Goal: Transaction & Acquisition: Book appointment/travel/reservation

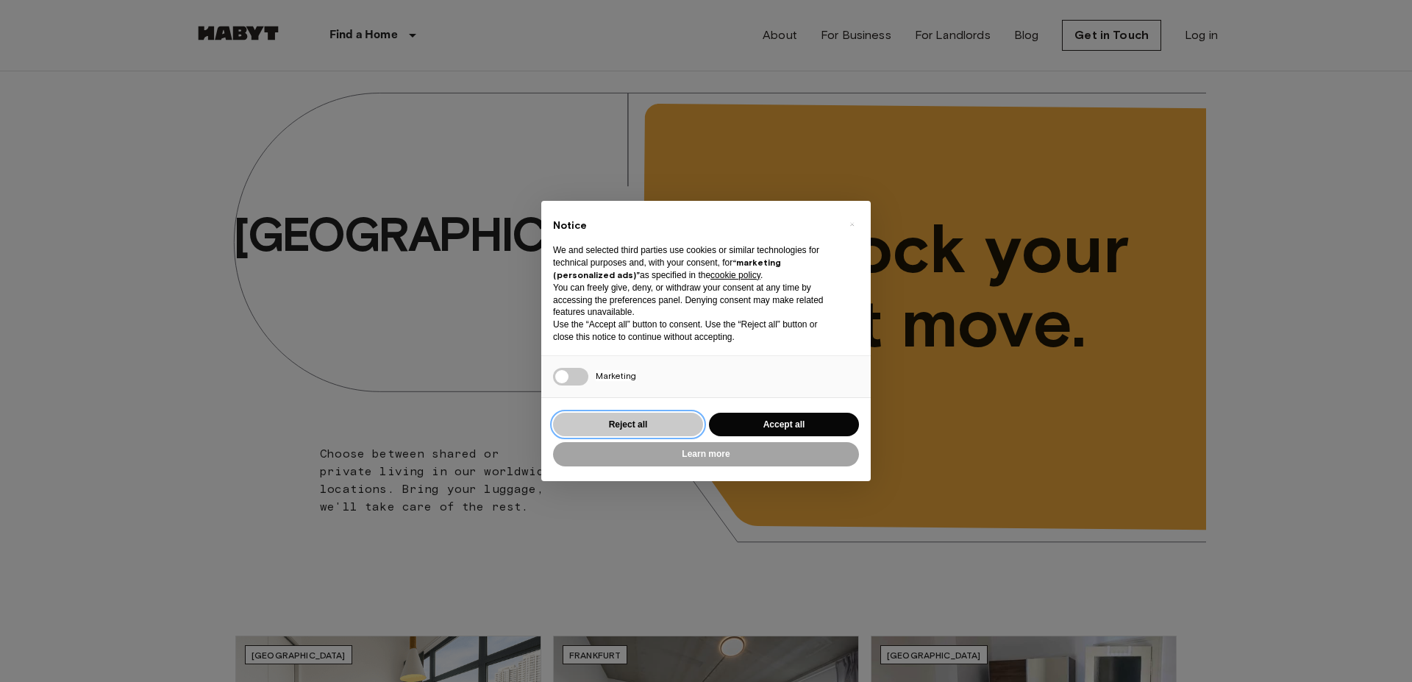
click at [650, 424] on button "Reject all" at bounding box center [628, 425] width 150 height 24
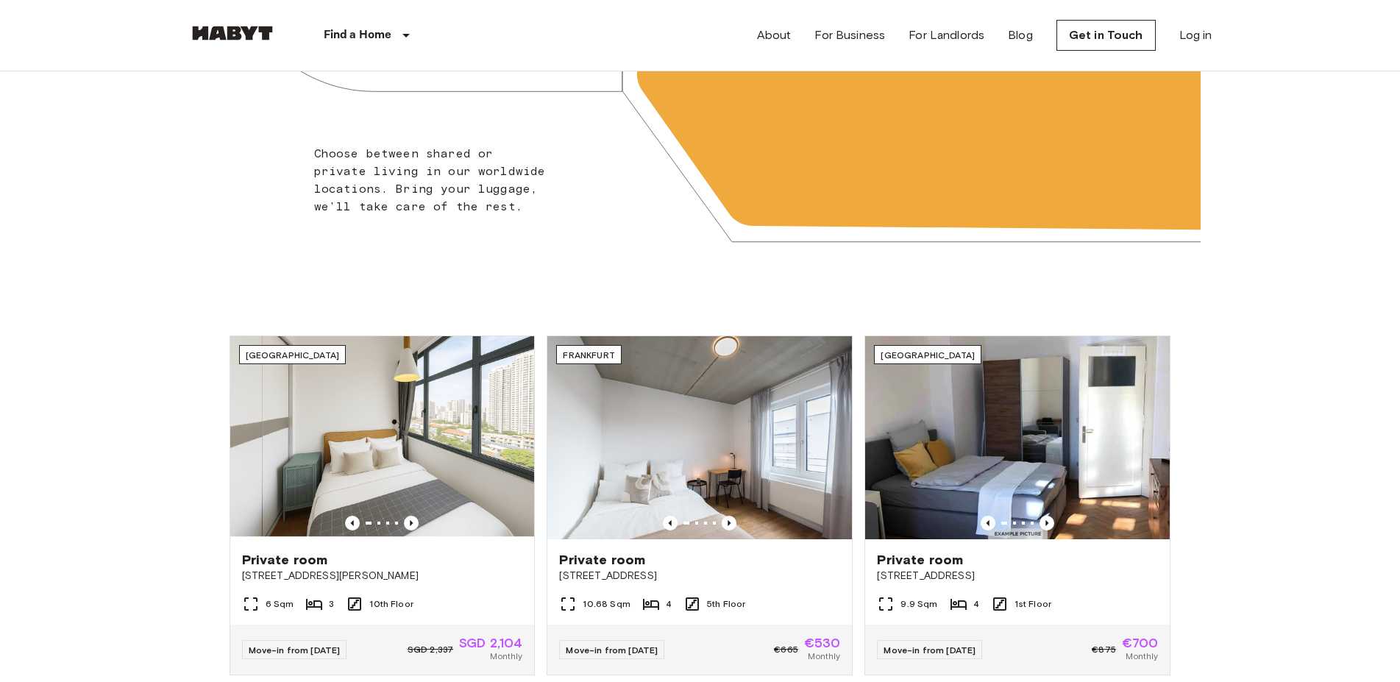
scroll to position [450, 0]
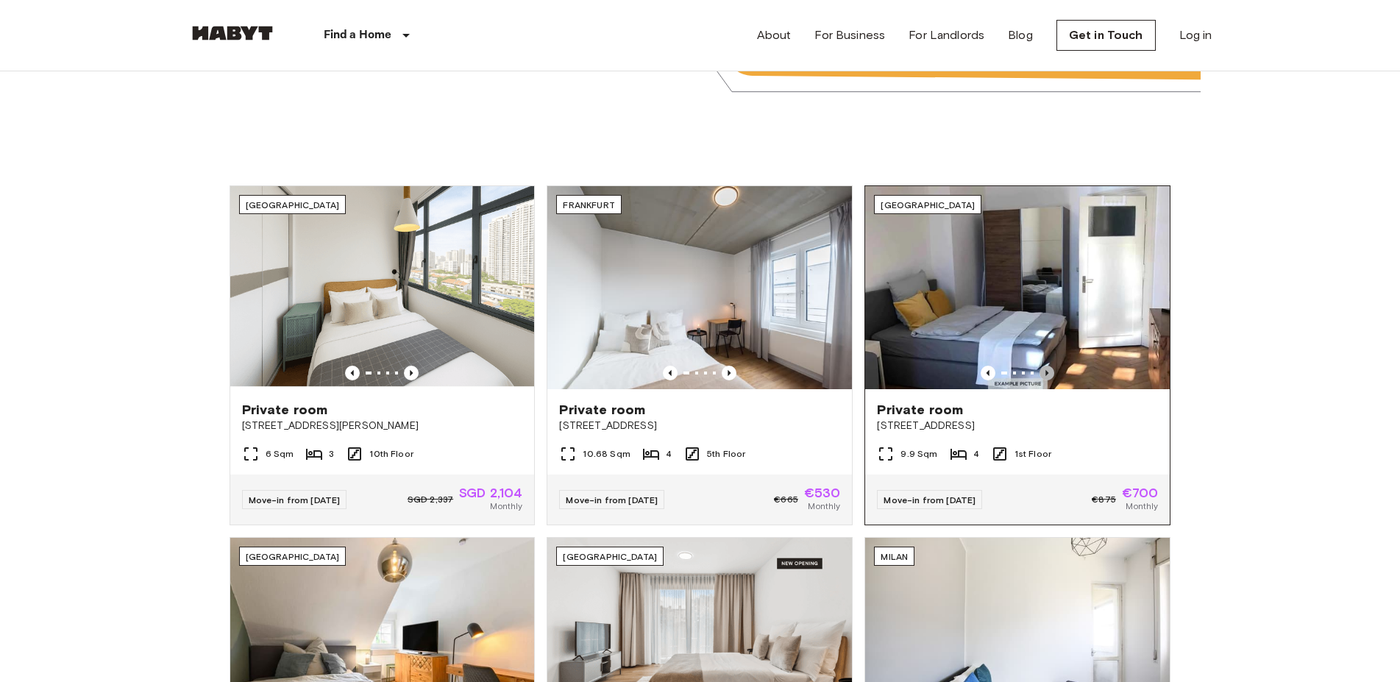
click at [1046, 374] on icon "Previous image" at bounding box center [1046, 373] width 15 height 15
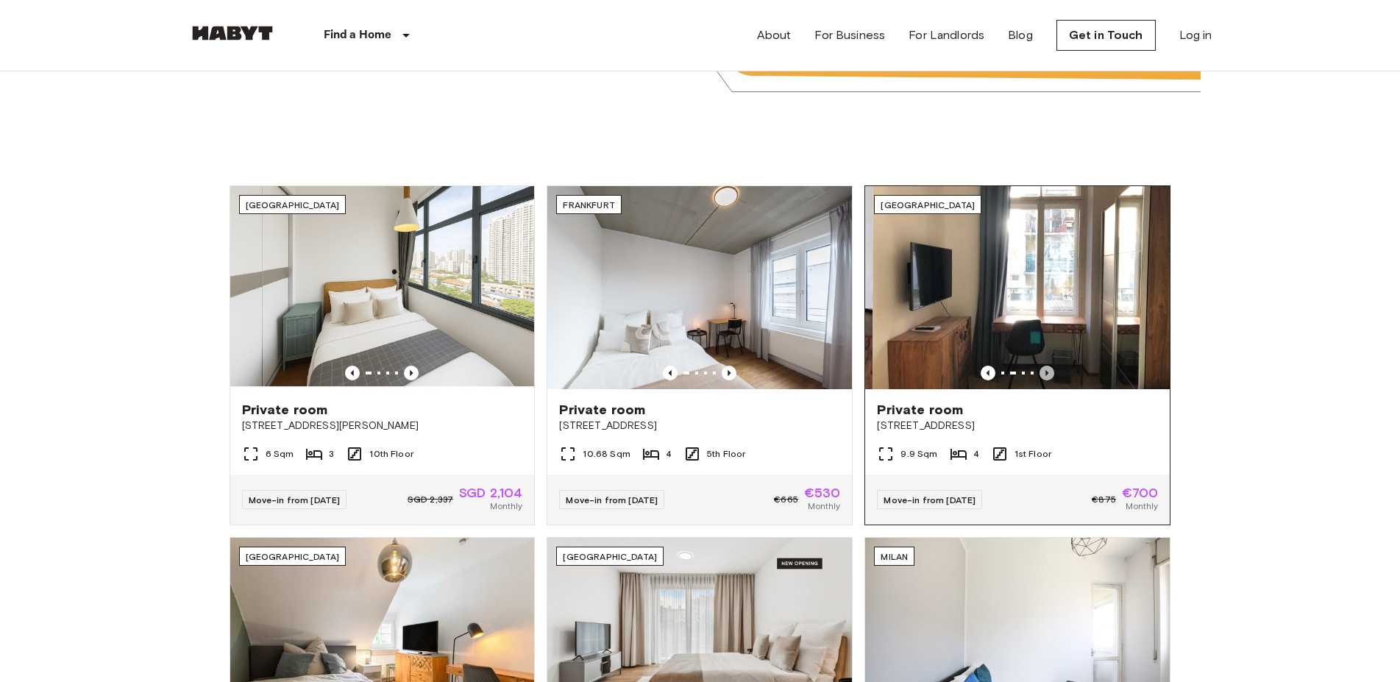
click at [1046, 374] on icon "Previous image" at bounding box center [1046, 373] width 15 height 15
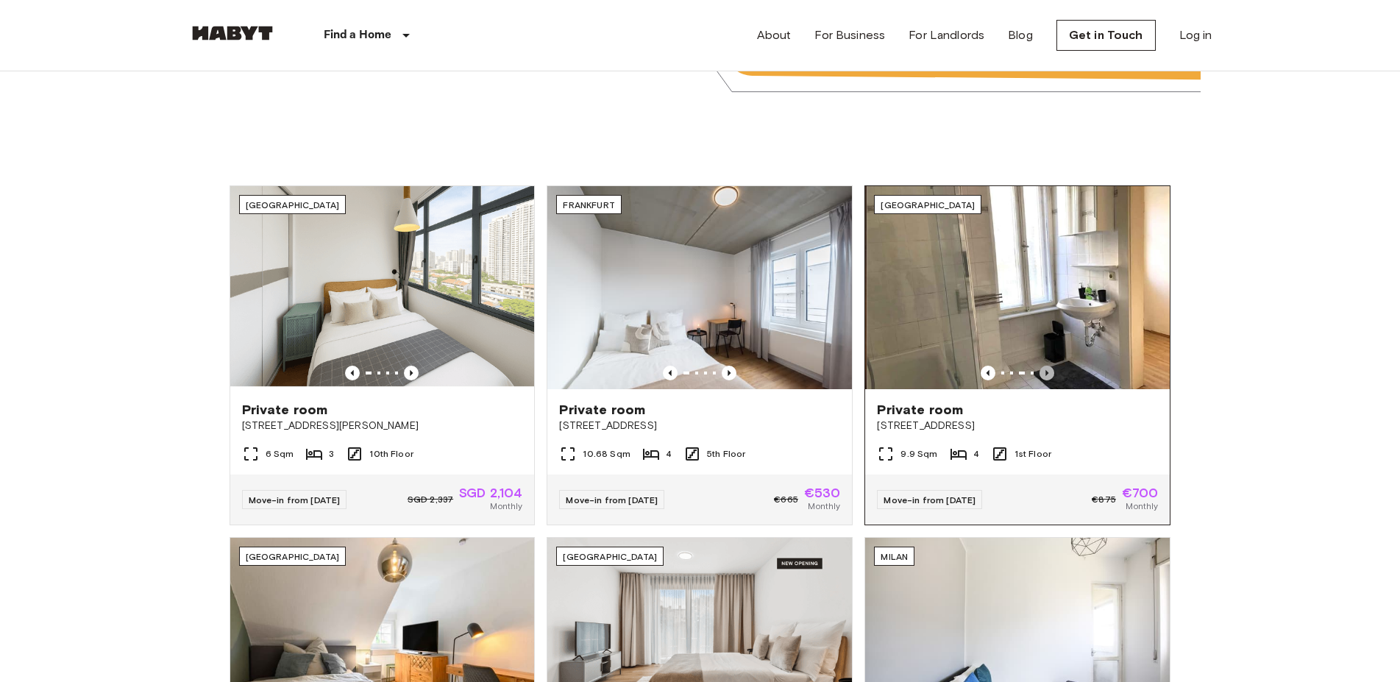
click at [1046, 374] on icon "Previous image" at bounding box center [1046, 373] width 15 height 15
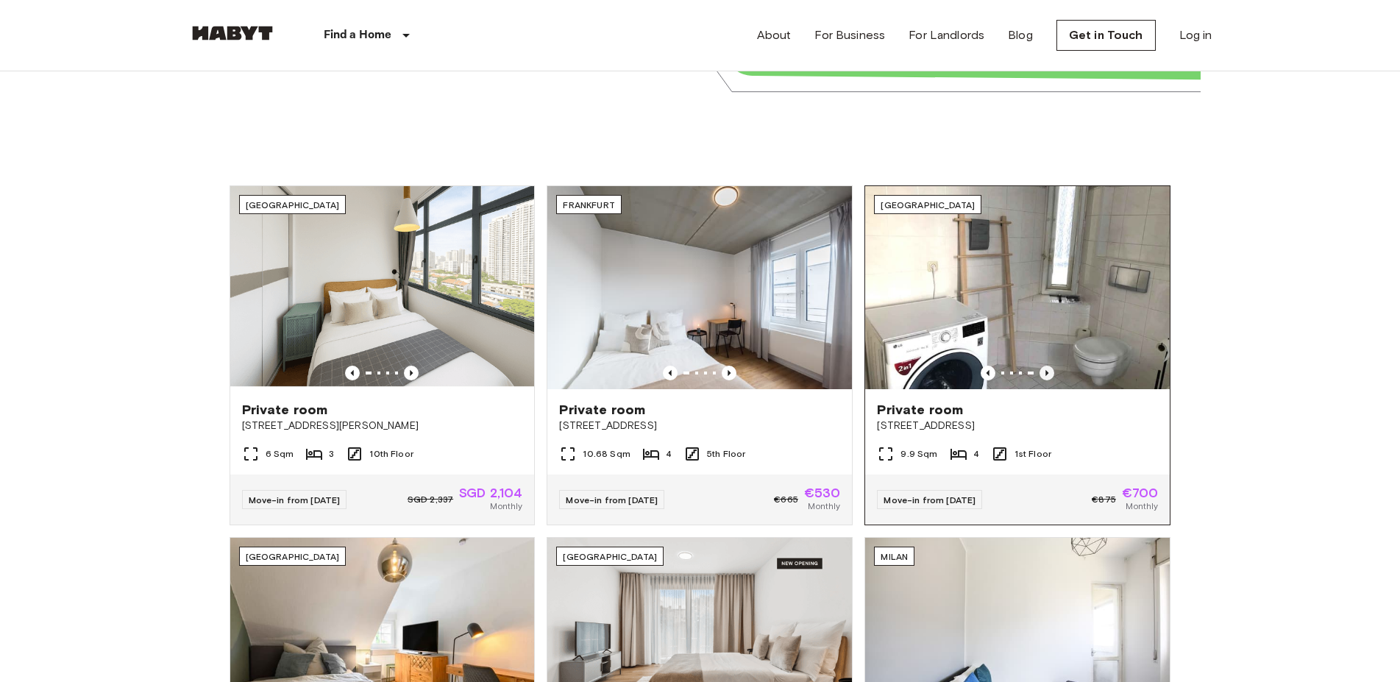
click at [1046, 374] on icon "Previous image" at bounding box center [1046, 373] width 15 height 15
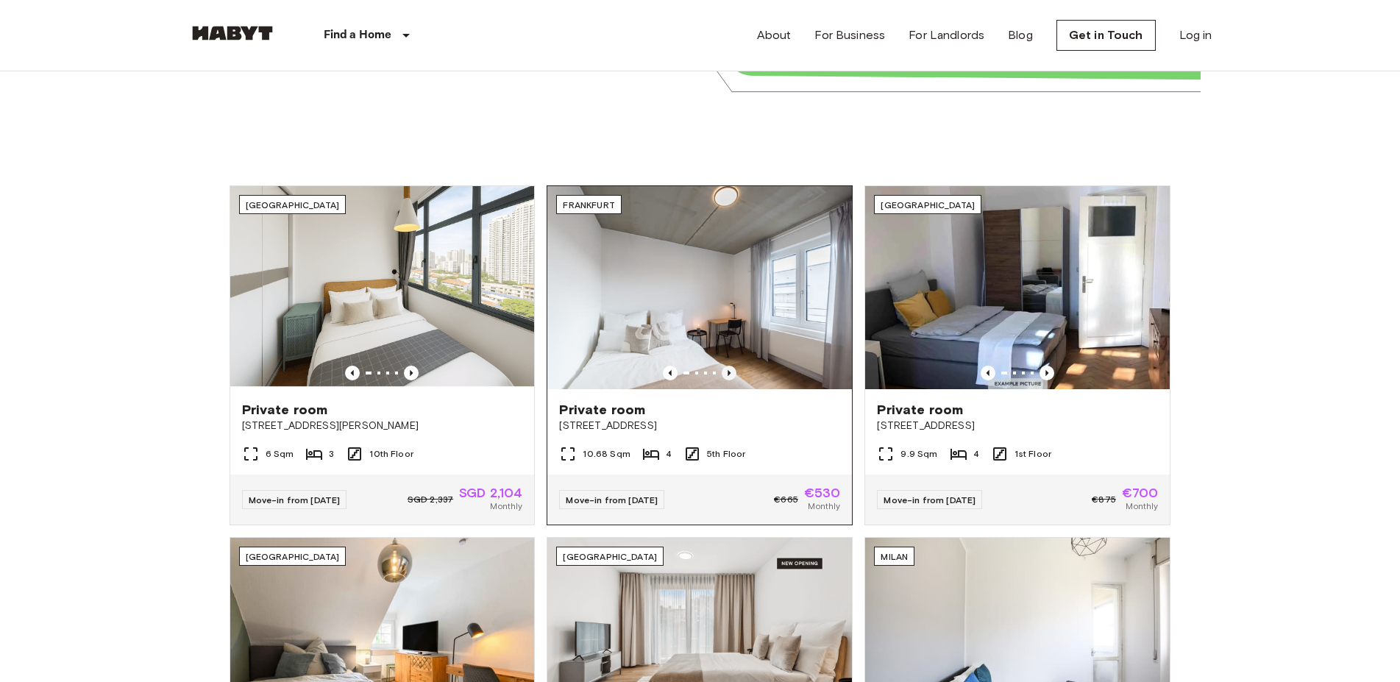
click at [725, 374] on icon "Previous image" at bounding box center [729, 373] width 15 height 15
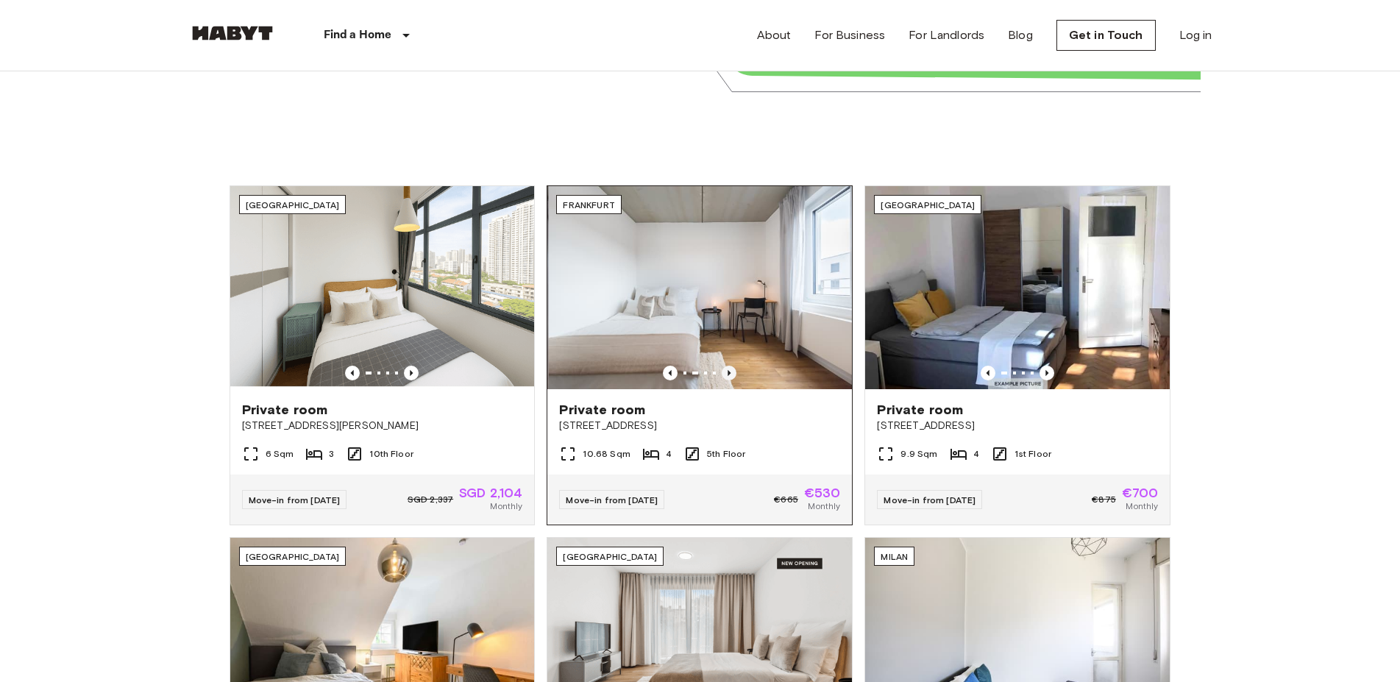
click at [725, 374] on icon "Previous image" at bounding box center [729, 373] width 15 height 15
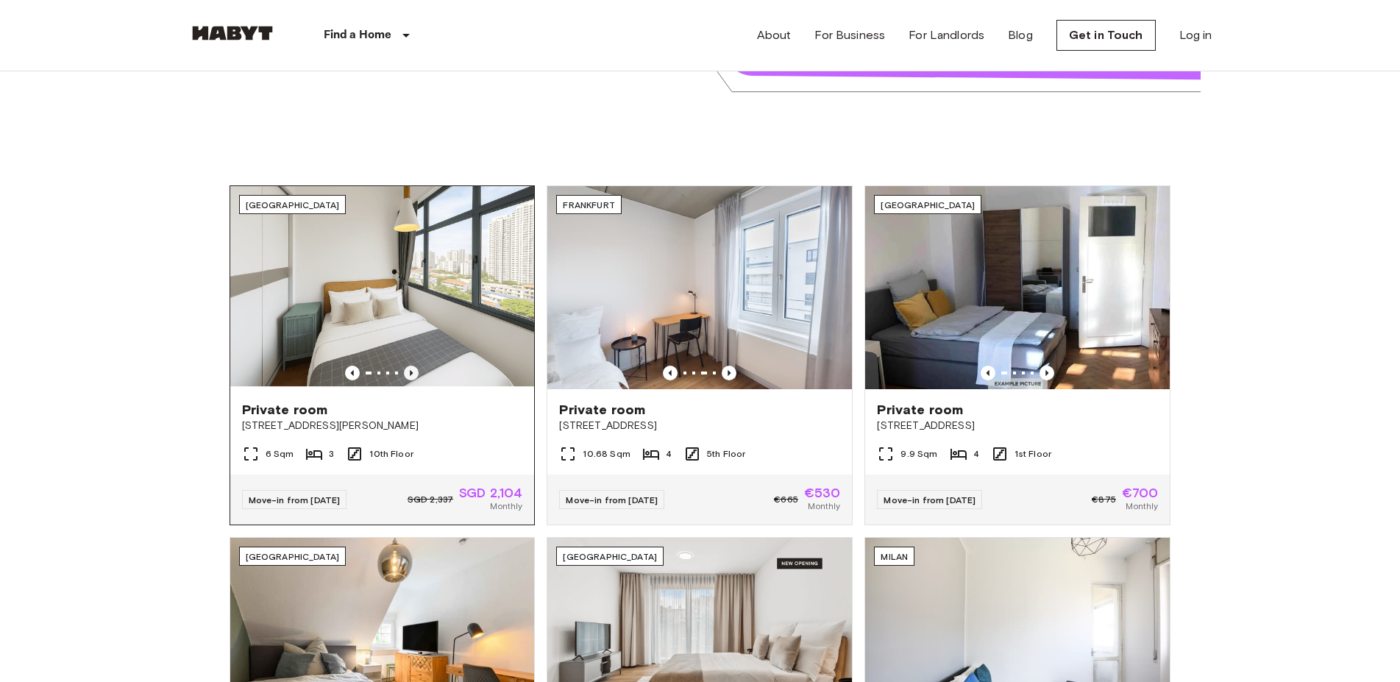
click at [412, 366] on icon "Previous image" at bounding box center [411, 373] width 15 height 15
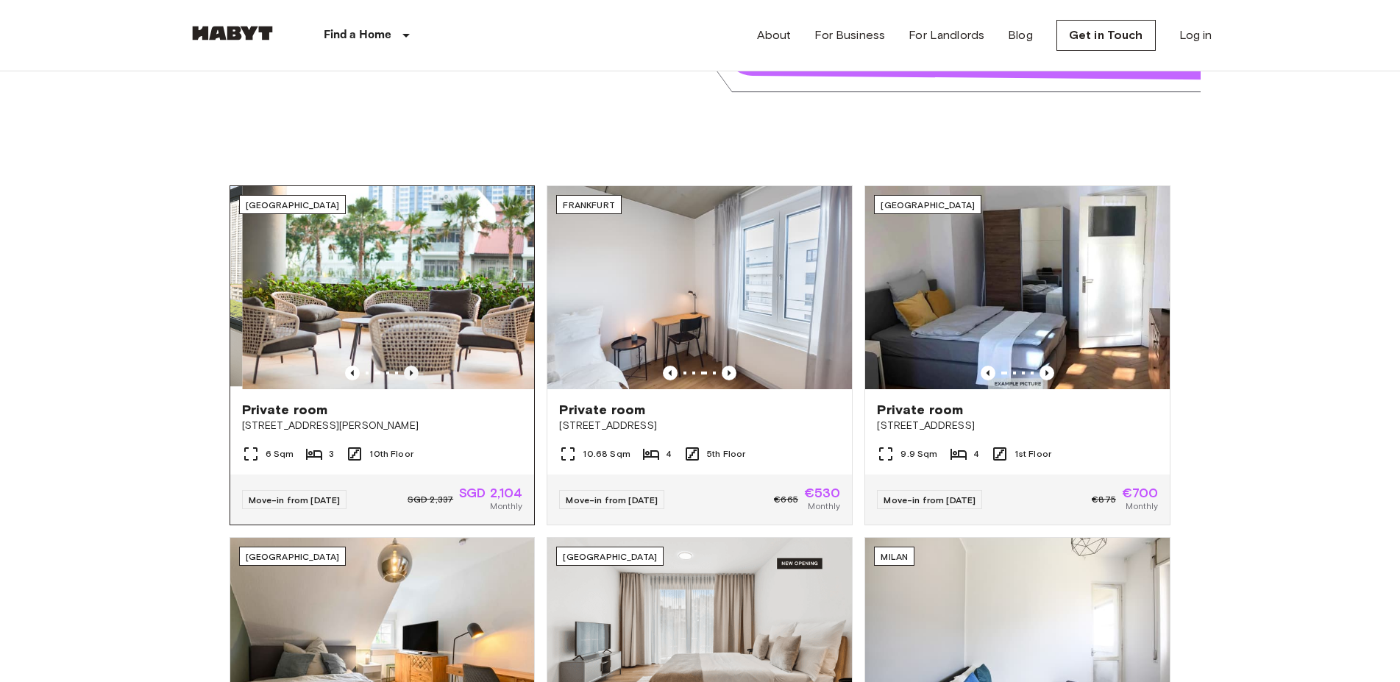
click at [412, 366] on icon "Previous image" at bounding box center [411, 373] width 15 height 15
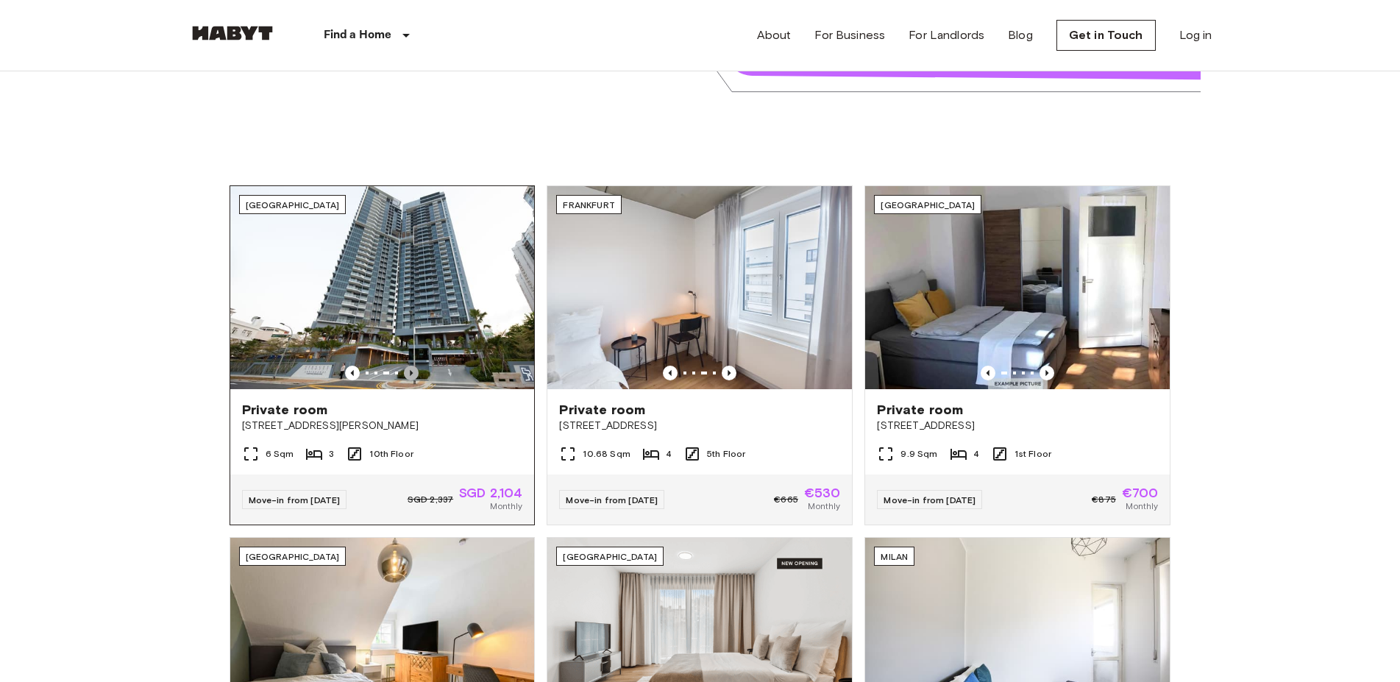
click at [412, 366] on icon "Previous image" at bounding box center [411, 373] width 15 height 15
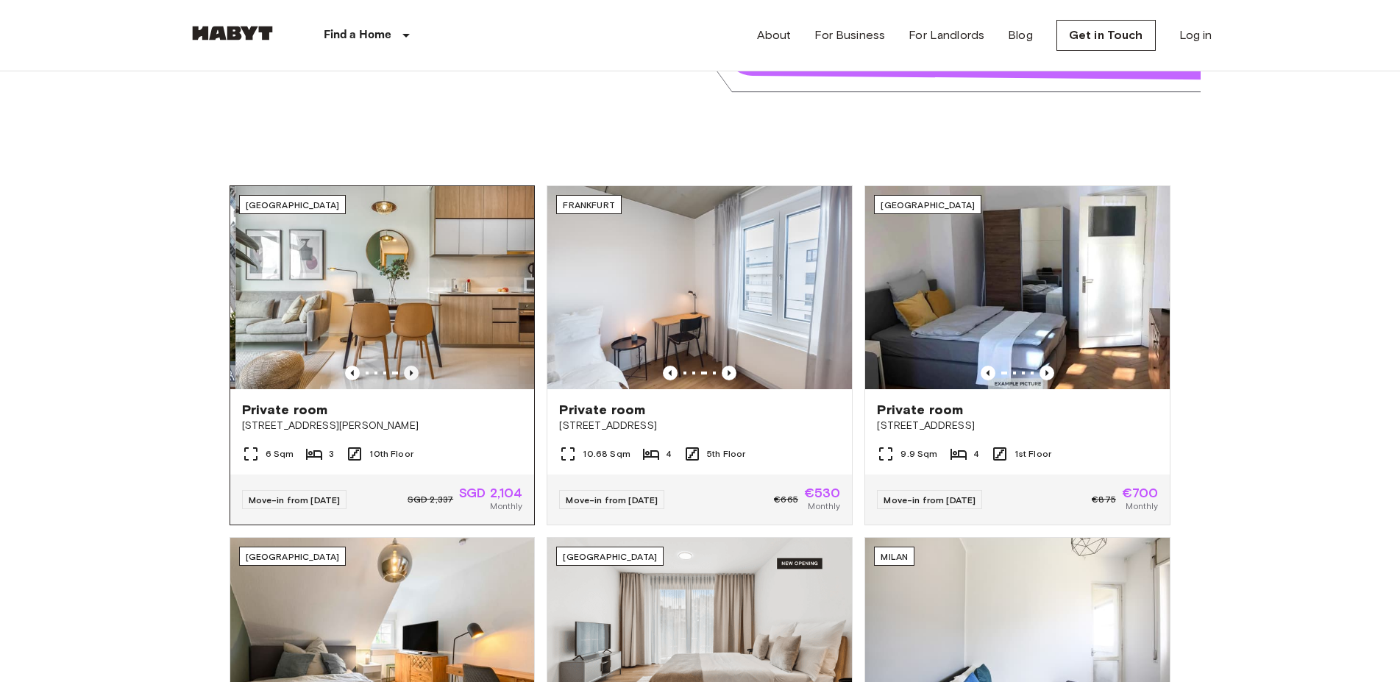
click at [412, 366] on icon "Previous image" at bounding box center [411, 373] width 15 height 15
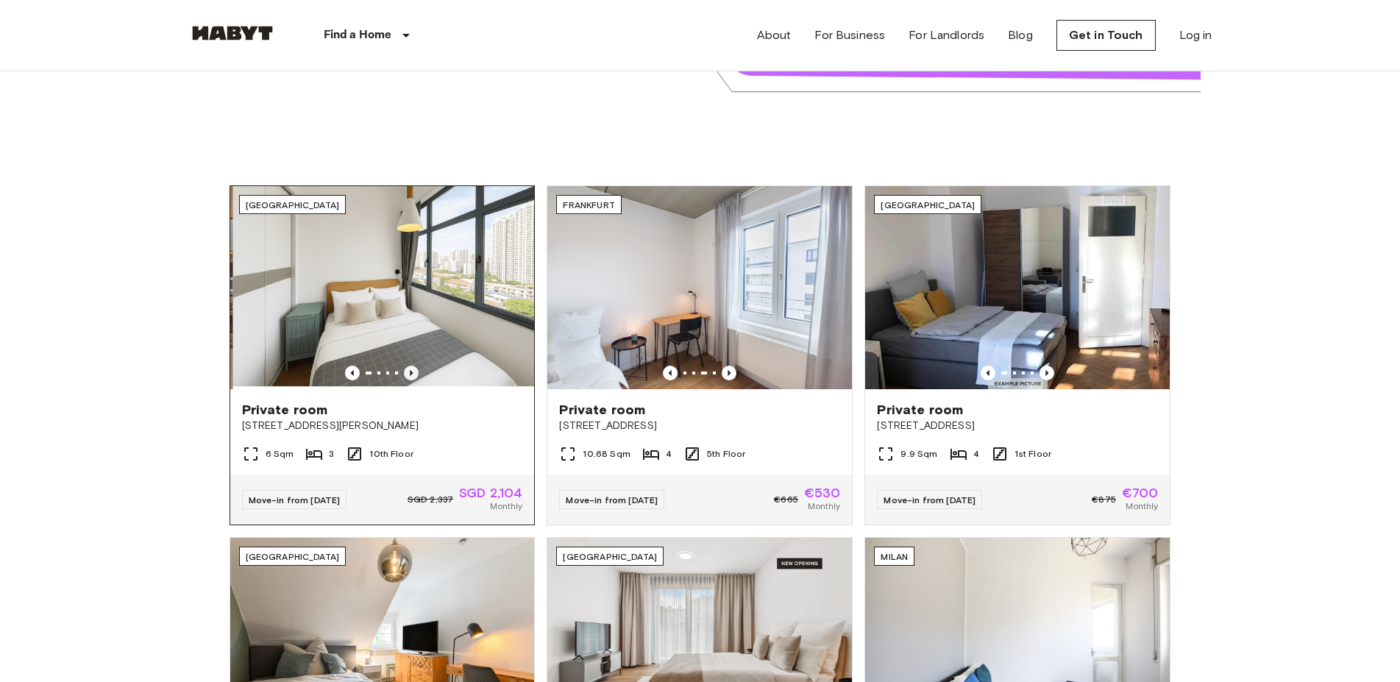
click at [412, 366] on icon "Previous image" at bounding box center [411, 373] width 15 height 15
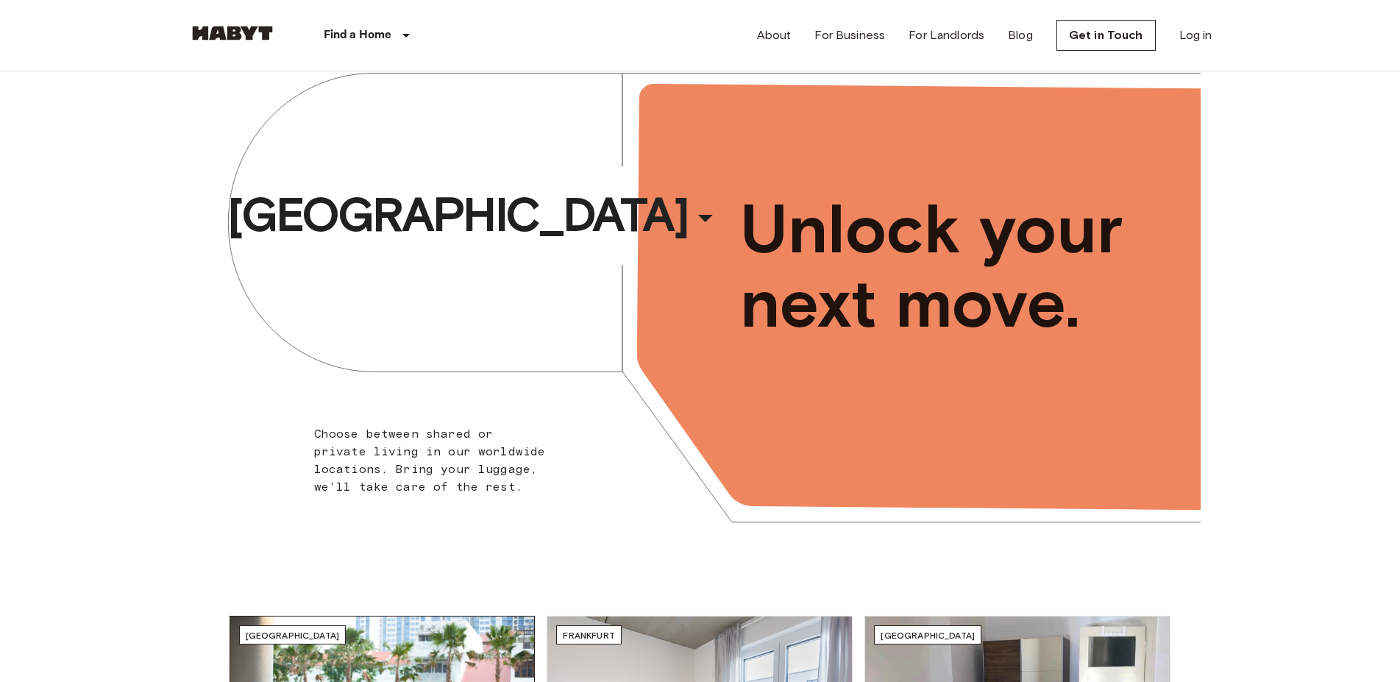
scroll to position [0, 0]
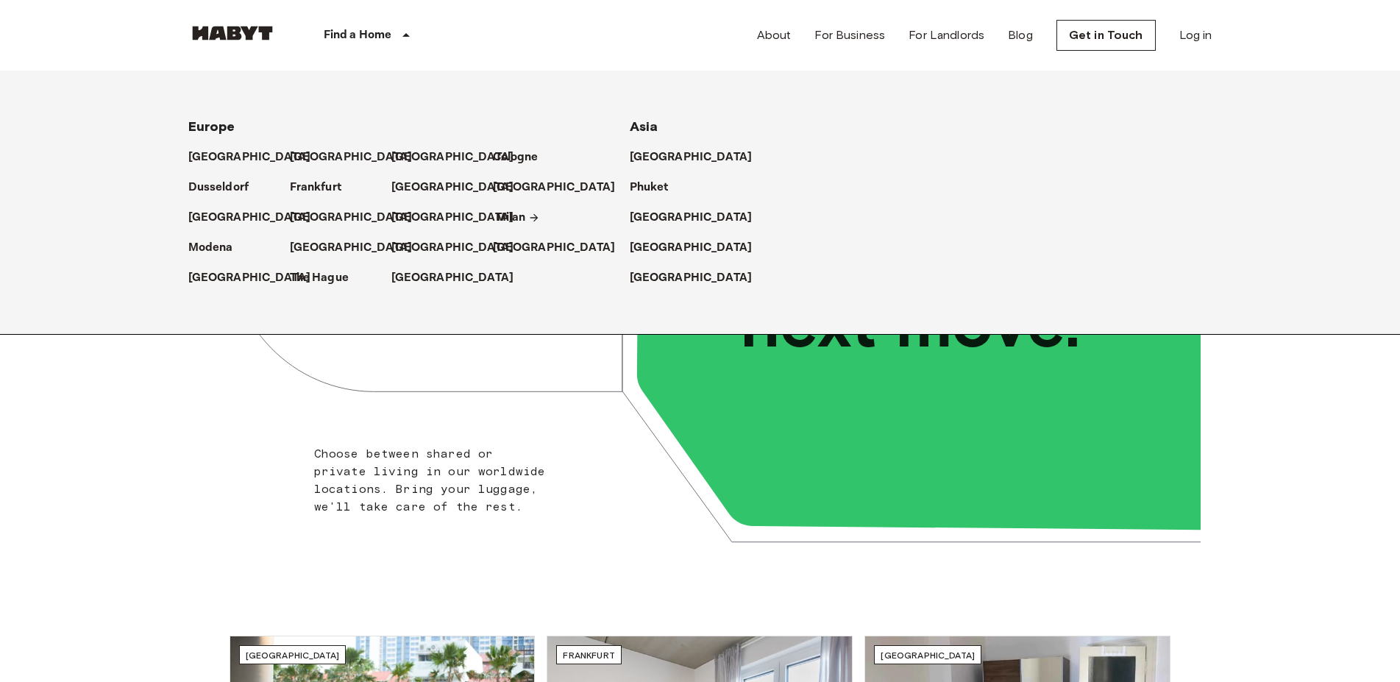
click at [507, 215] on p "Milan" at bounding box center [511, 218] width 30 height 18
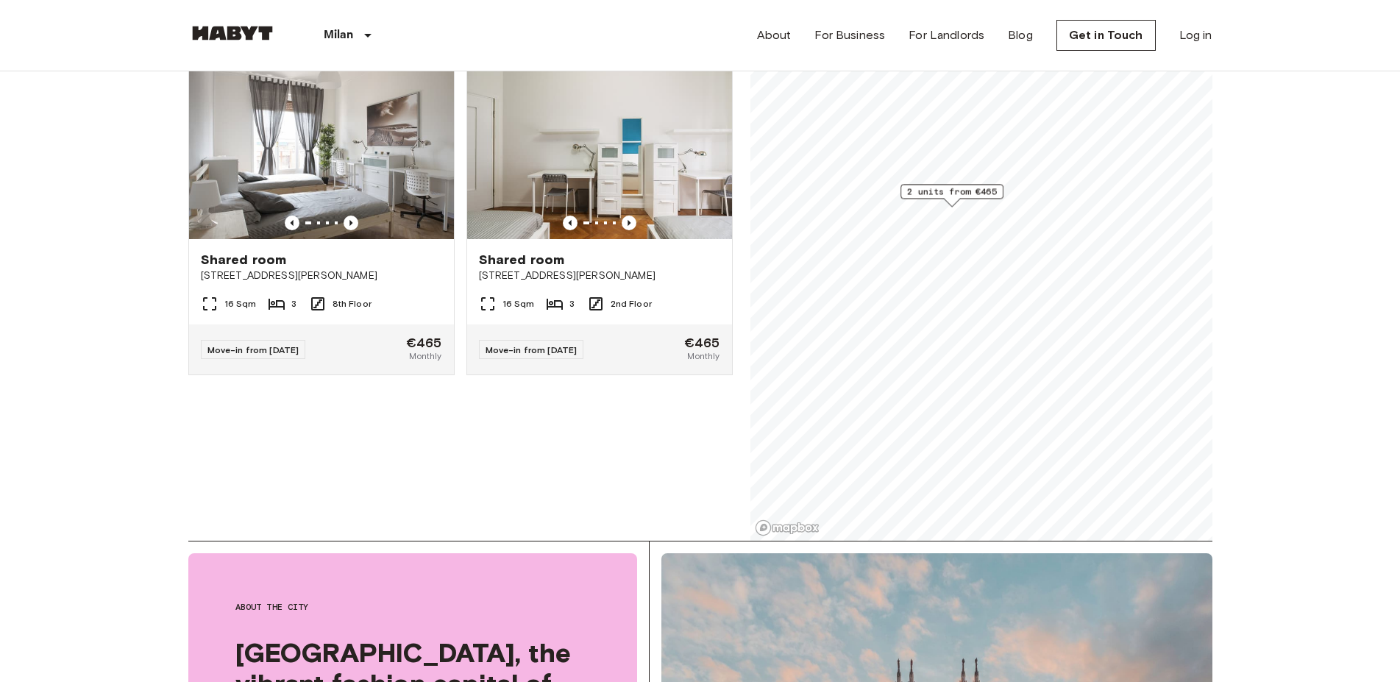
scroll to position [150, 0]
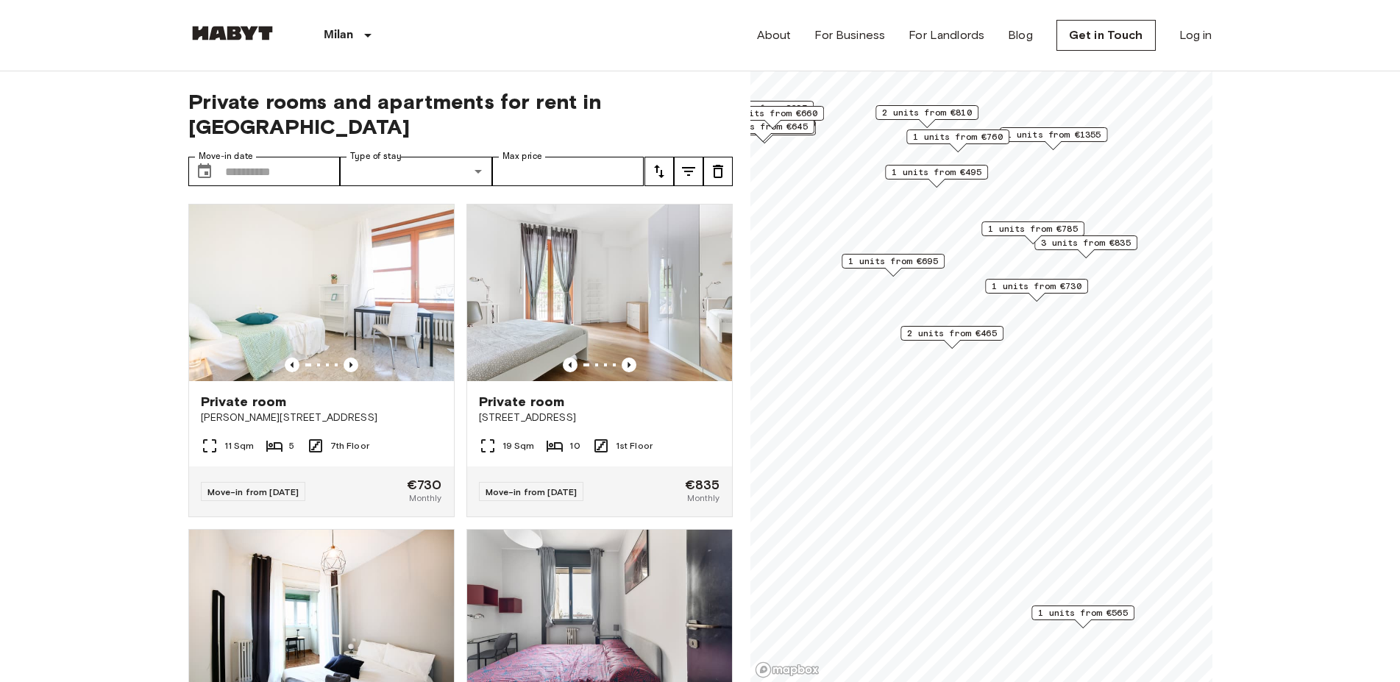
click at [964, 332] on span "2 units from €465" at bounding box center [952, 333] width 90 height 13
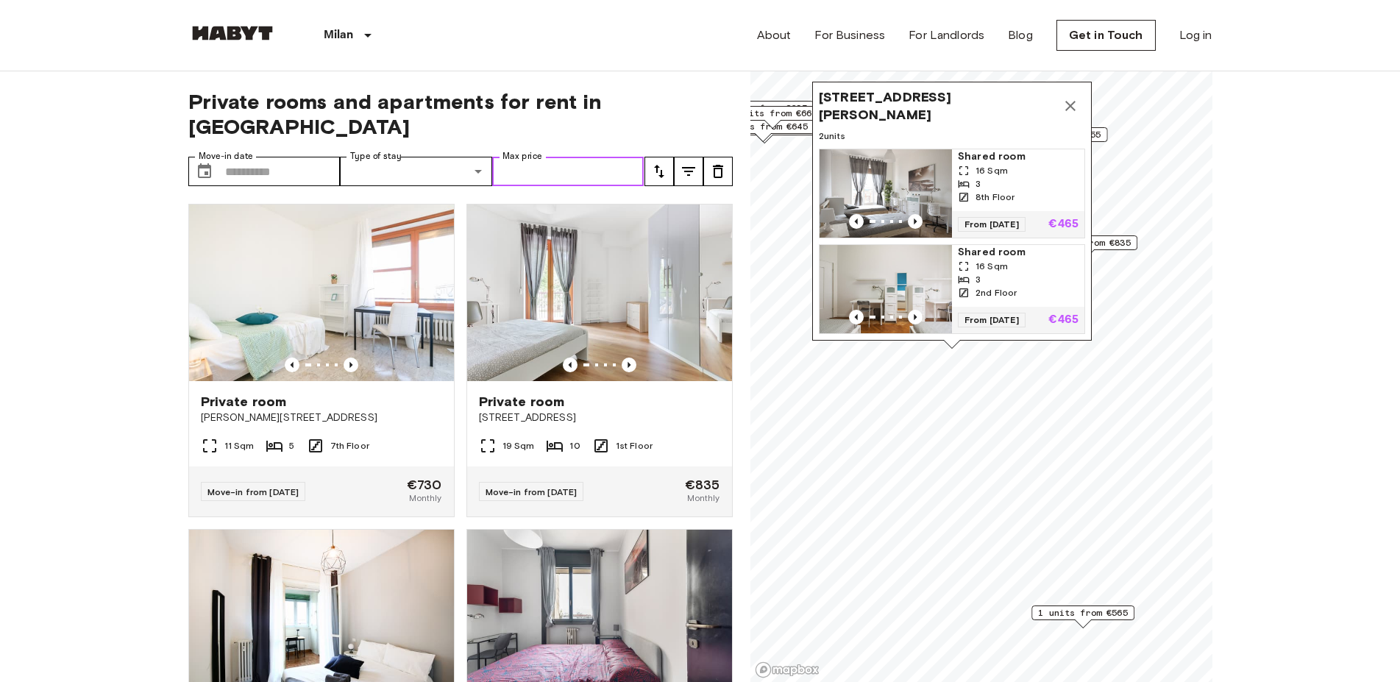
click at [559, 157] on input "Max price" at bounding box center [568, 171] width 152 height 29
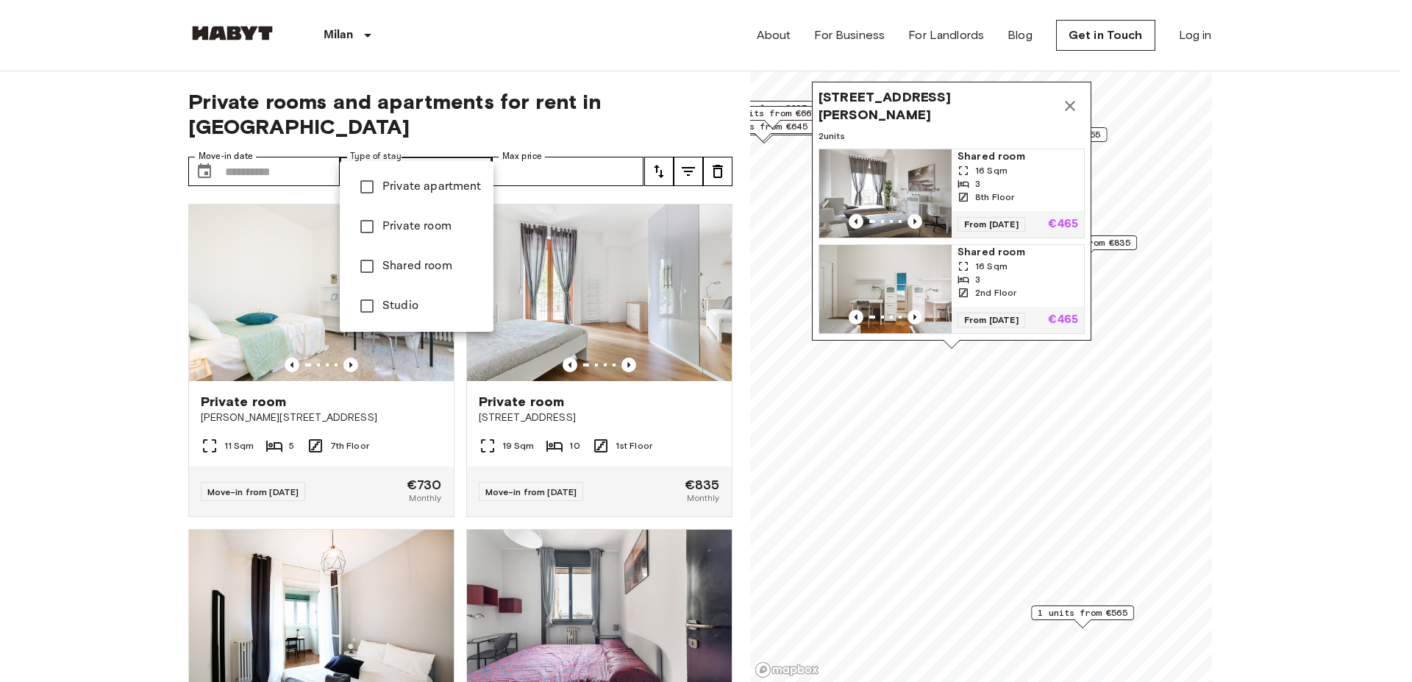
type input "******"
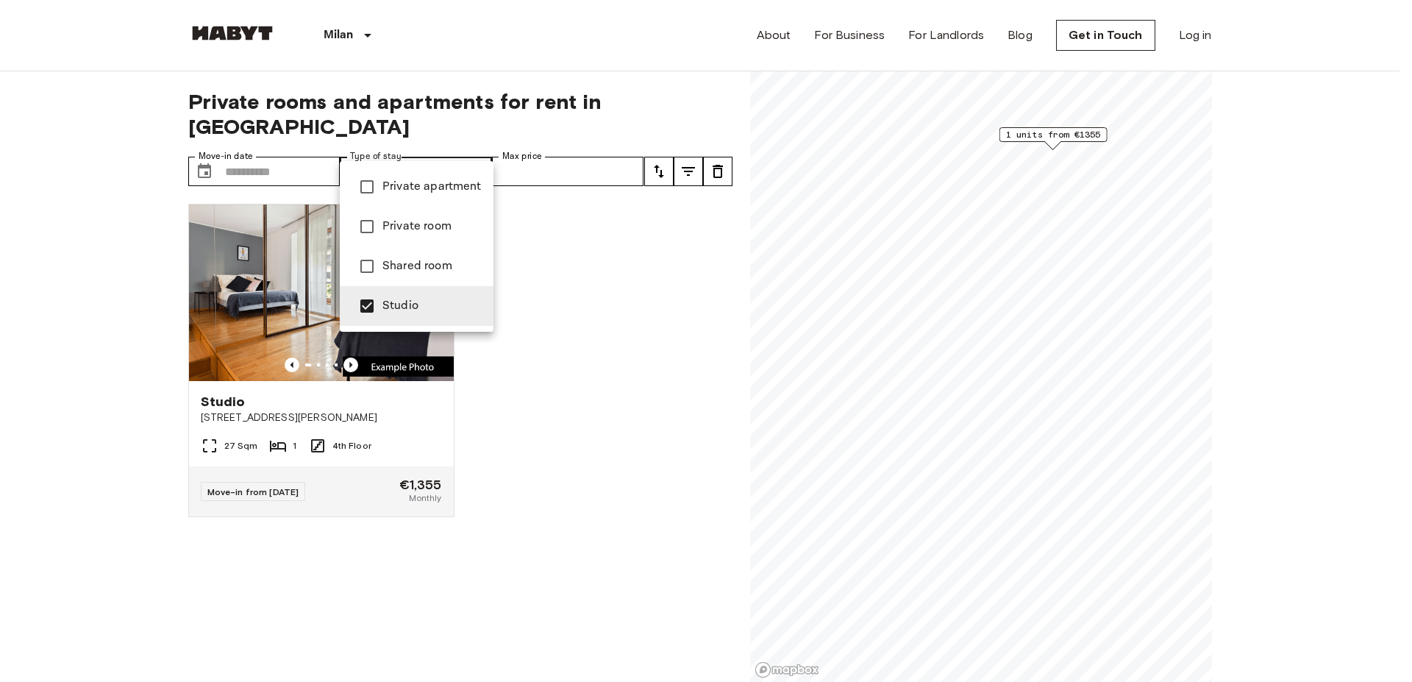
click at [597, 428] on div at bounding box center [706, 341] width 1412 height 682
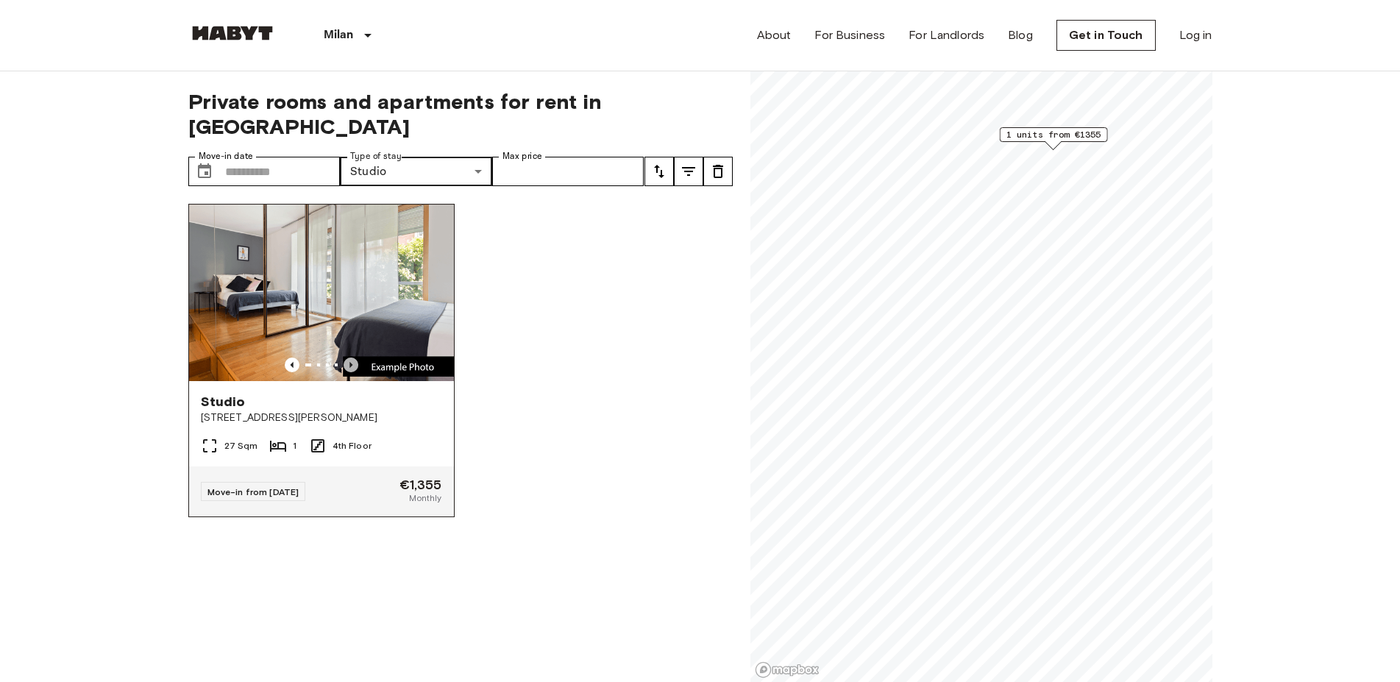
click at [351, 357] on icon "Previous image" at bounding box center [351, 364] width 15 height 15
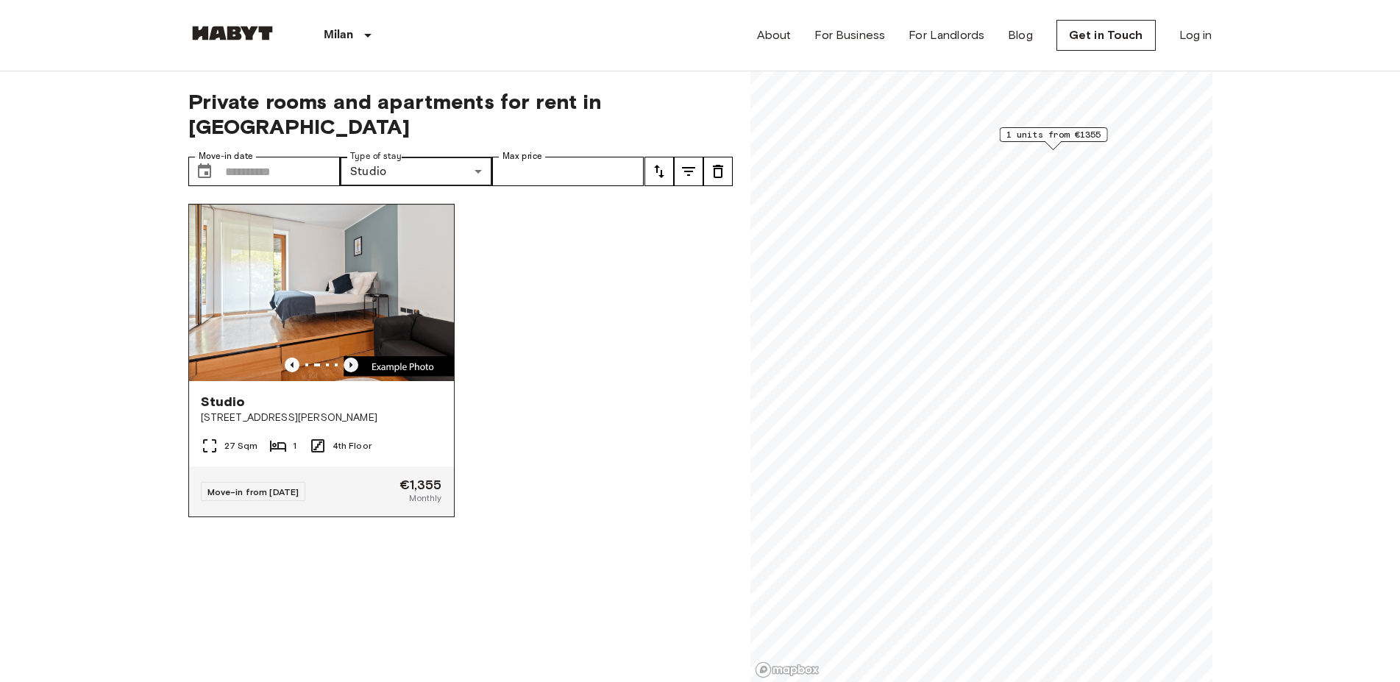
click at [351, 357] on icon "Previous image" at bounding box center [351, 364] width 15 height 15
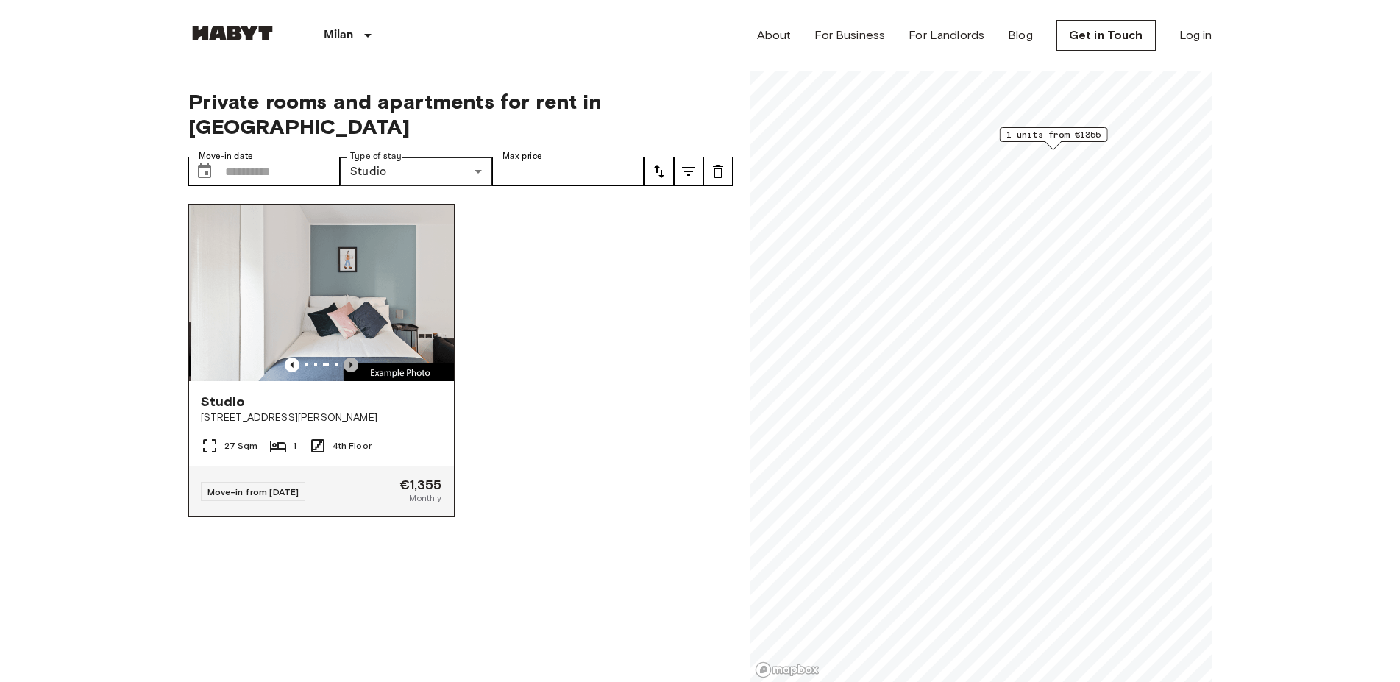
click at [351, 357] on icon "Previous image" at bounding box center [351, 364] width 15 height 15
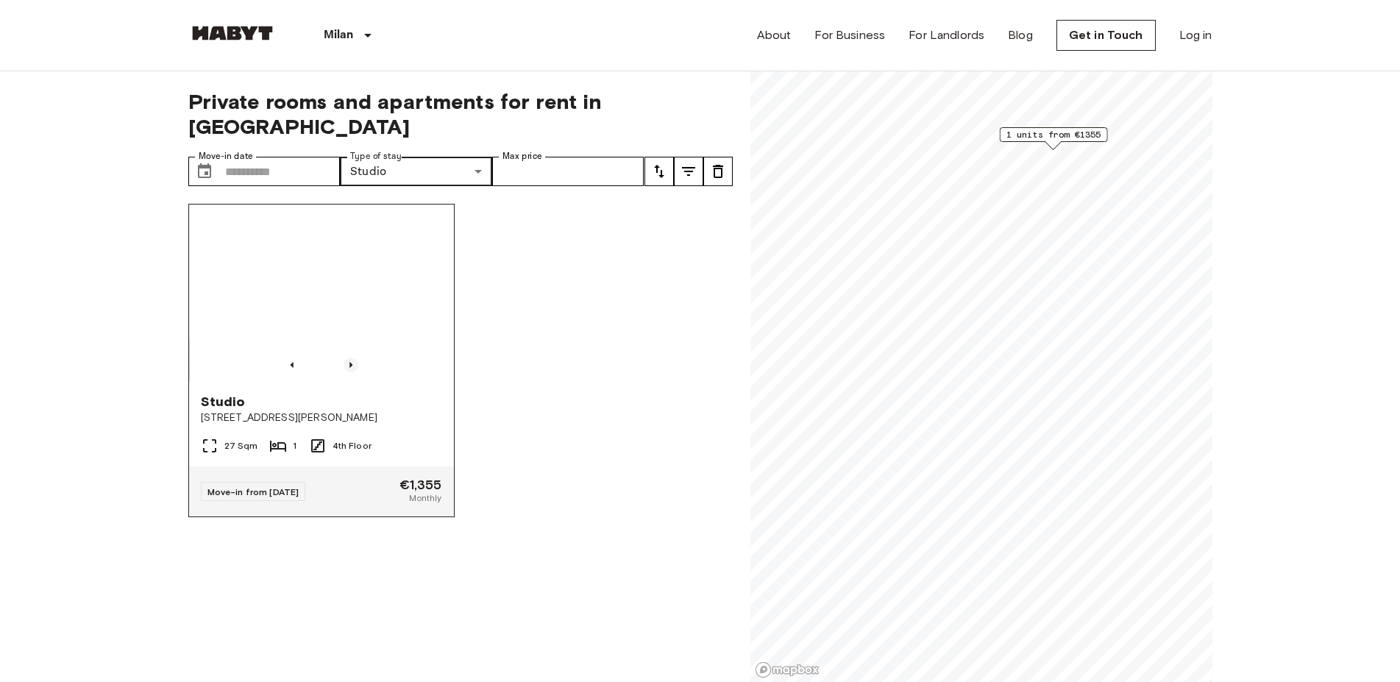
click at [351, 357] on icon "Previous image" at bounding box center [351, 364] width 15 height 15
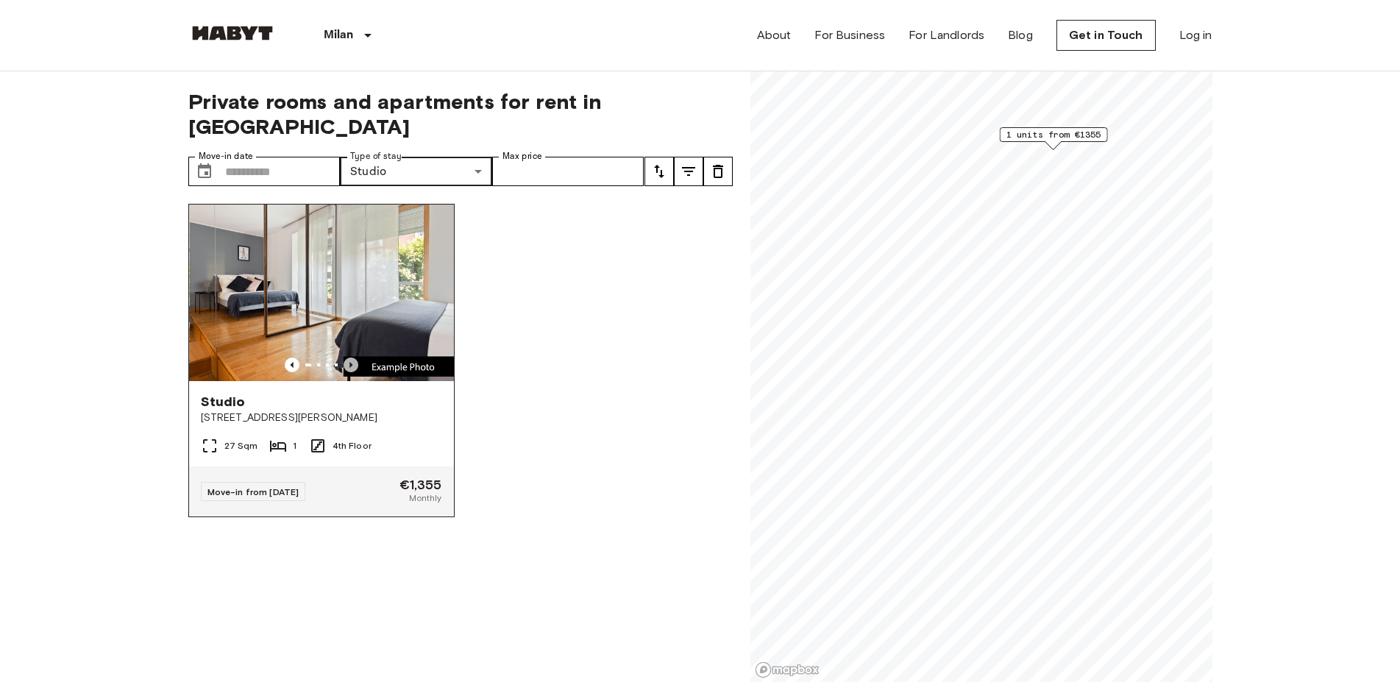
click at [351, 357] on icon "Previous image" at bounding box center [351, 364] width 15 height 15
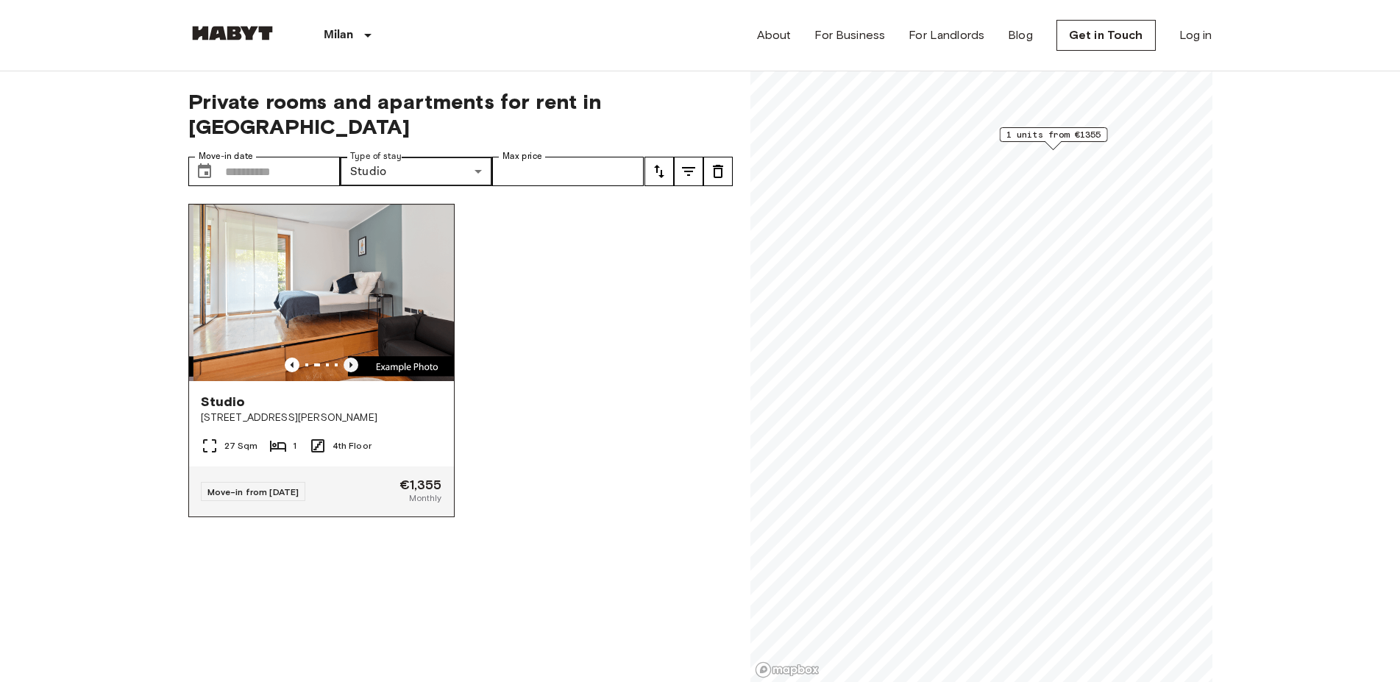
click at [351, 357] on icon "Previous image" at bounding box center [351, 364] width 15 height 15
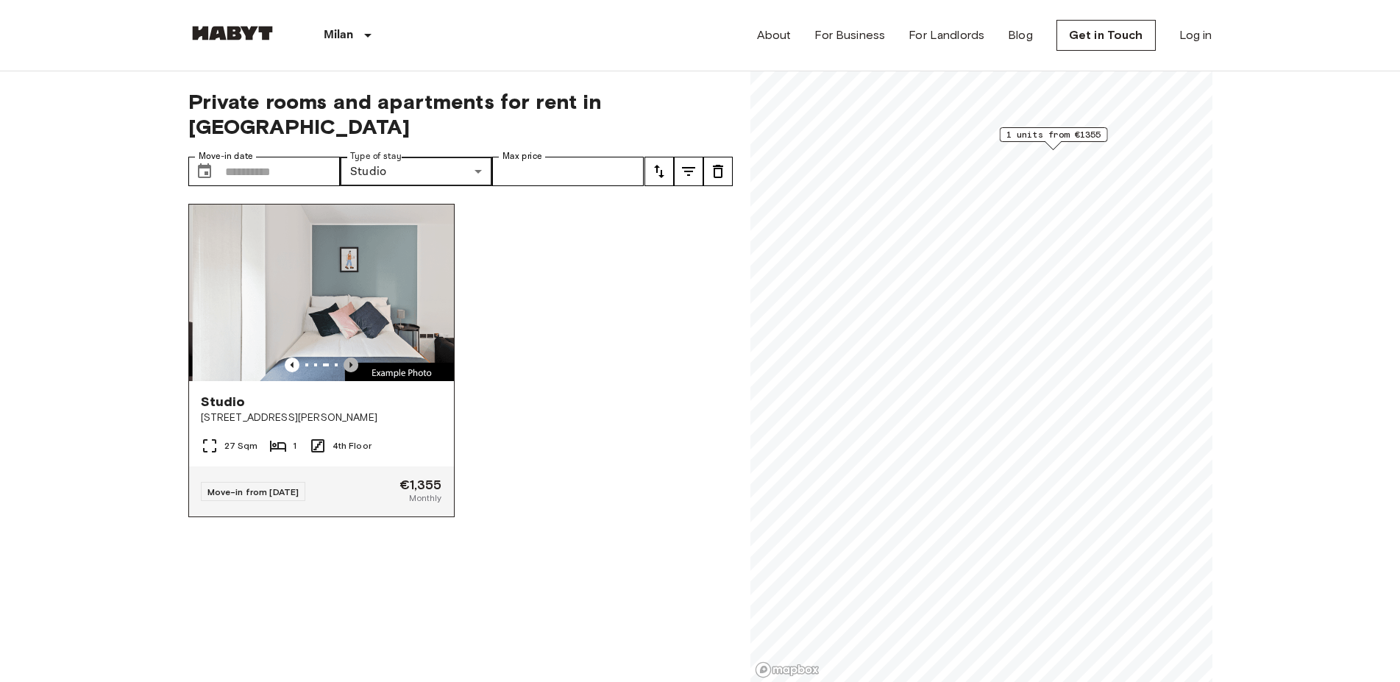
click at [351, 357] on icon "Previous image" at bounding box center [351, 364] width 15 height 15
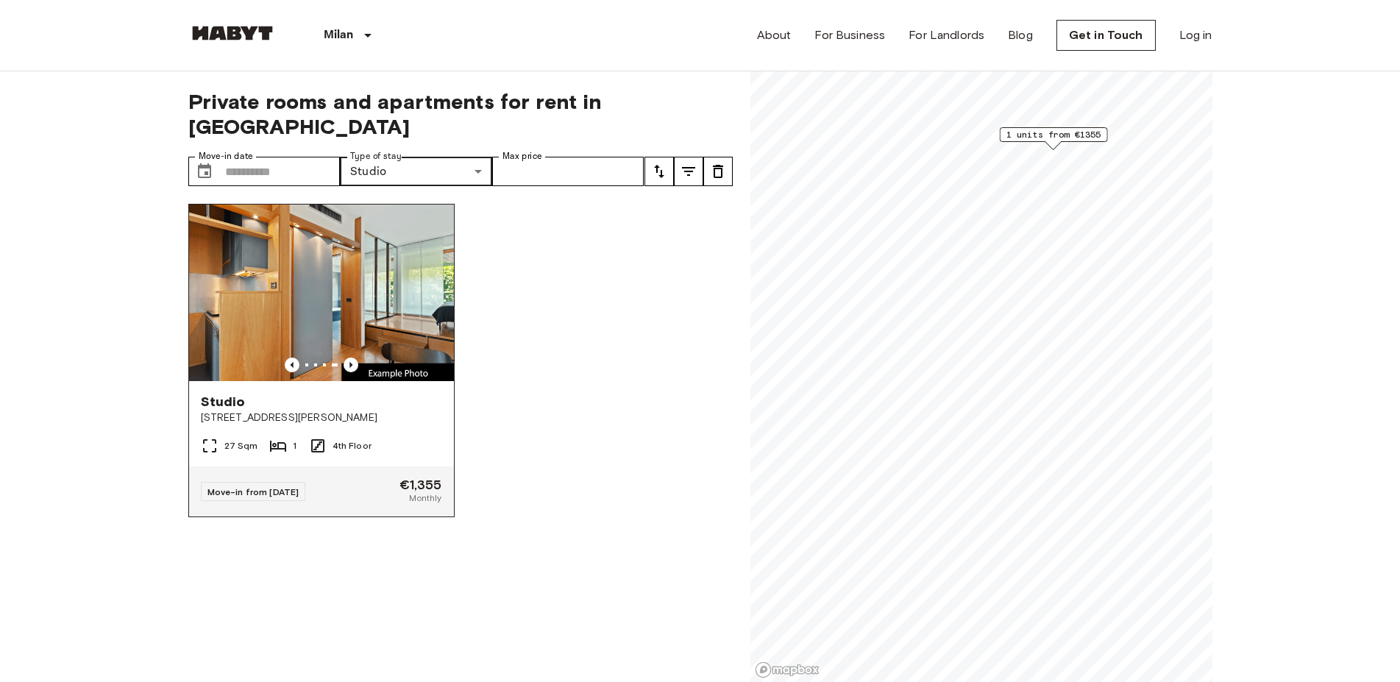
click at [386, 498] on div "Move-in from 01 Nov 25 €1,355 Monthly" at bounding box center [321, 491] width 265 height 50
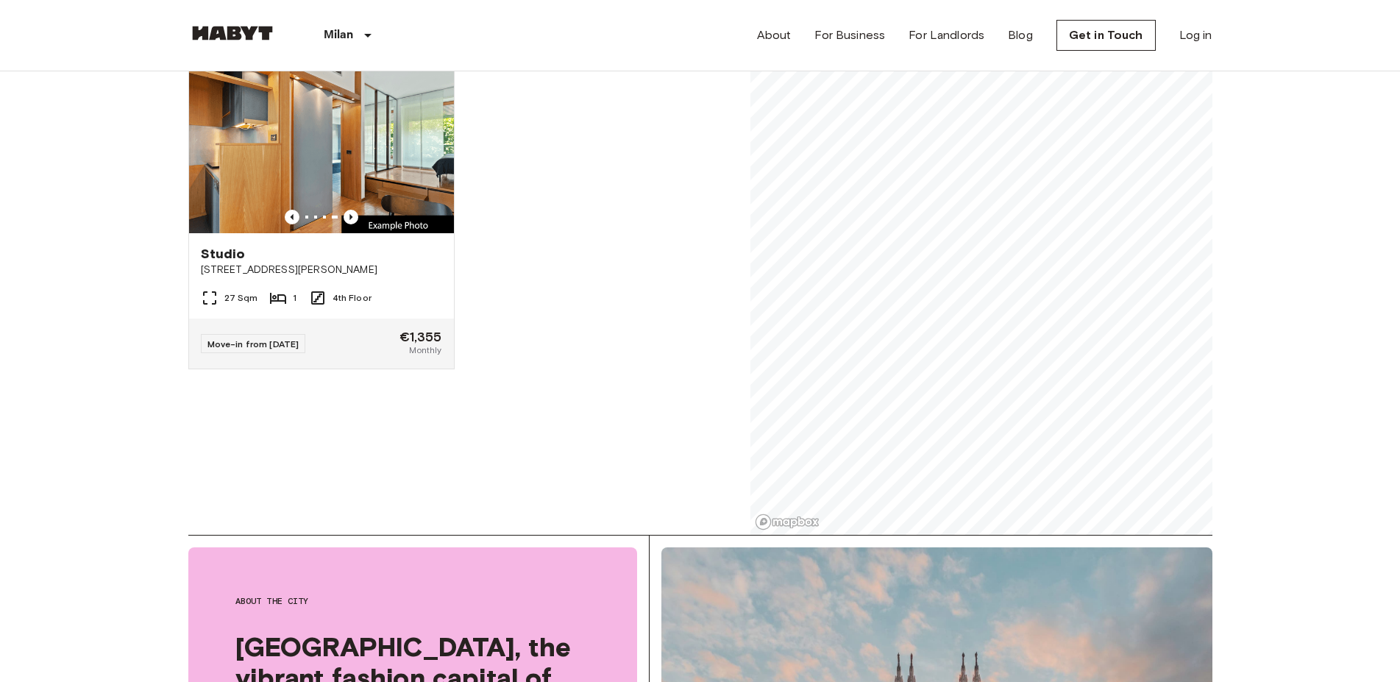
scroll to position [150, 0]
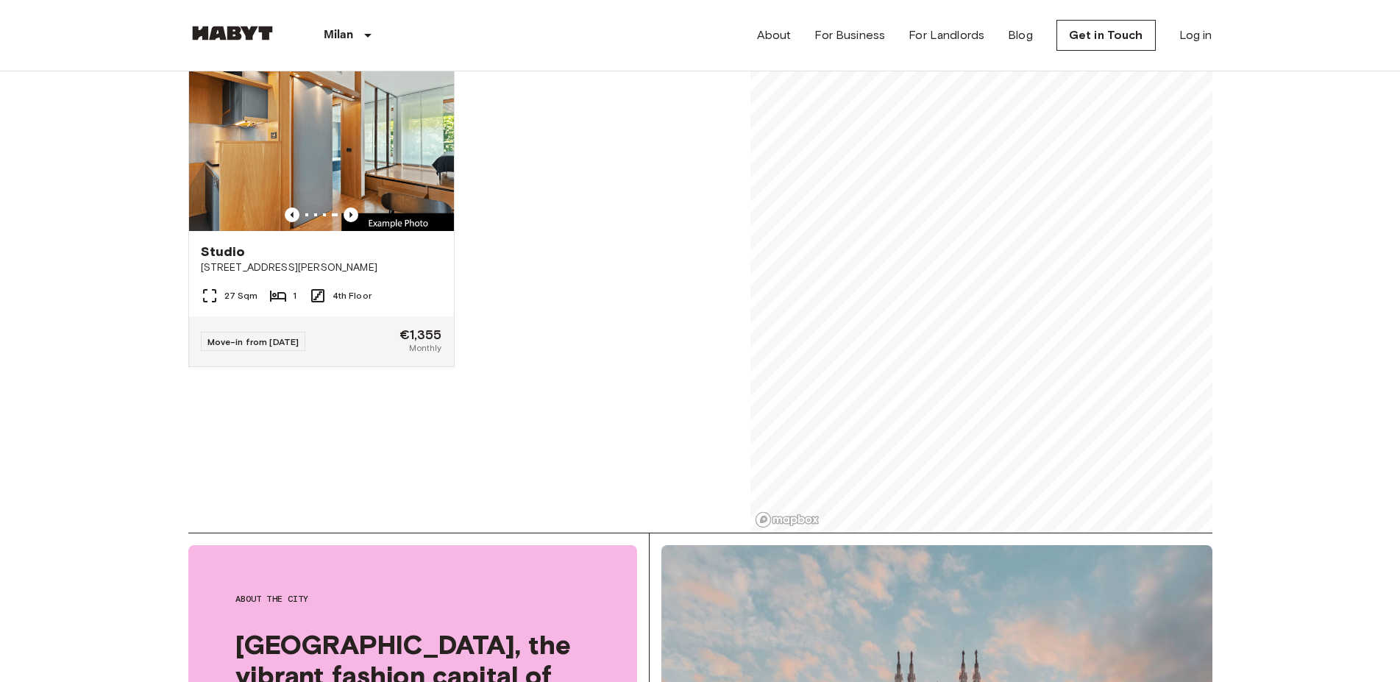
click at [216, 30] on img at bounding box center [232, 33] width 88 height 15
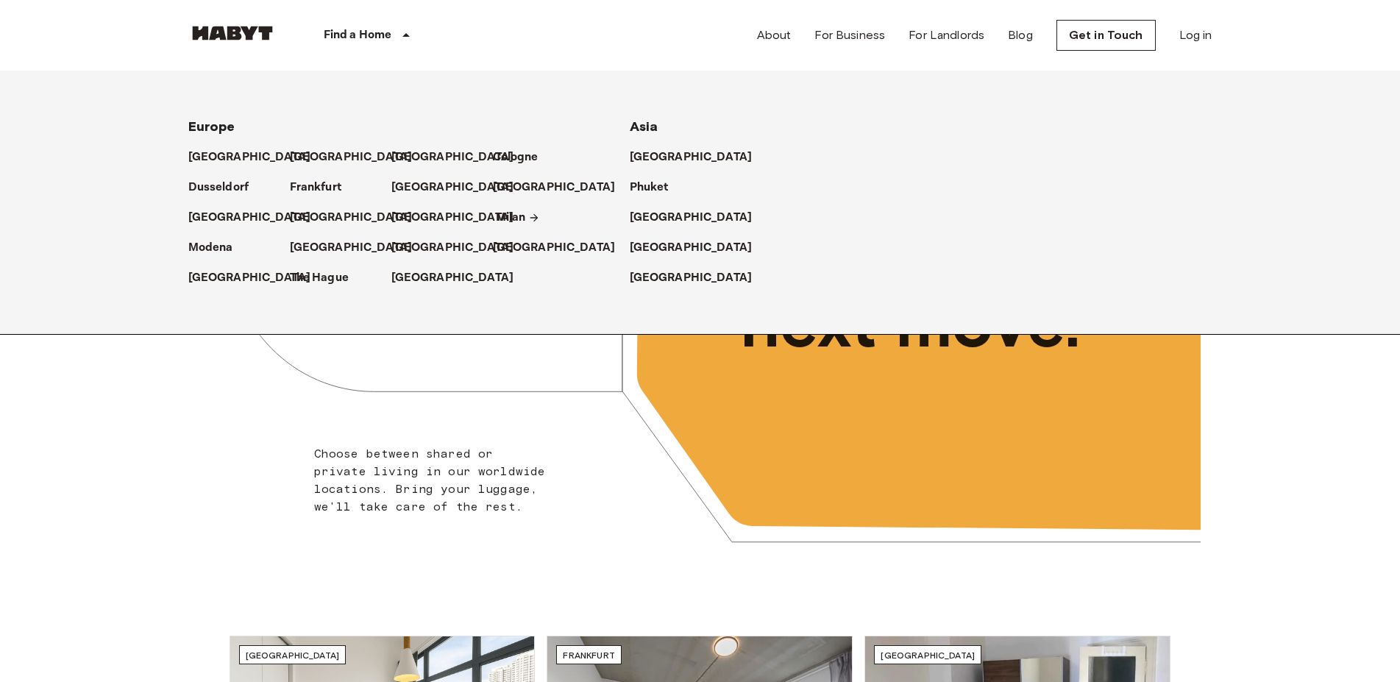
click at [522, 226] on p "Milan" at bounding box center [511, 218] width 30 height 18
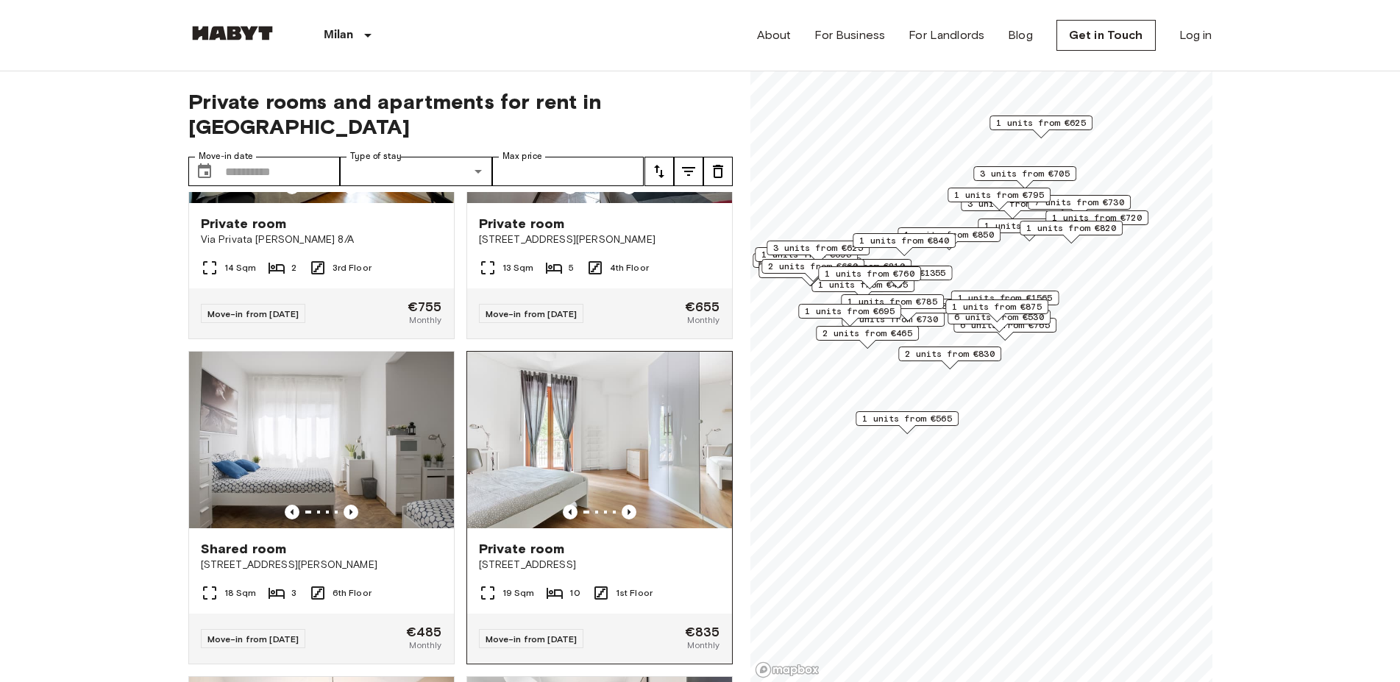
scroll to position [671, 0]
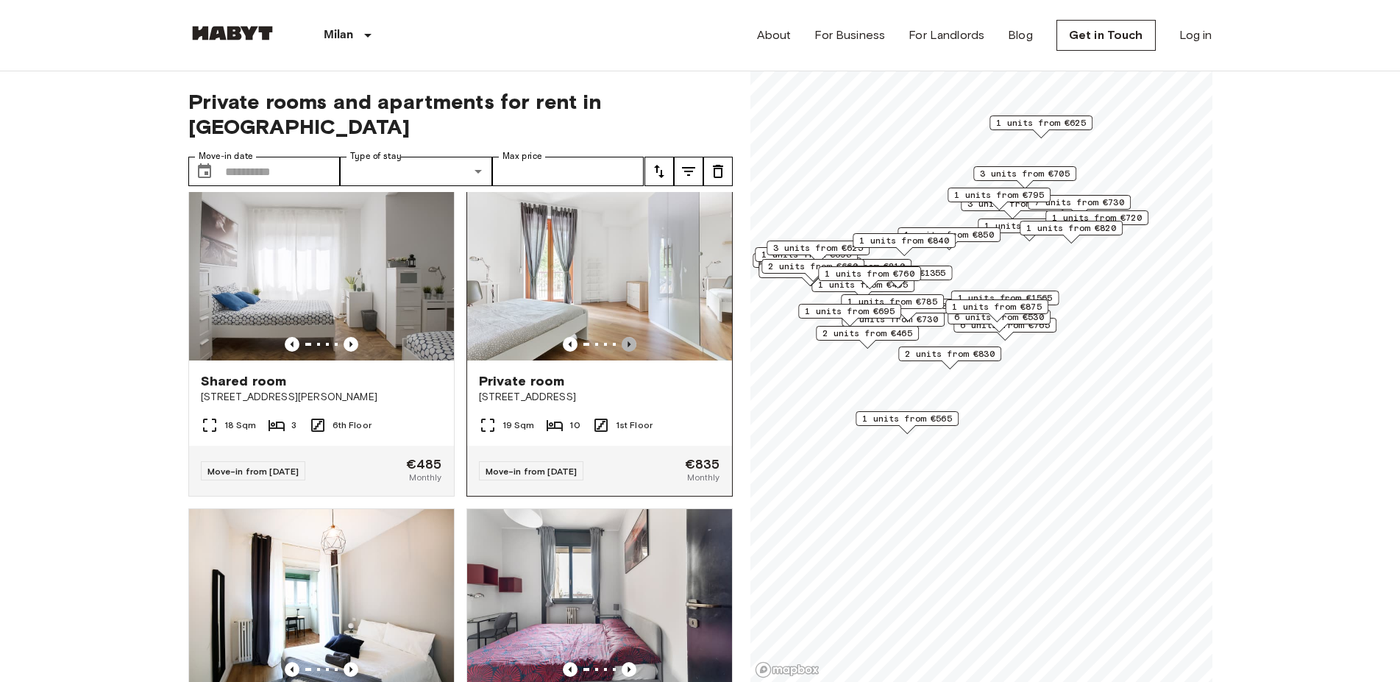
click at [622, 337] on icon "Previous image" at bounding box center [629, 344] width 15 height 15
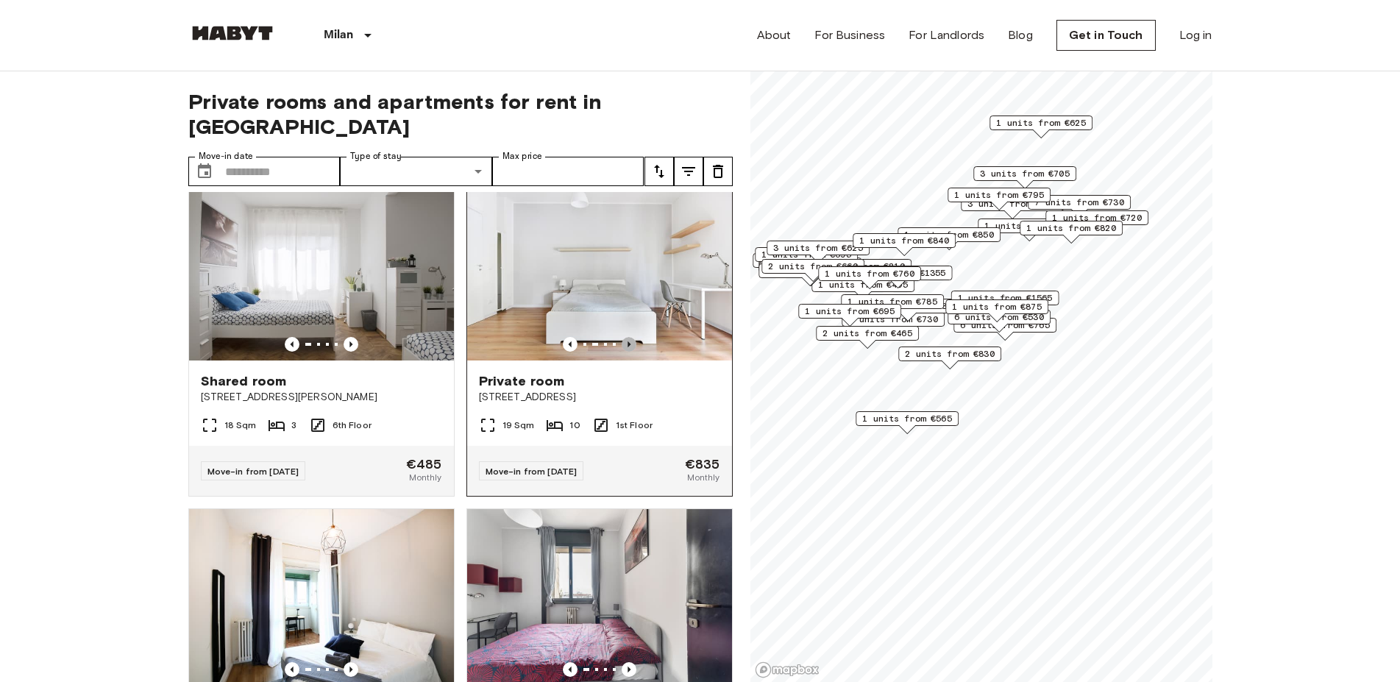
click at [622, 337] on icon "Previous image" at bounding box center [629, 344] width 15 height 15
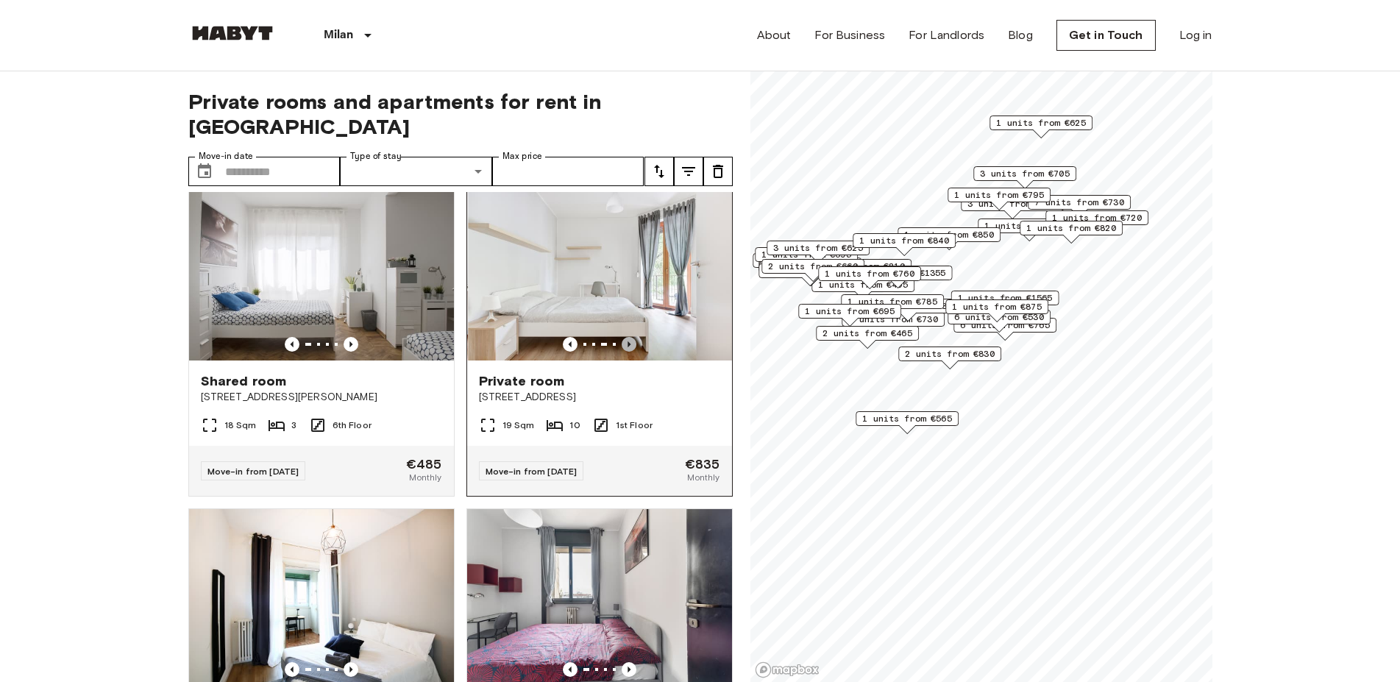
click at [622, 337] on icon "Previous image" at bounding box center [629, 344] width 15 height 15
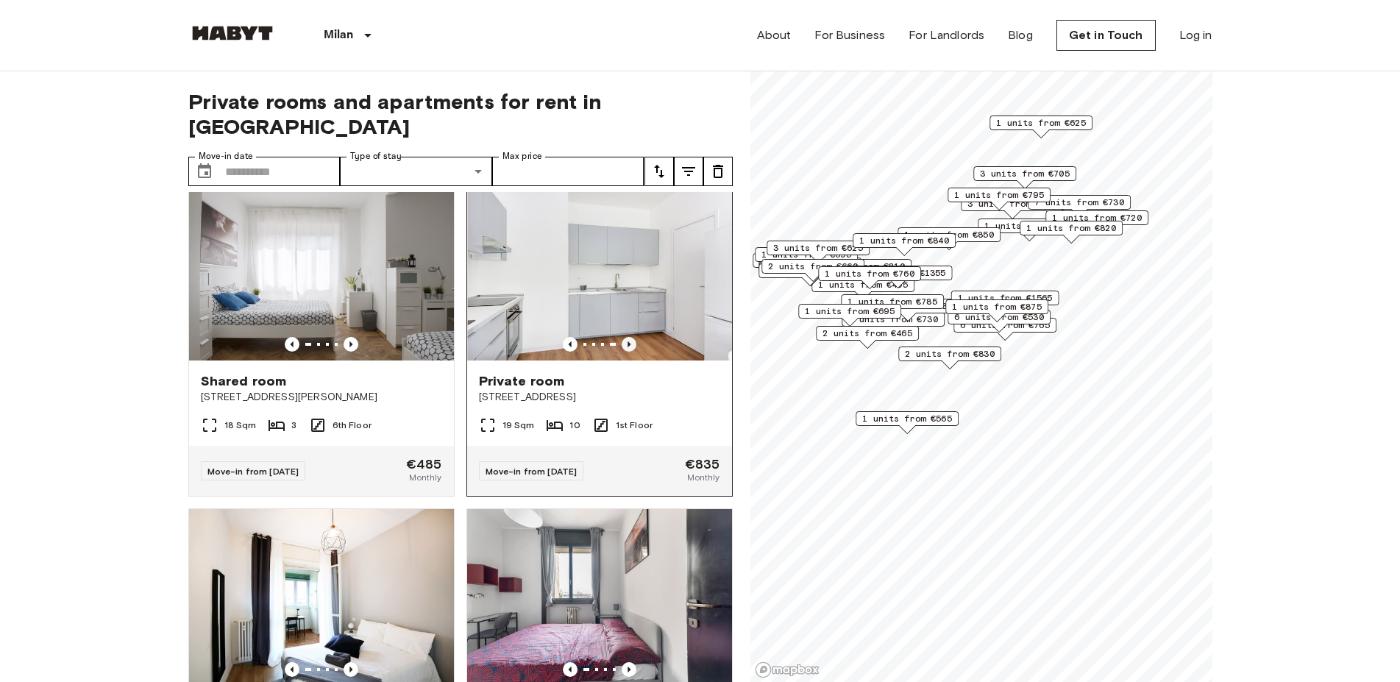
click at [622, 337] on icon "Previous image" at bounding box center [629, 344] width 15 height 15
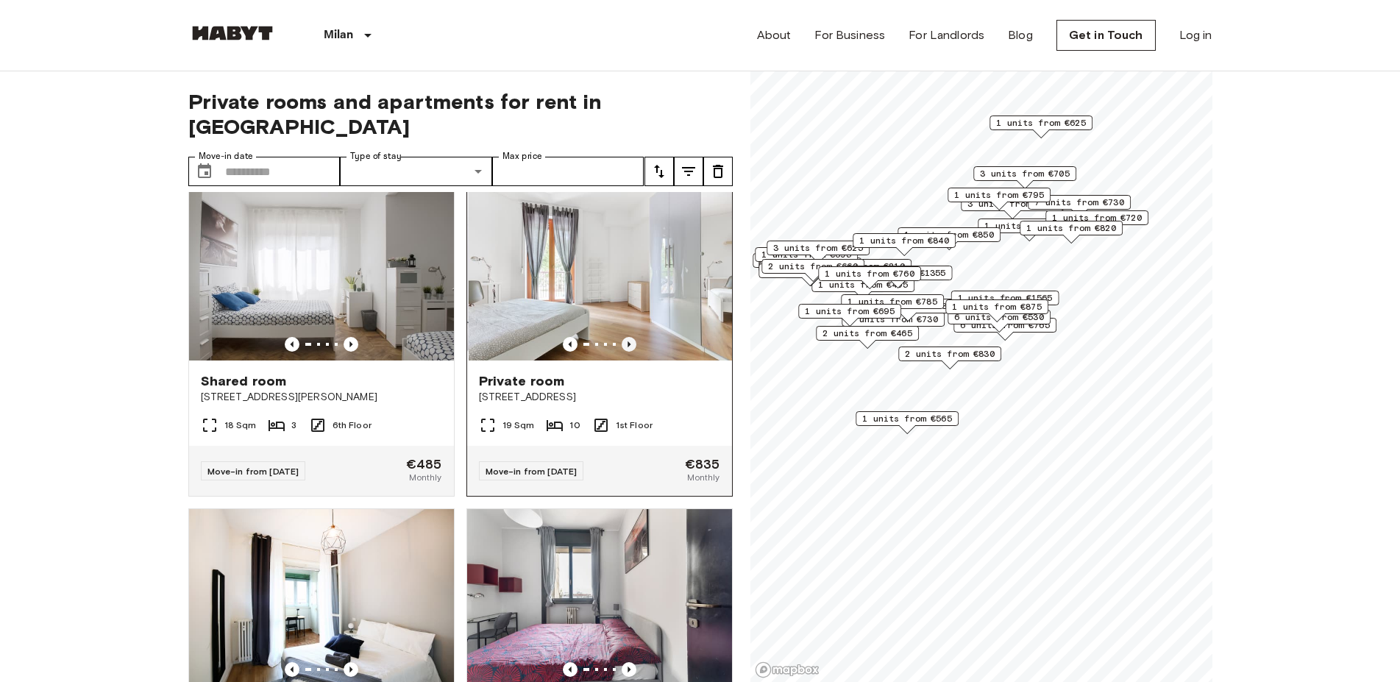
click at [622, 337] on icon "Previous image" at bounding box center [629, 344] width 15 height 15
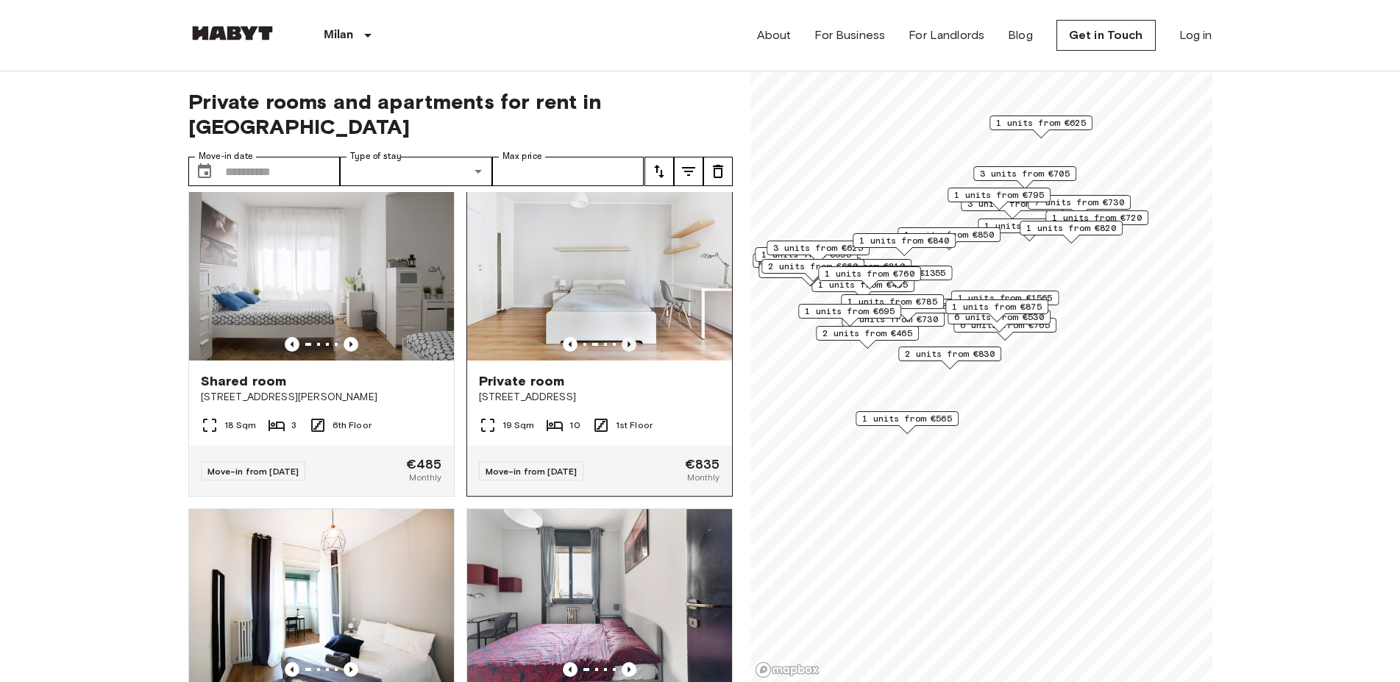
click at [622, 337] on icon "Previous image" at bounding box center [629, 344] width 15 height 15
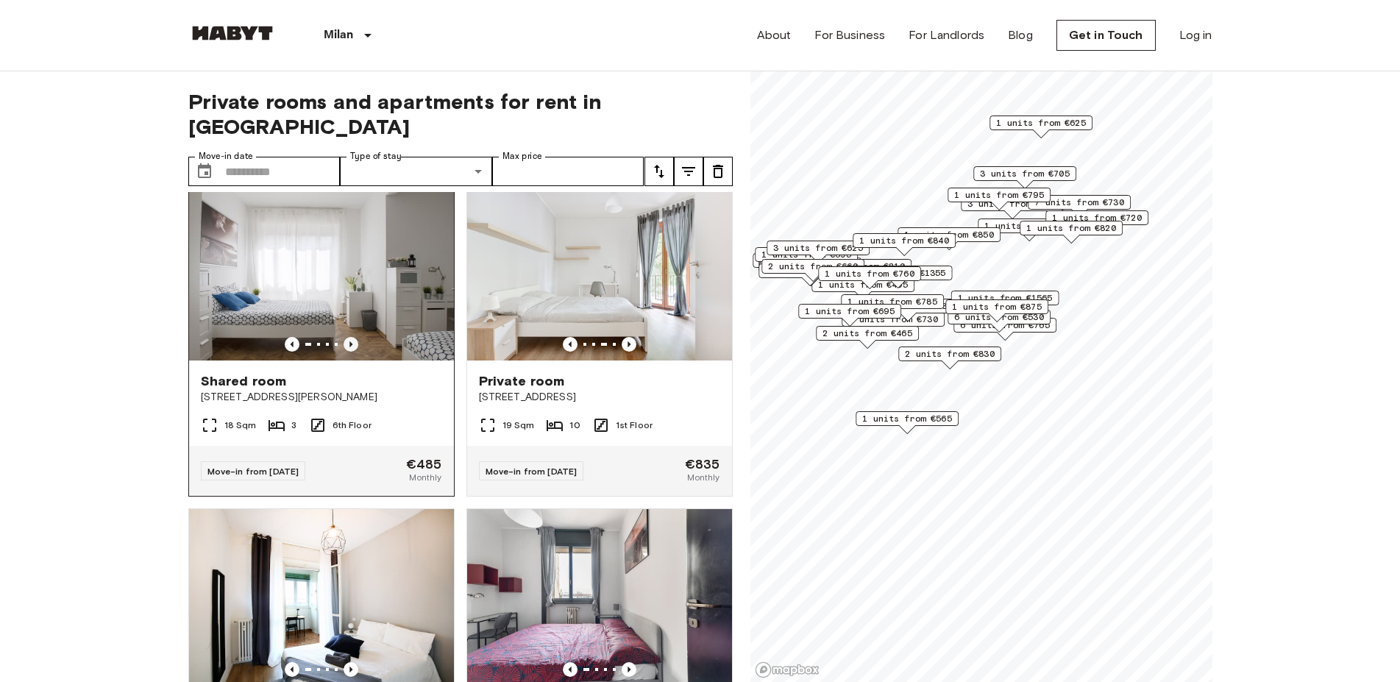
click at [353, 337] on icon "Previous image" at bounding box center [351, 344] width 15 height 15
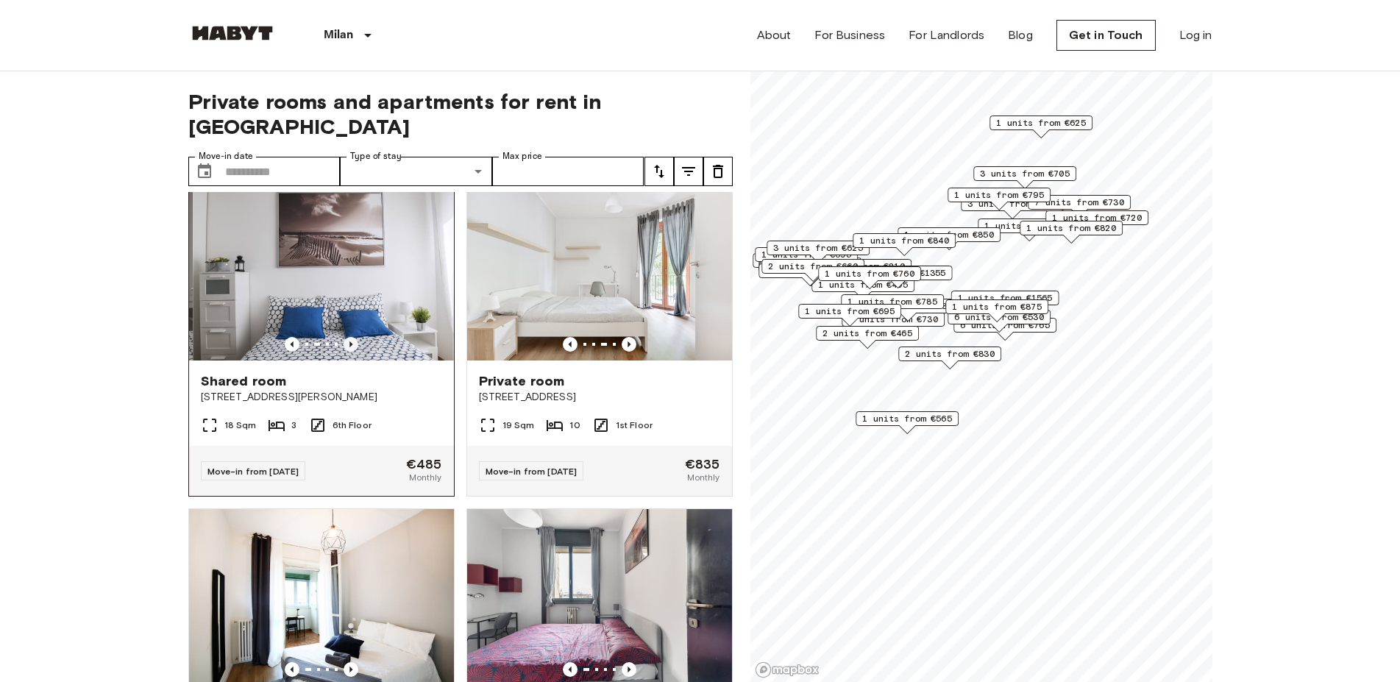
click at [353, 337] on icon "Previous image" at bounding box center [351, 344] width 15 height 15
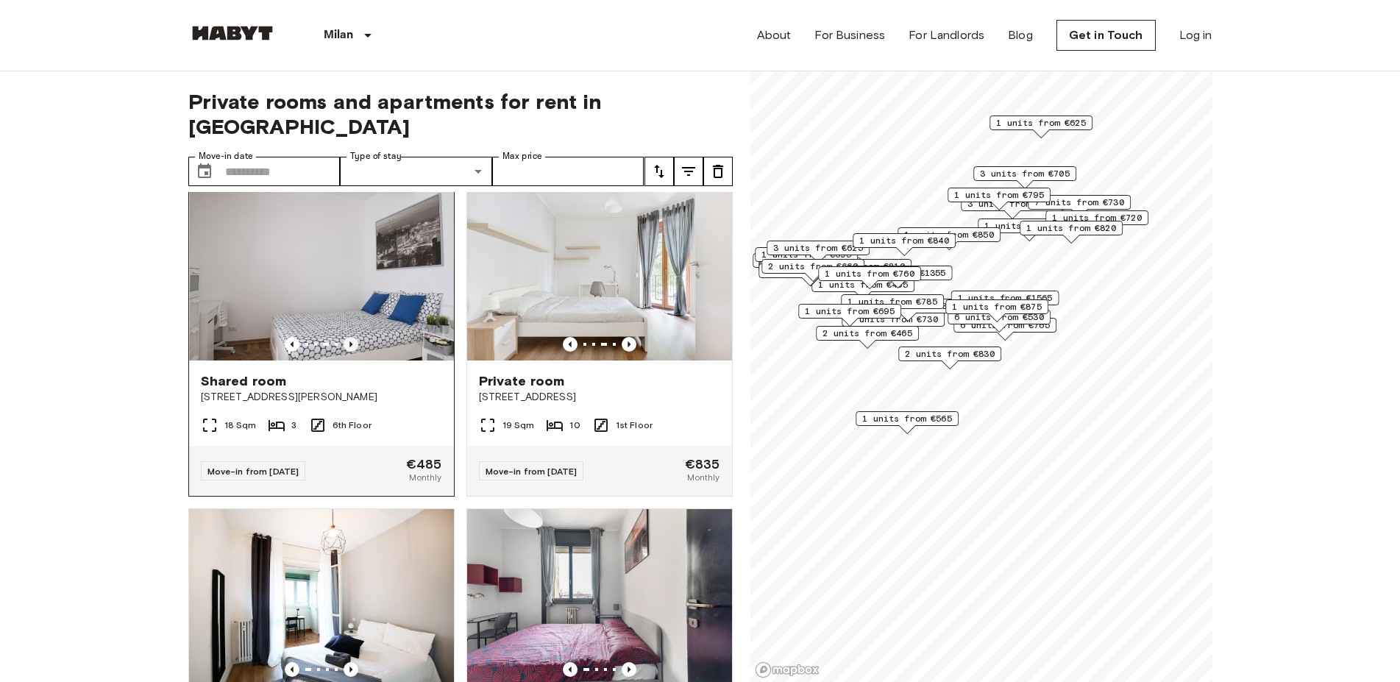
click at [353, 337] on icon "Previous image" at bounding box center [351, 344] width 15 height 15
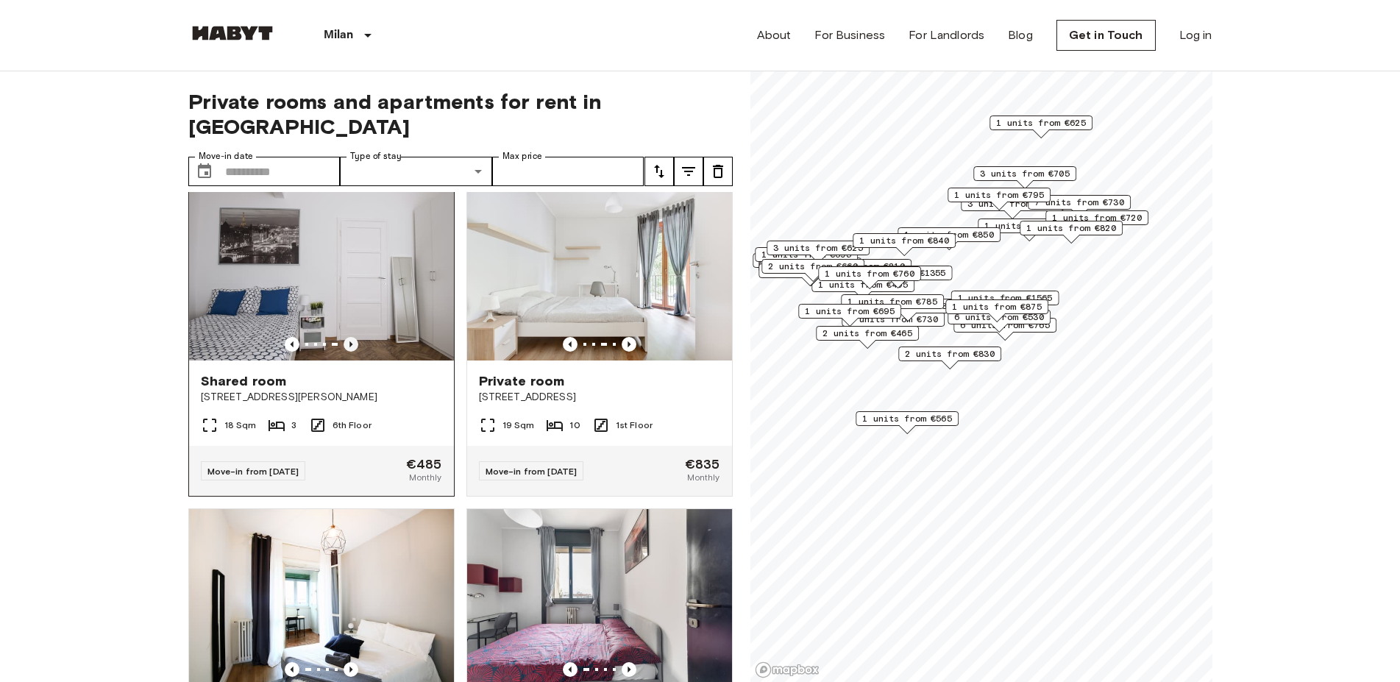
click at [353, 337] on icon "Previous image" at bounding box center [351, 344] width 15 height 15
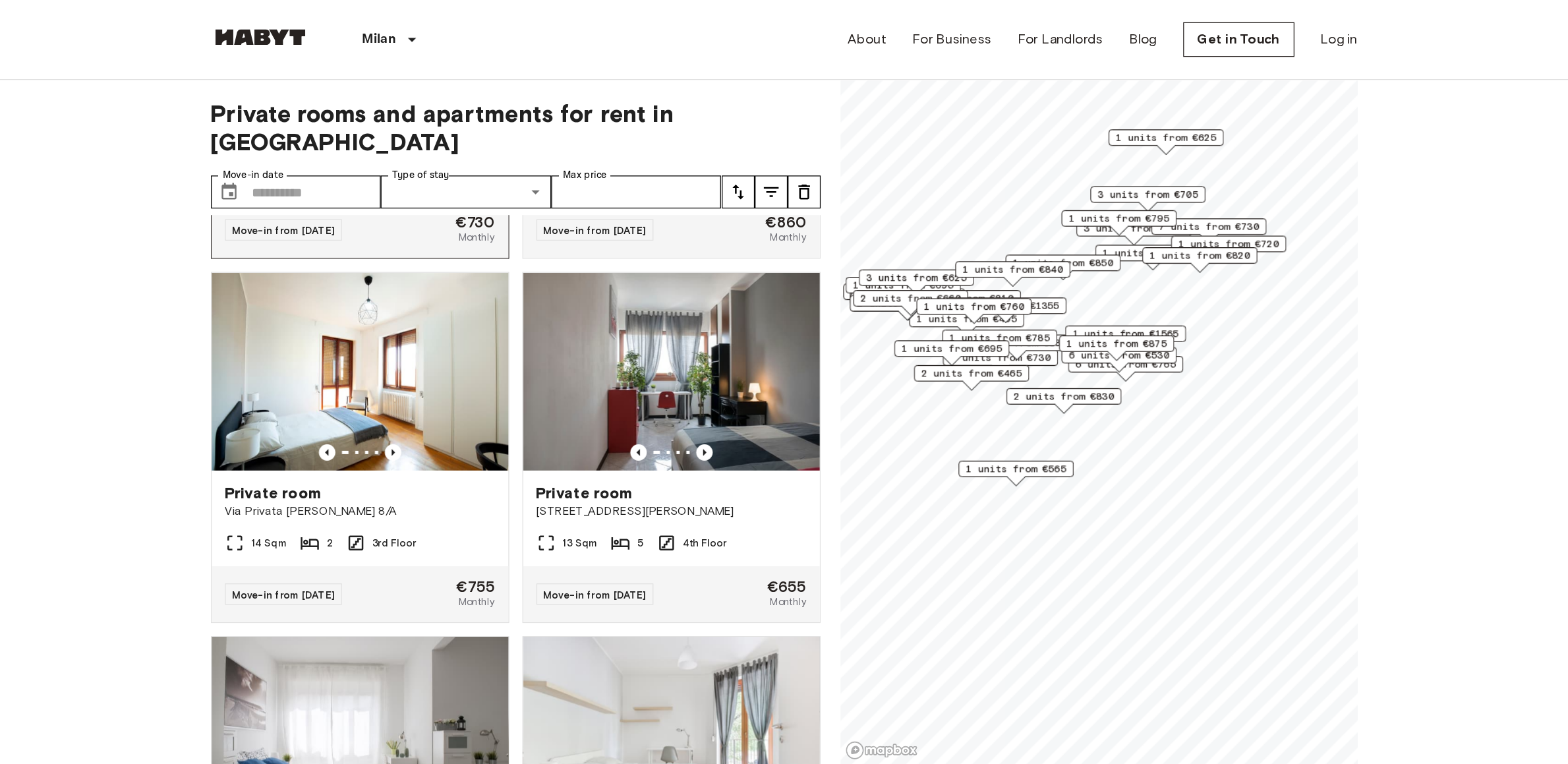
scroll to position [300, 0]
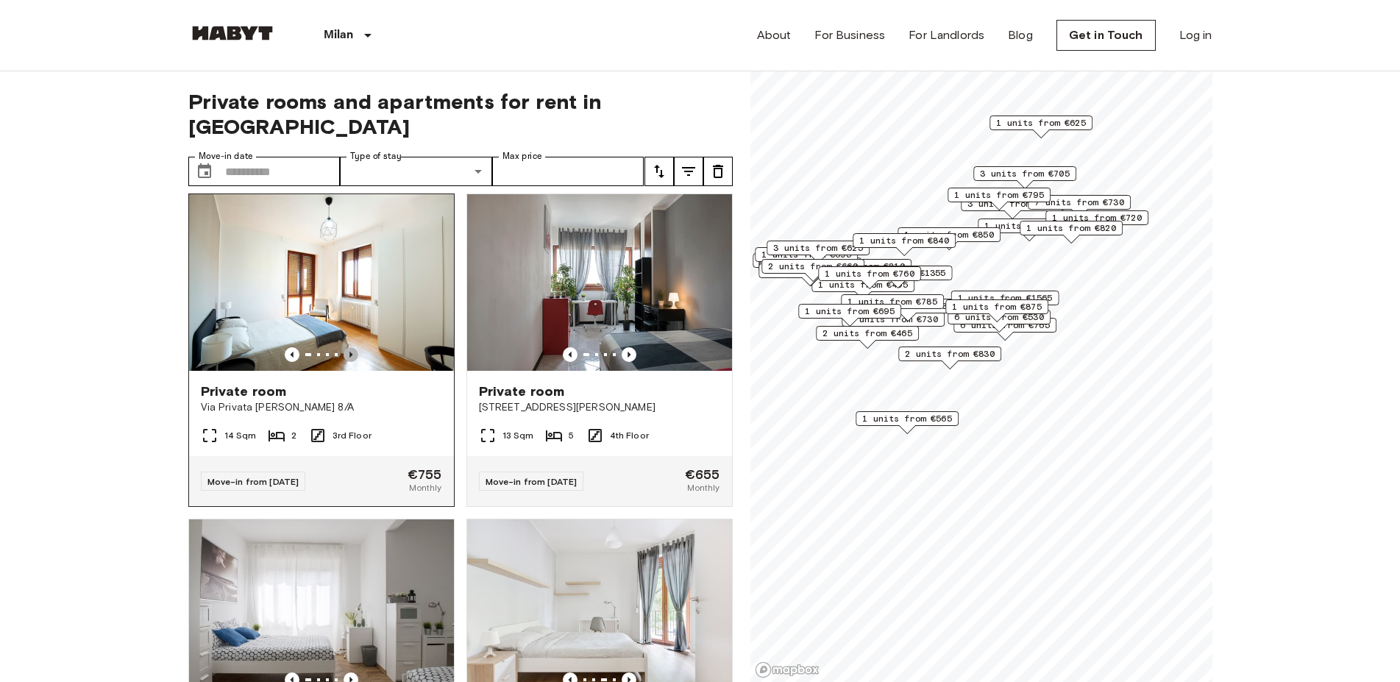
click at [348, 347] on icon "Previous image" at bounding box center [351, 354] width 15 height 15
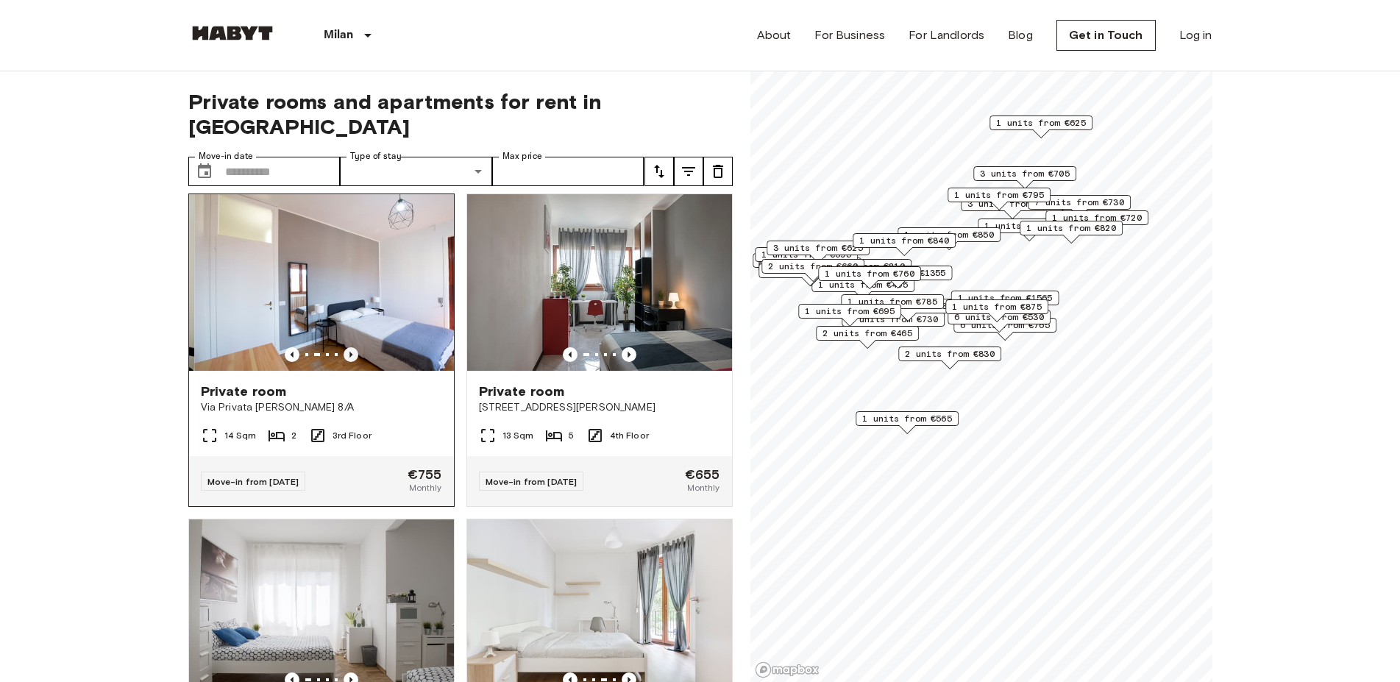
click at [348, 347] on icon "Previous image" at bounding box center [351, 354] width 15 height 15
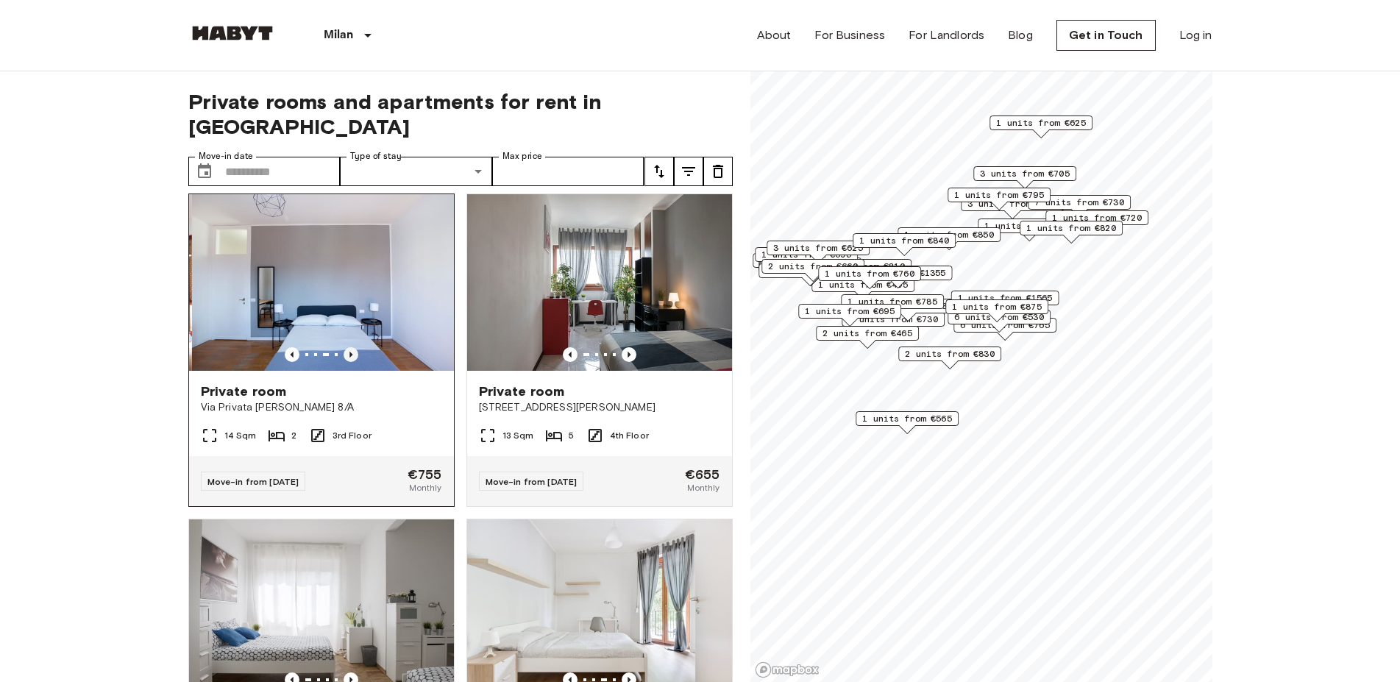
click at [348, 347] on icon "Previous image" at bounding box center [351, 354] width 15 height 15
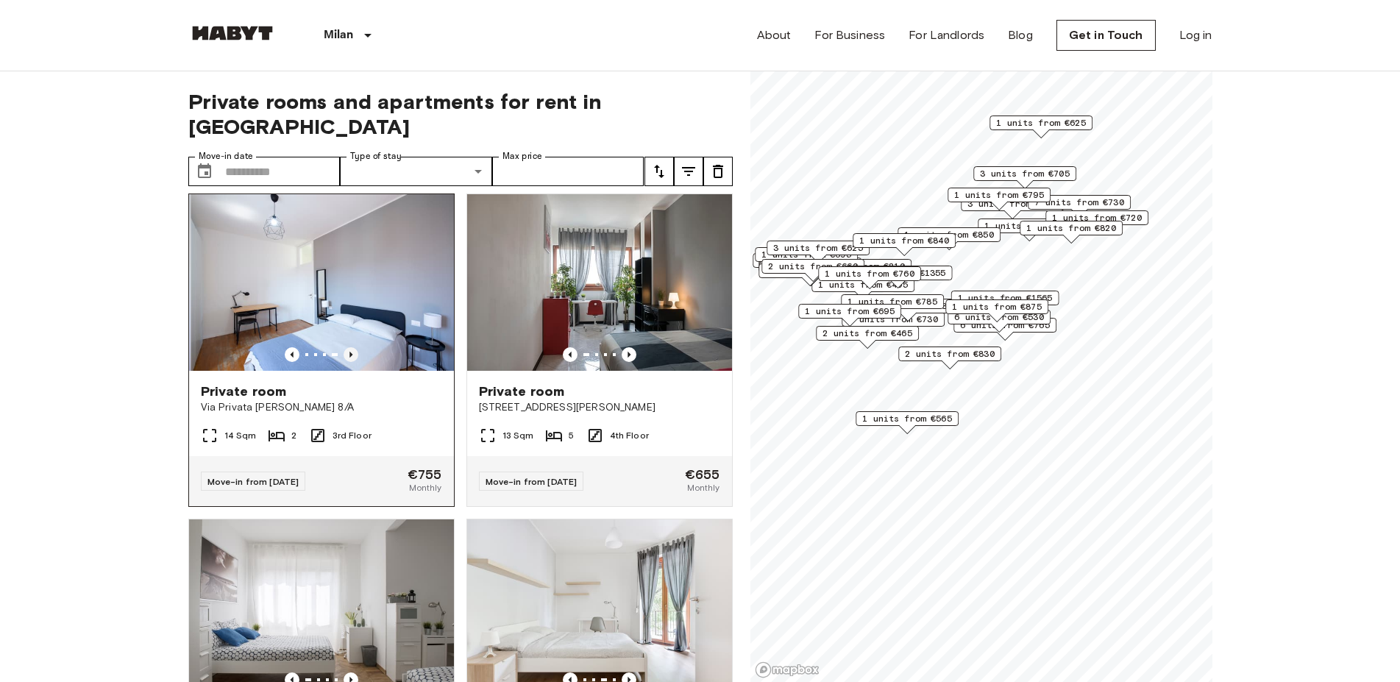
click at [348, 347] on icon "Previous image" at bounding box center [351, 354] width 15 height 15
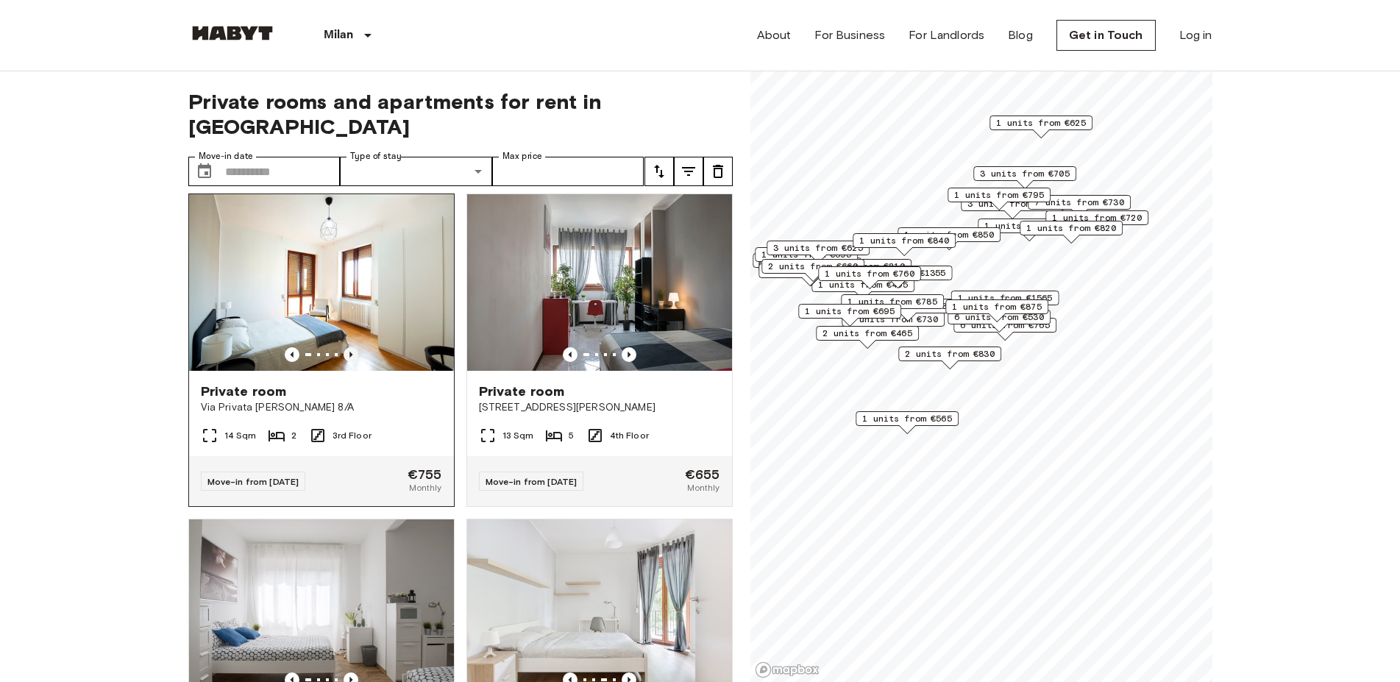
click at [348, 347] on icon "Previous image" at bounding box center [351, 354] width 15 height 15
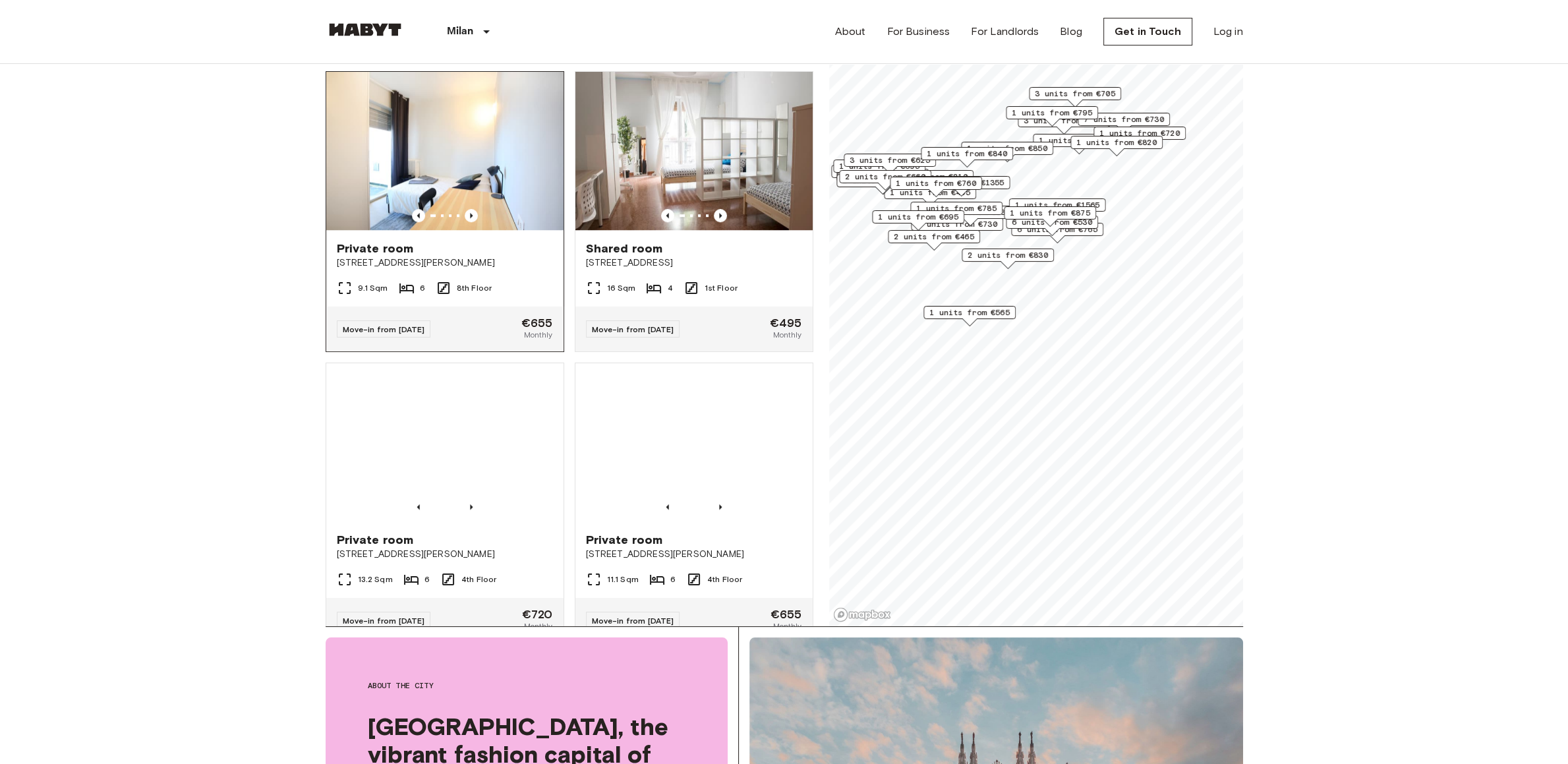
scroll to position [1192, 0]
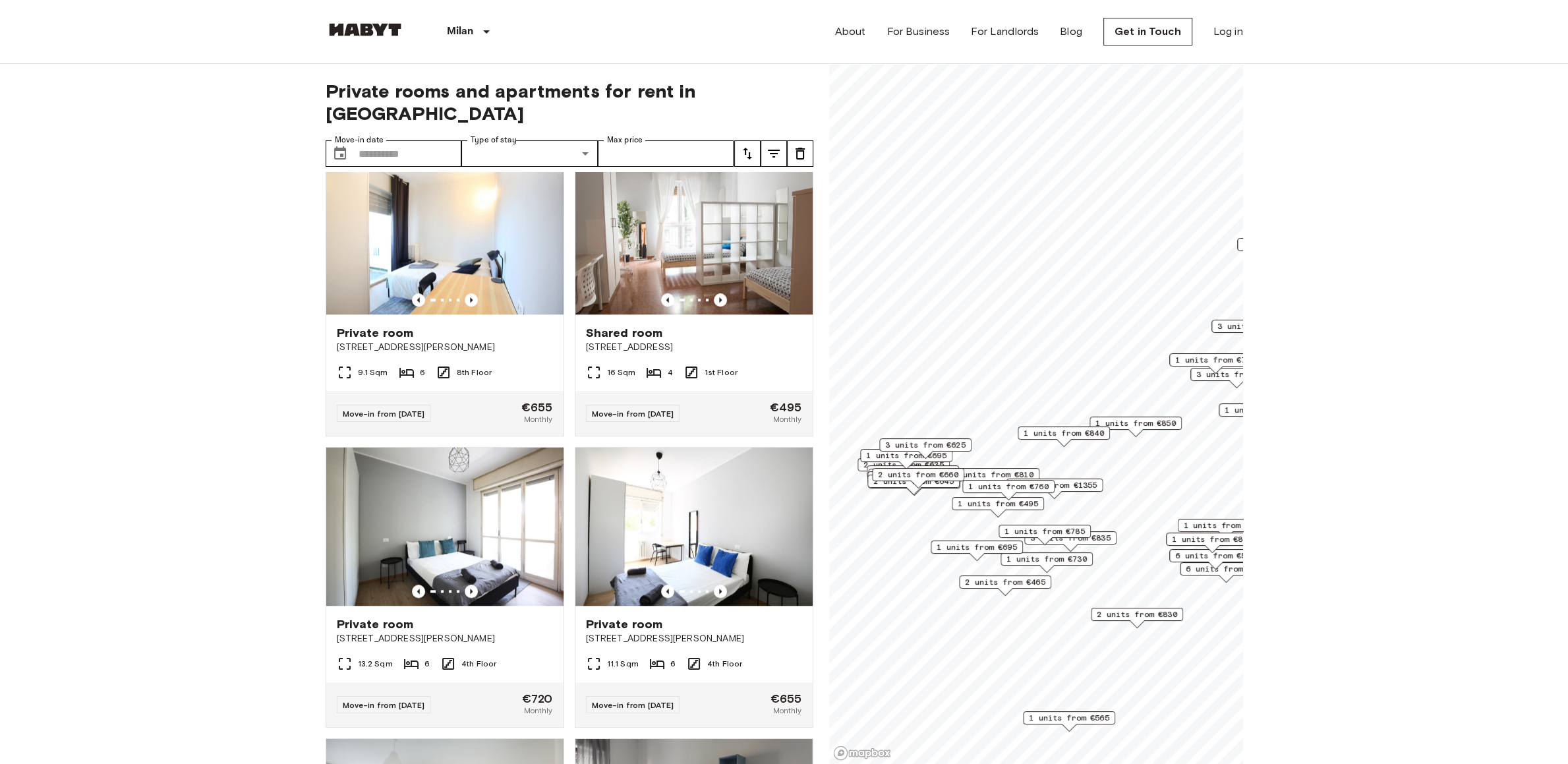
scroll to position [891, 0]
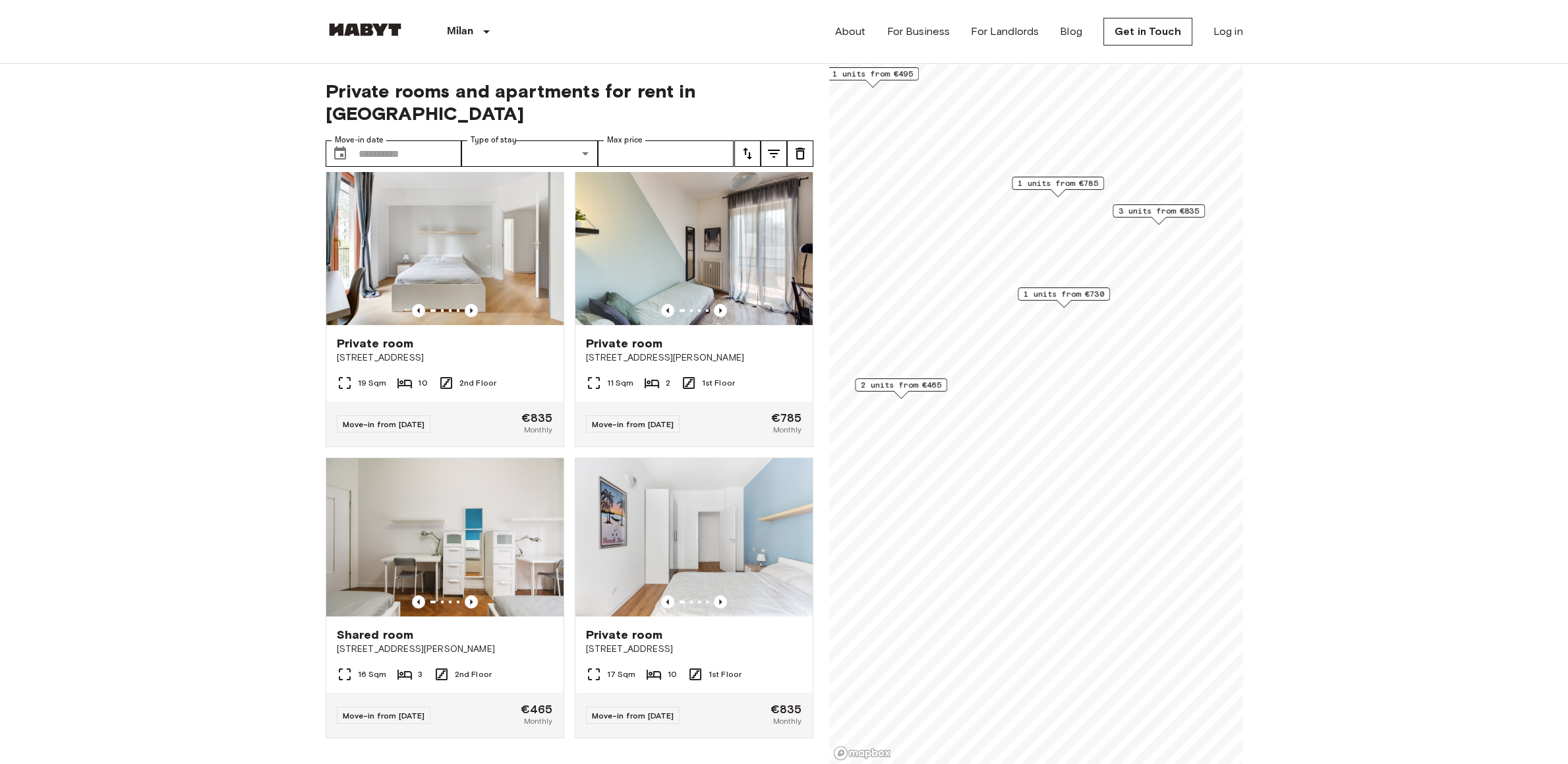
scroll to position [290, 0]
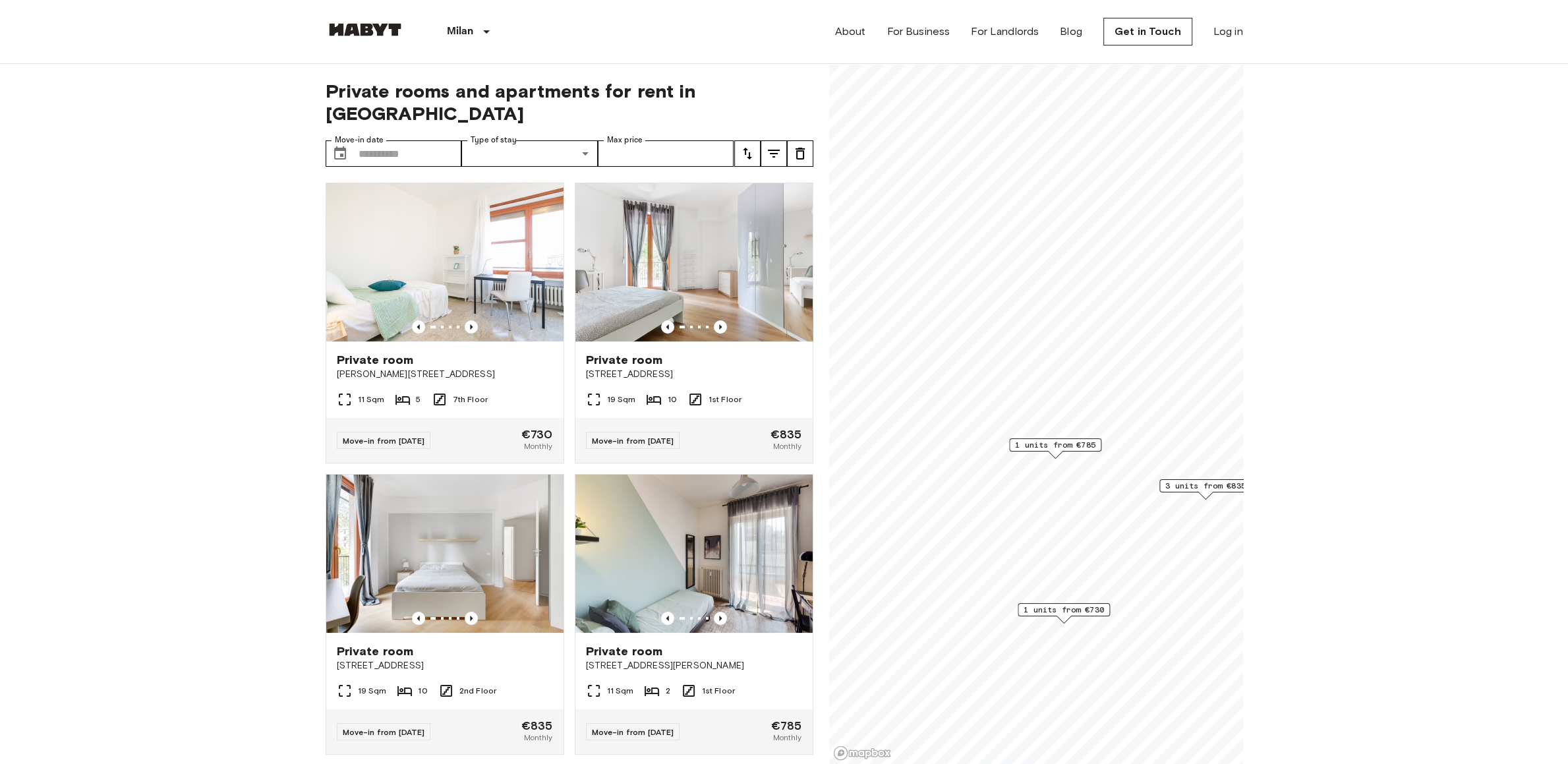
drag, startPoint x: 1021, startPoint y: 592, endPoint x: 1119, endPoint y: 616, distance: 100.9
click at [1110, 610] on div "1 units from €730" at bounding box center [1064, 613] width 92 height 21
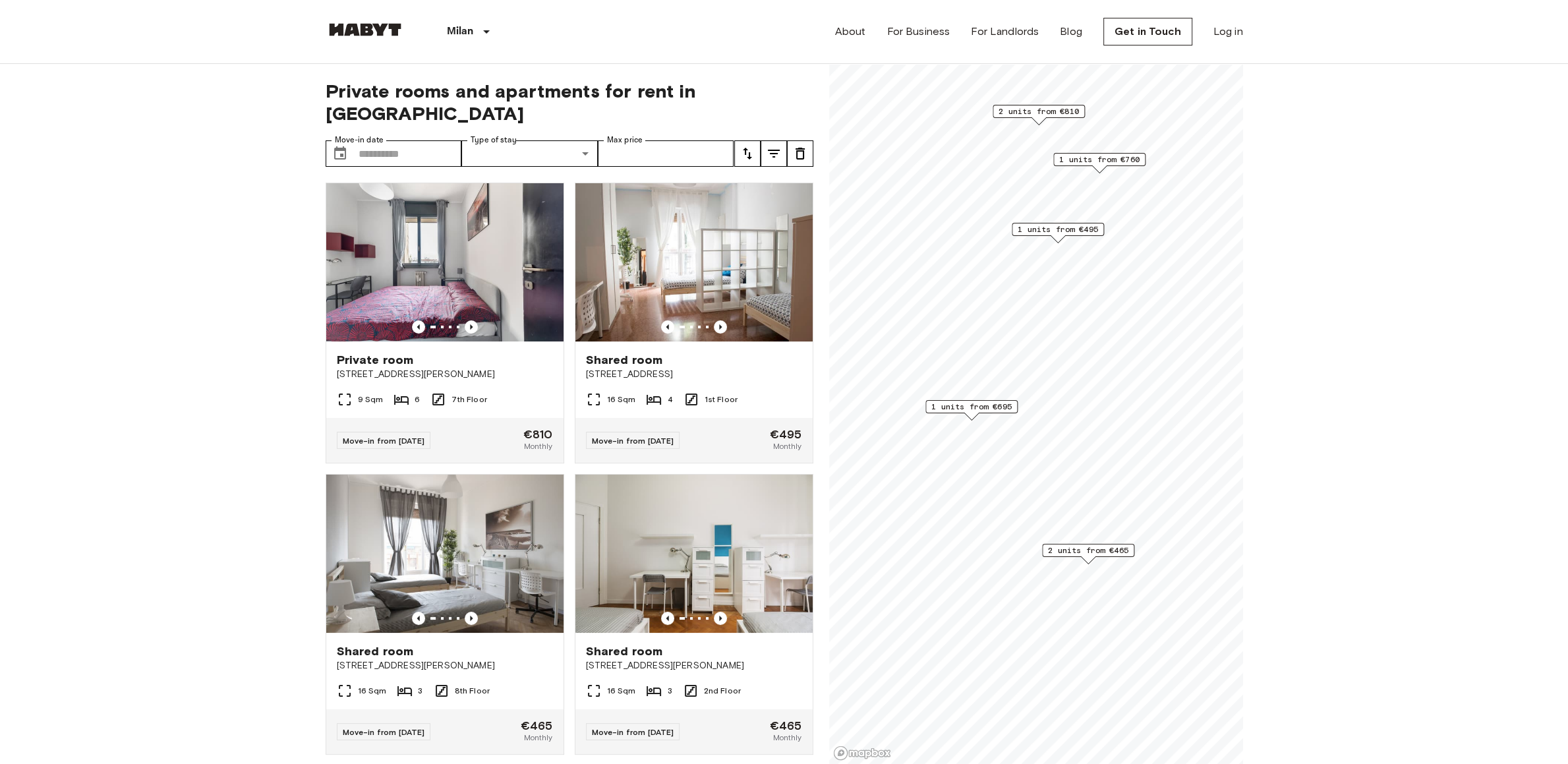
click at [969, 408] on span "1 units from €695" at bounding box center [971, 406] width 81 height 12
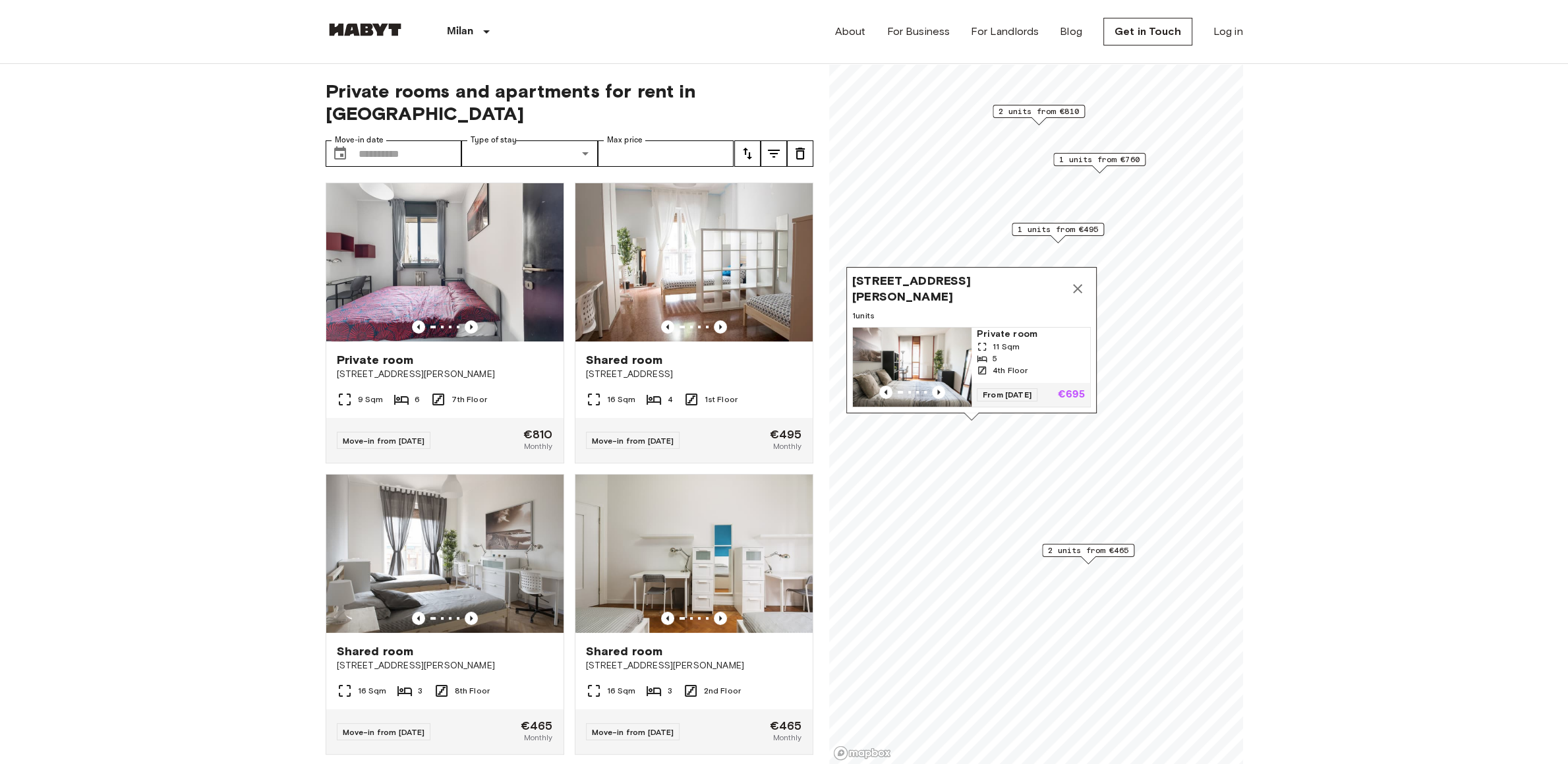
click at [949, 328] on img "Map marker" at bounding box center [912, 367] width 118 height 79
click at [1081, 280] on icon "Map marker" at bounding box center [1078, 288] width 16 height 16
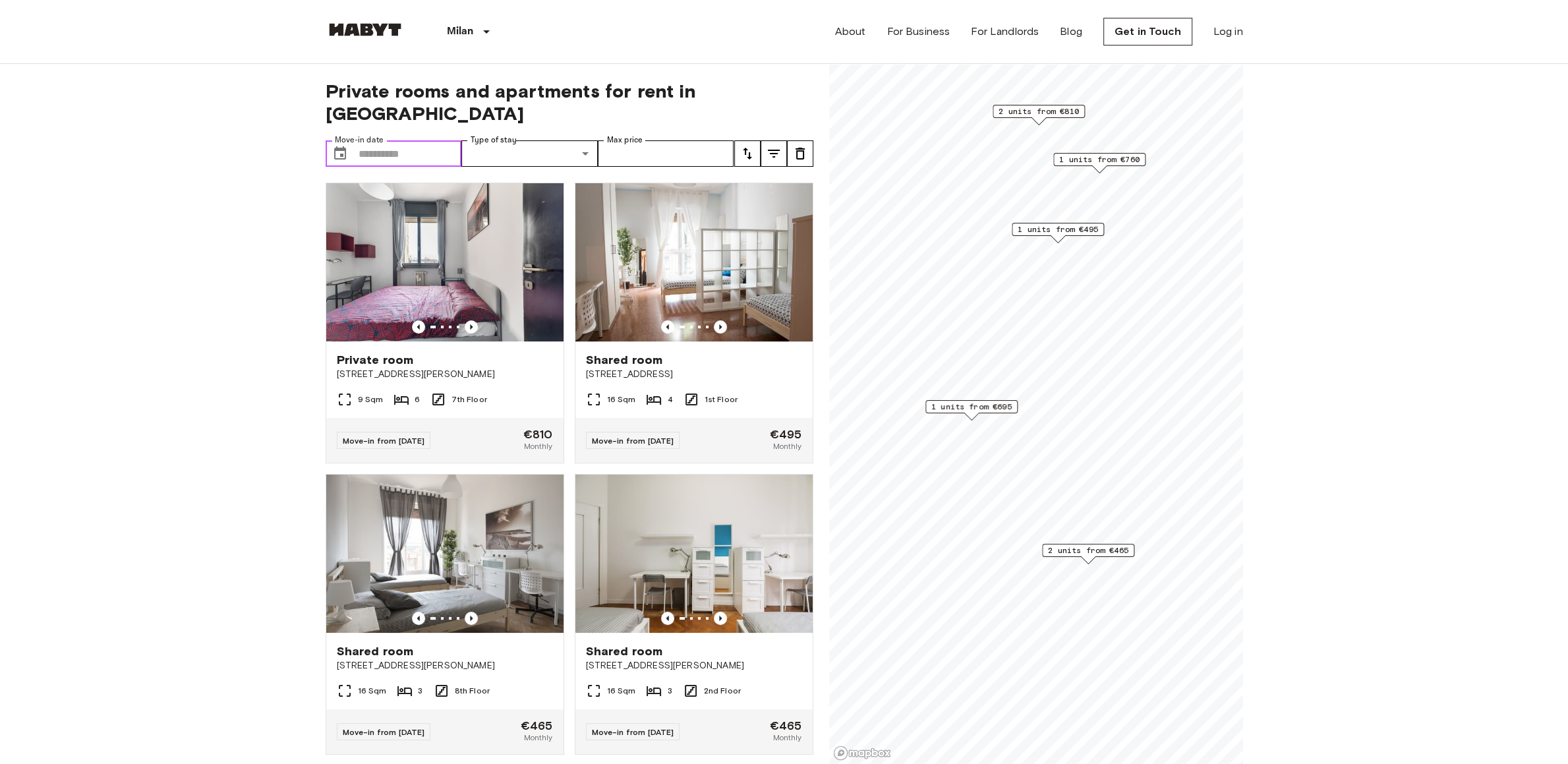
click at [401, 141] on input "Move-in date" at bounding box center [409, 153] width 103 height 26
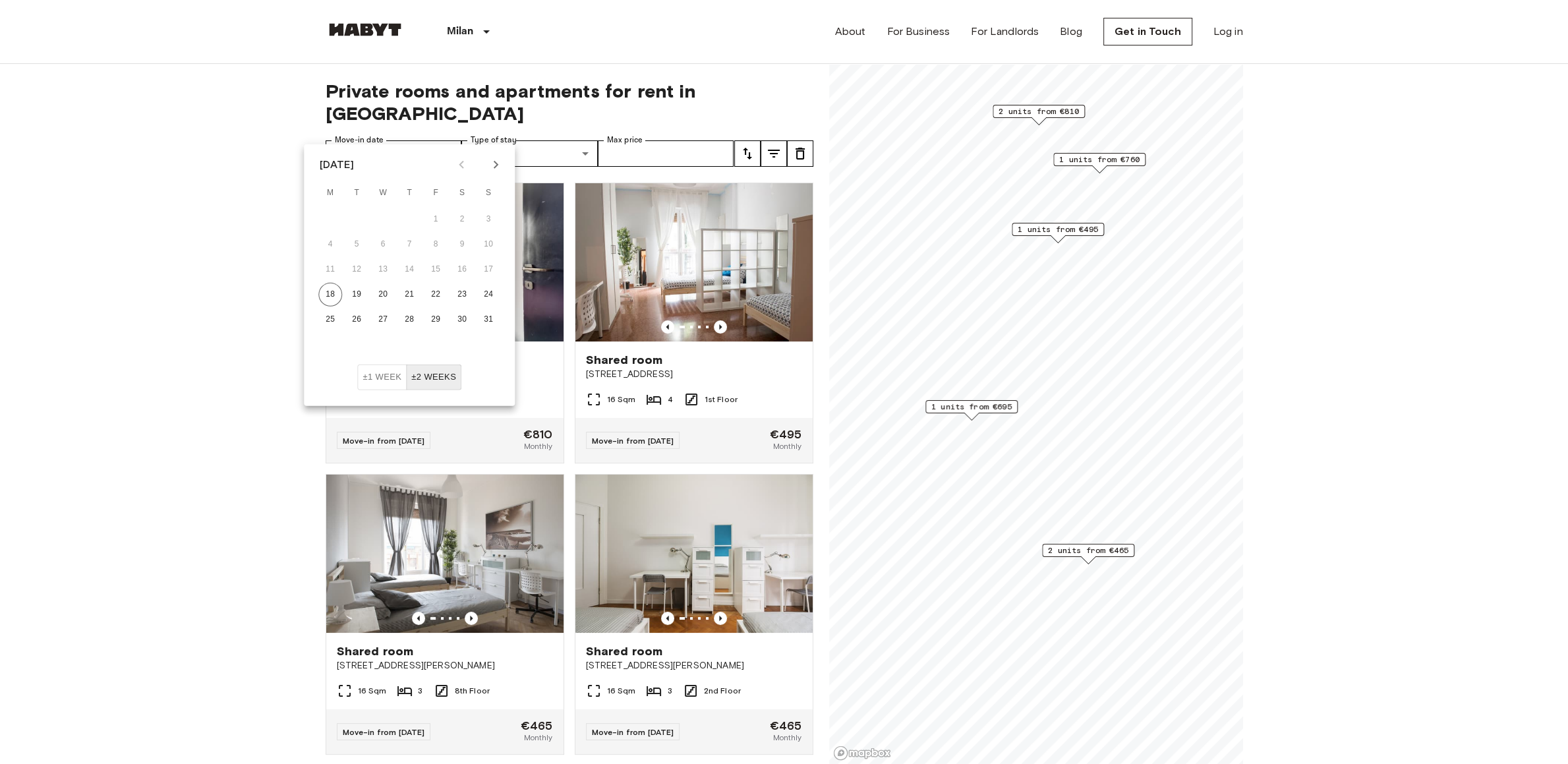
click at [501, 175] on div at bounding box center [478, 164] width 56 height 22
click at [494, 165] on icon "Next month" at bounding box center [495, 165] width 16 height 16
click at [332, 213] on button "1" at bounding box center [330, 219] width 23 height 23
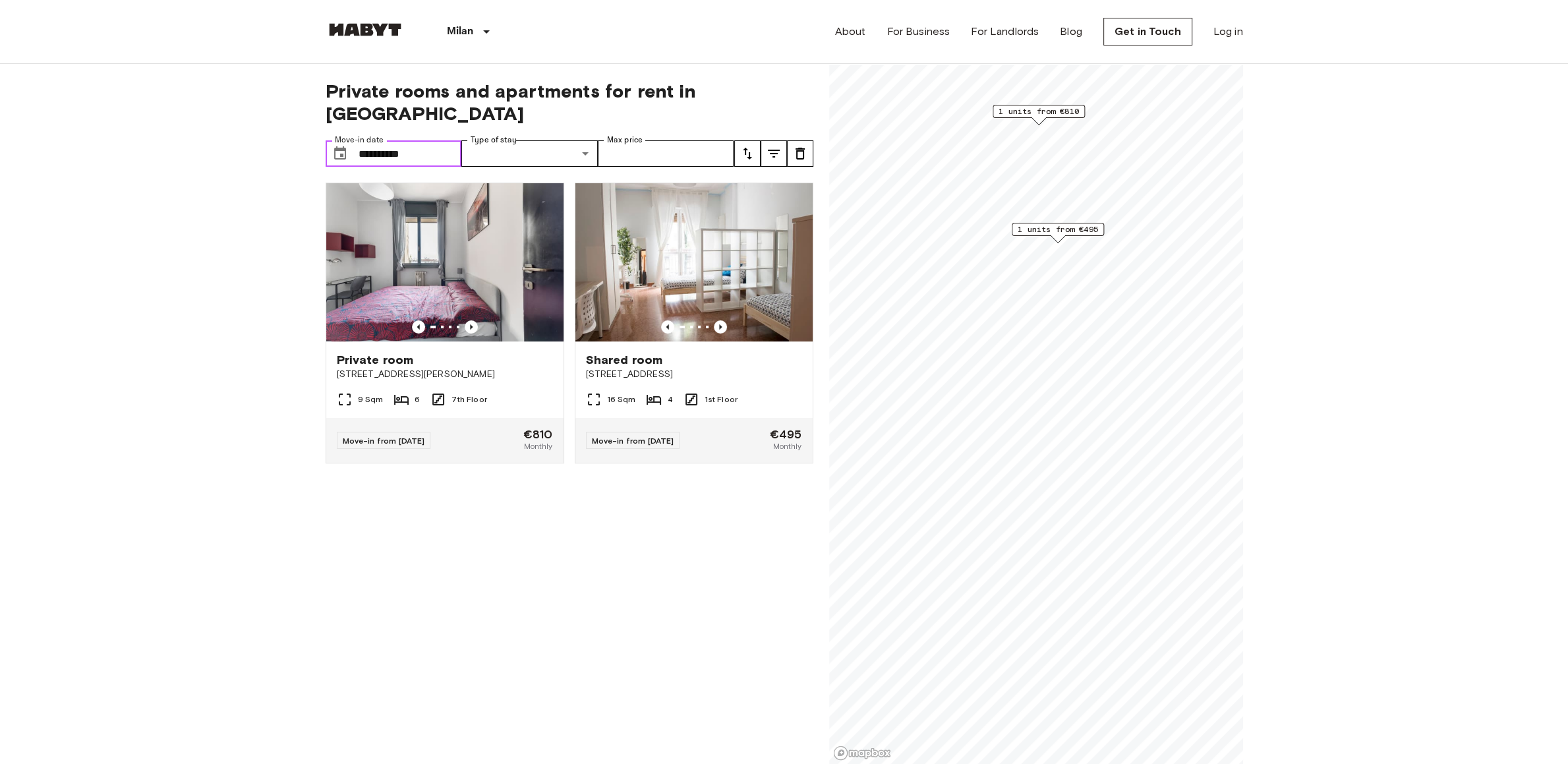
type input "**********"
click at [704, 253] on img at bounding box center [694, 262] width 237 height 159
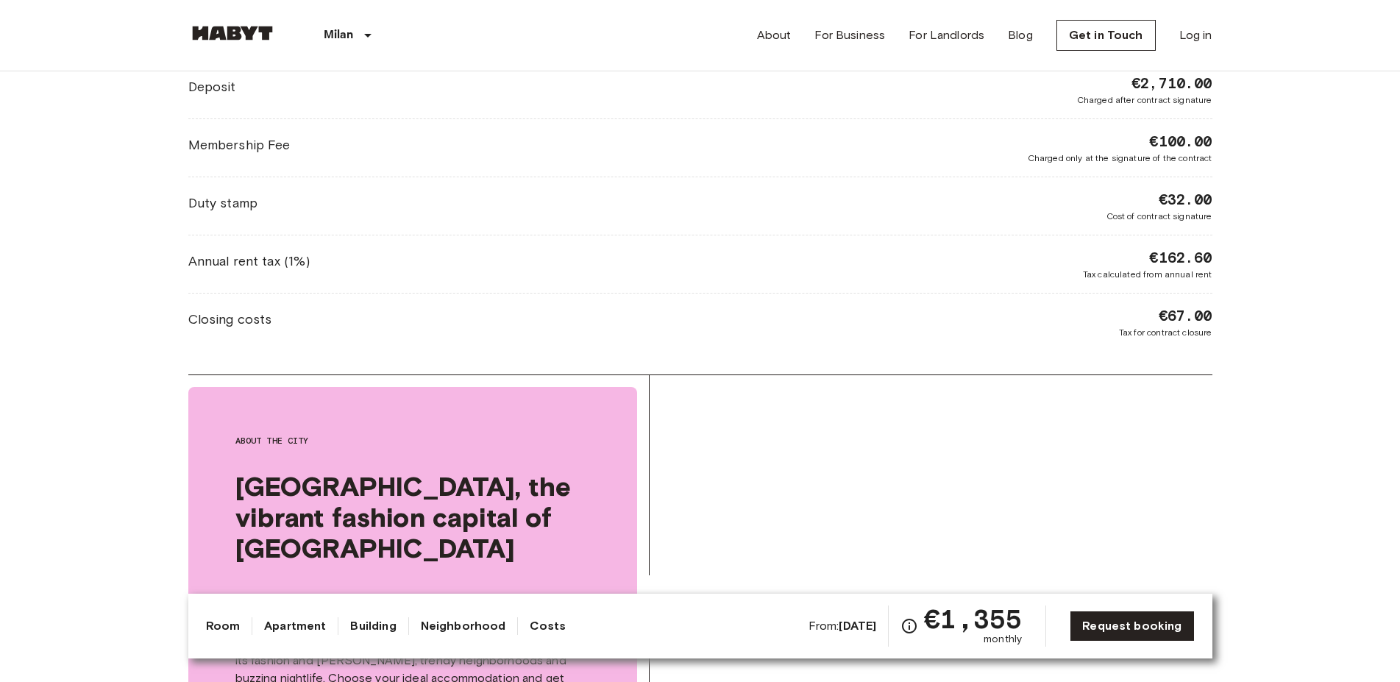
scroll to position [1351, 0]
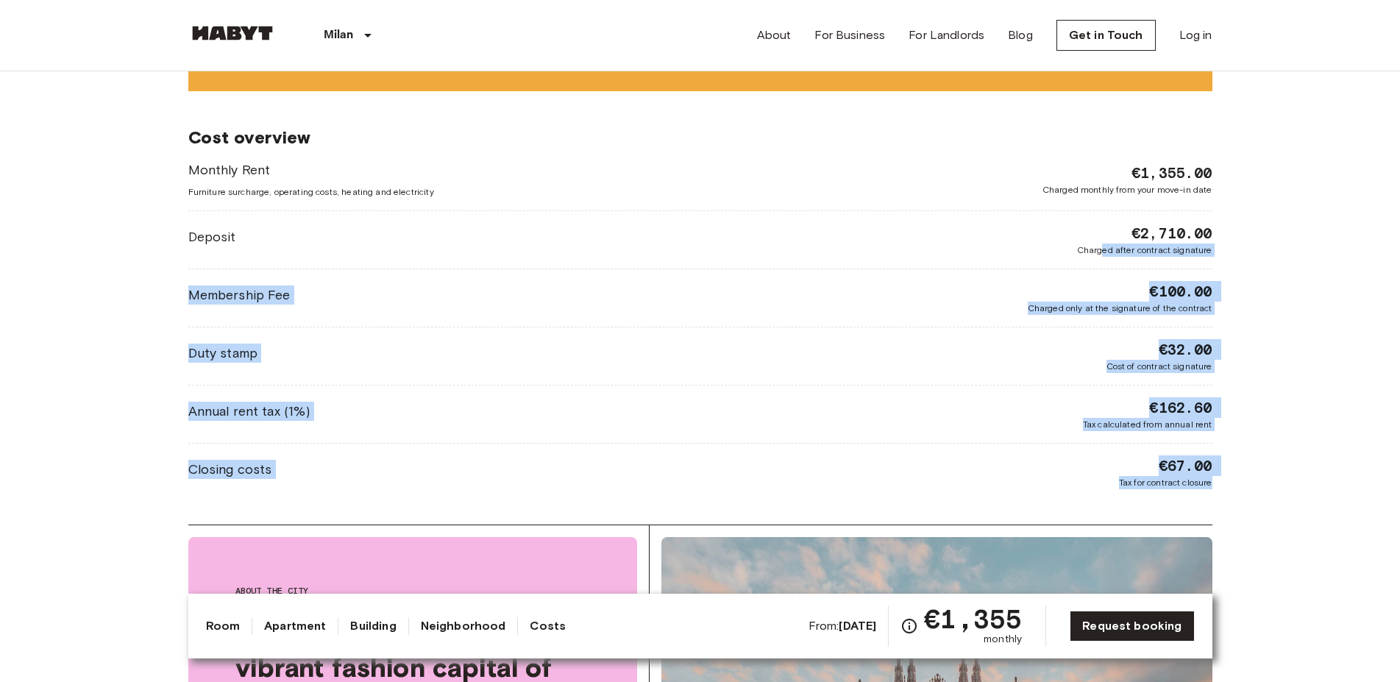
drag, startPoint x: 1214, startPoint y: 494, endPoint x: 1105, endPoint y: 225, distance: 290.7
click at [1105, 225] on div "Europe Italy Milan Studio Studio From Nov 1 2025 Via Vittoria Colonna 32 Ref. n…" at bounding box center [700, 294] width 1059 height 3146
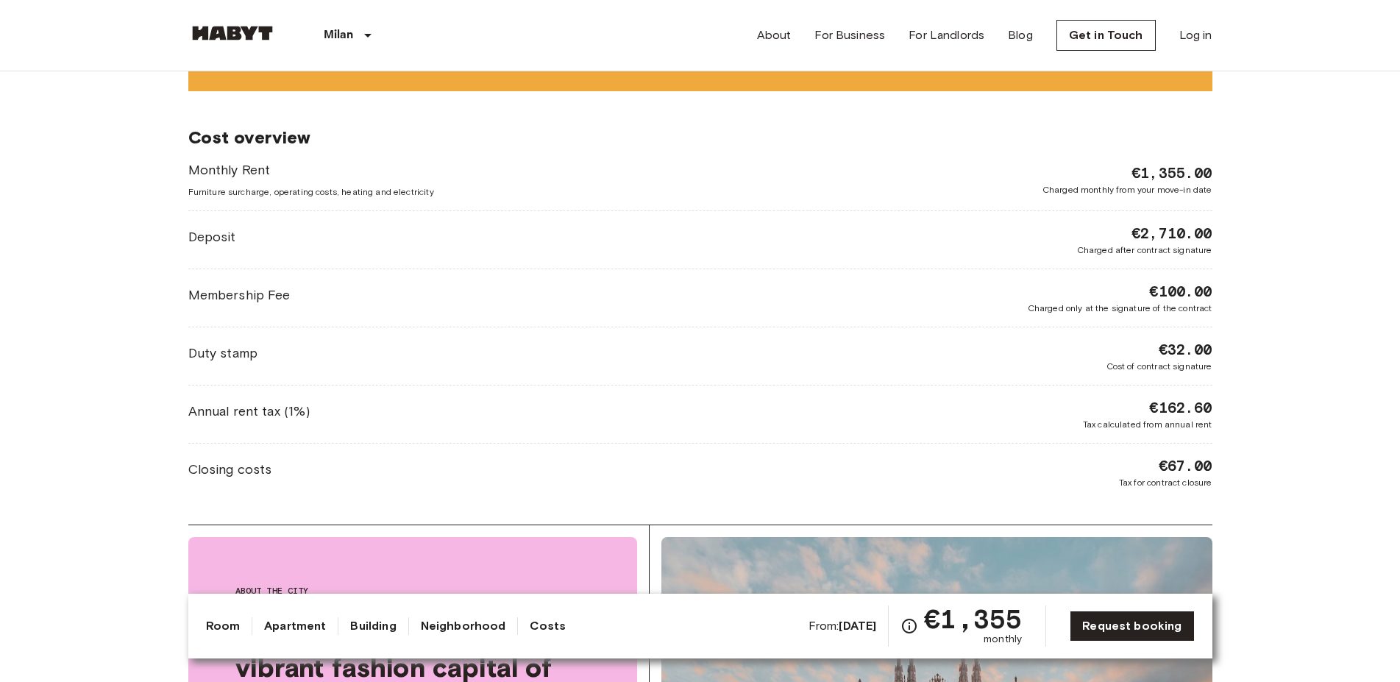
click at [1285, 313] on body "Milan Europe Amsterdam Berlin Brussels Cologne Dusseldorf Frankfurt Graz Hambur…" at bounding box center [700, 590] width 1400 height 3882
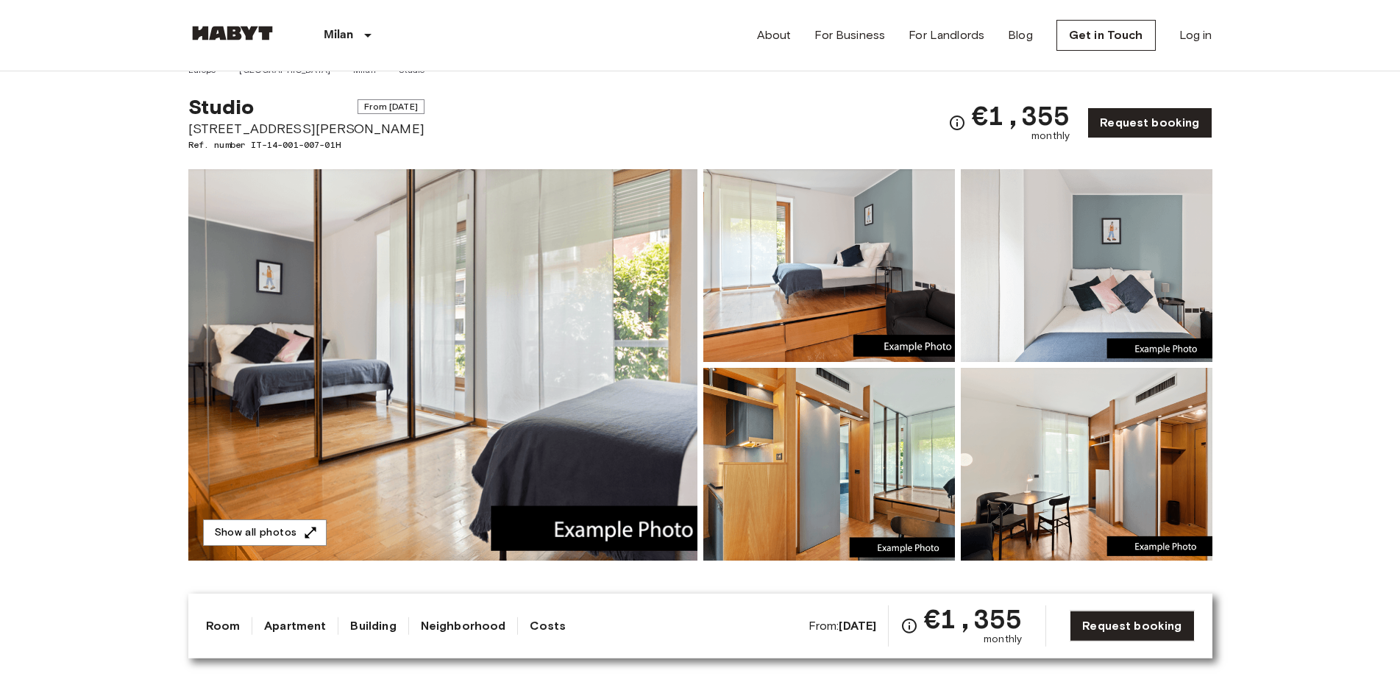
scroll to position [0, 0]
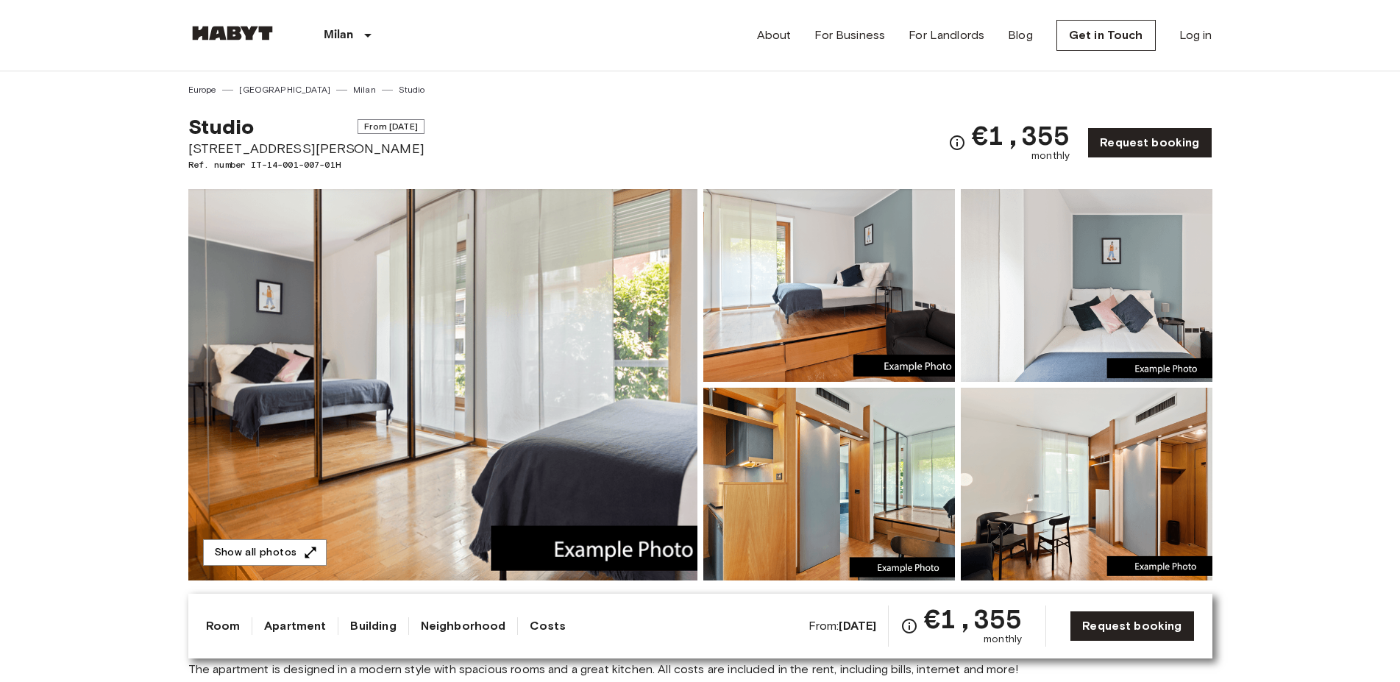
click at [675, 272] on img at bounding box center [442, 384] width 509 height 391
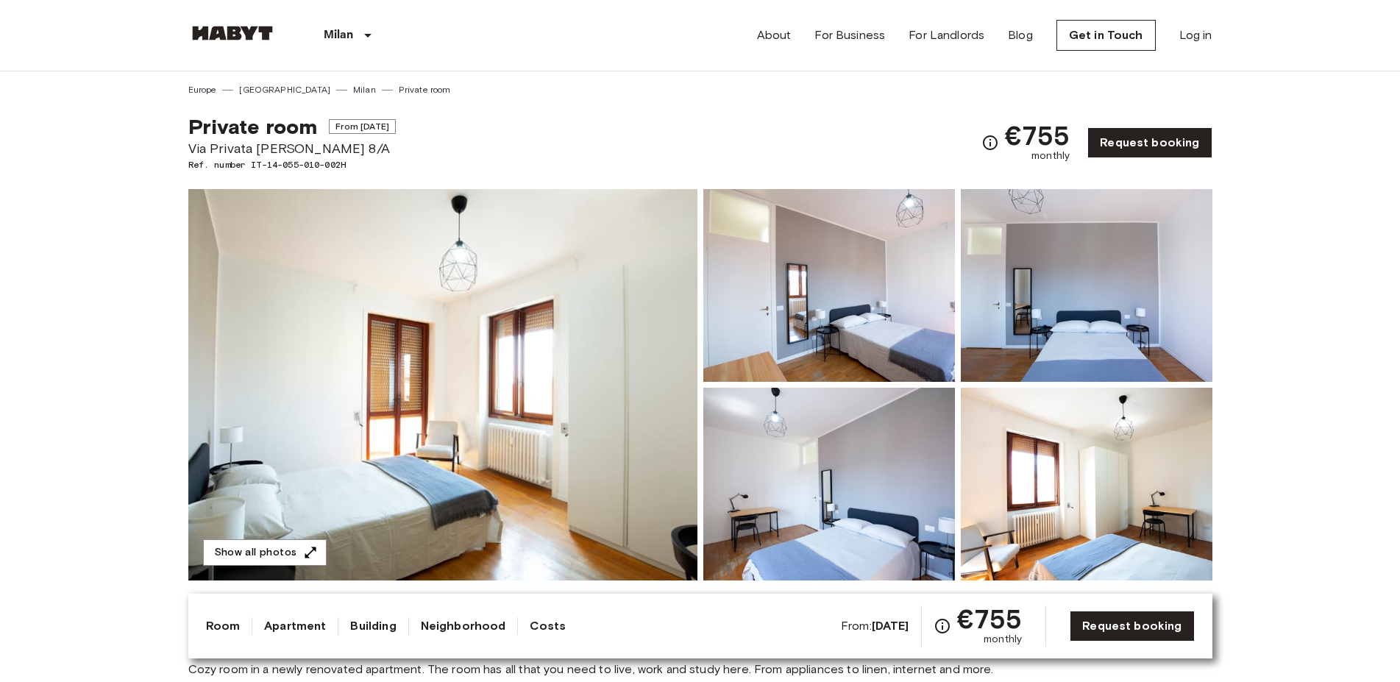
click at [427, 363] on img at bounding box center [442, 384] width 509 height 391
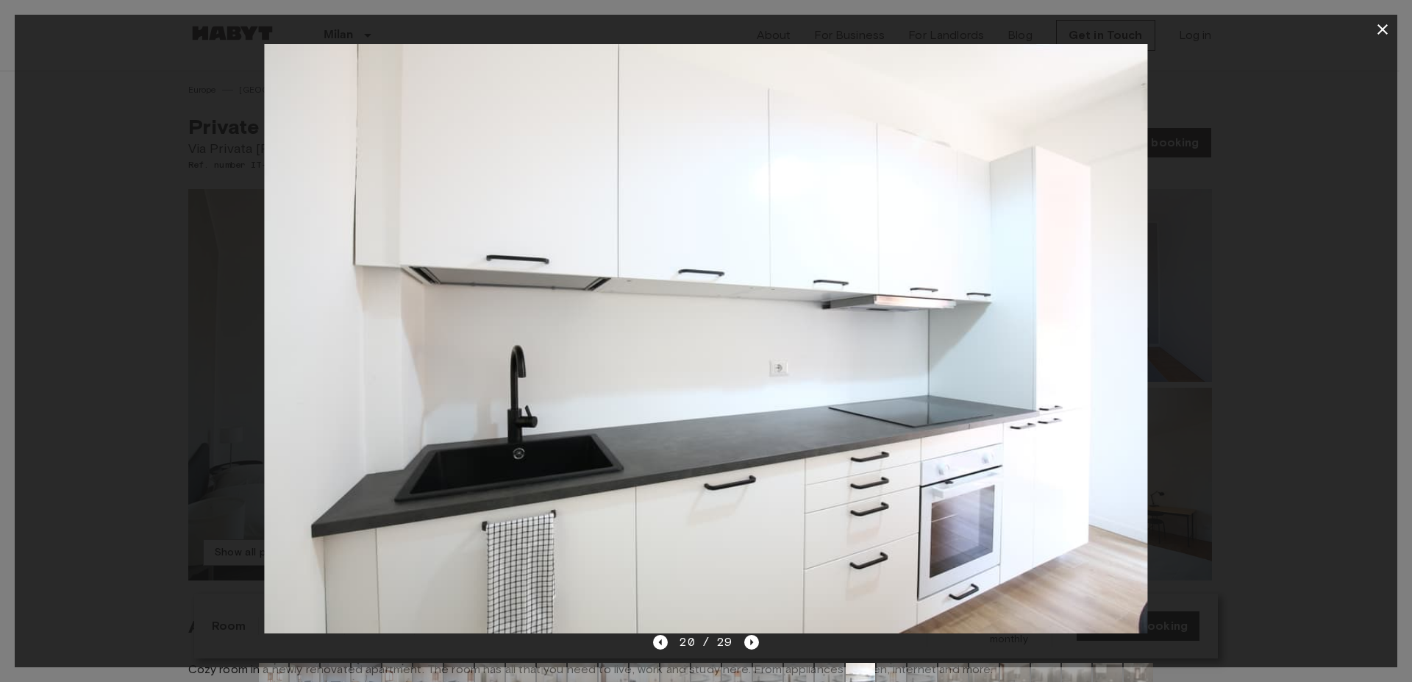
click at [1373, 32] on button "button" at bounding box center [1382, 29] width 29 height 29
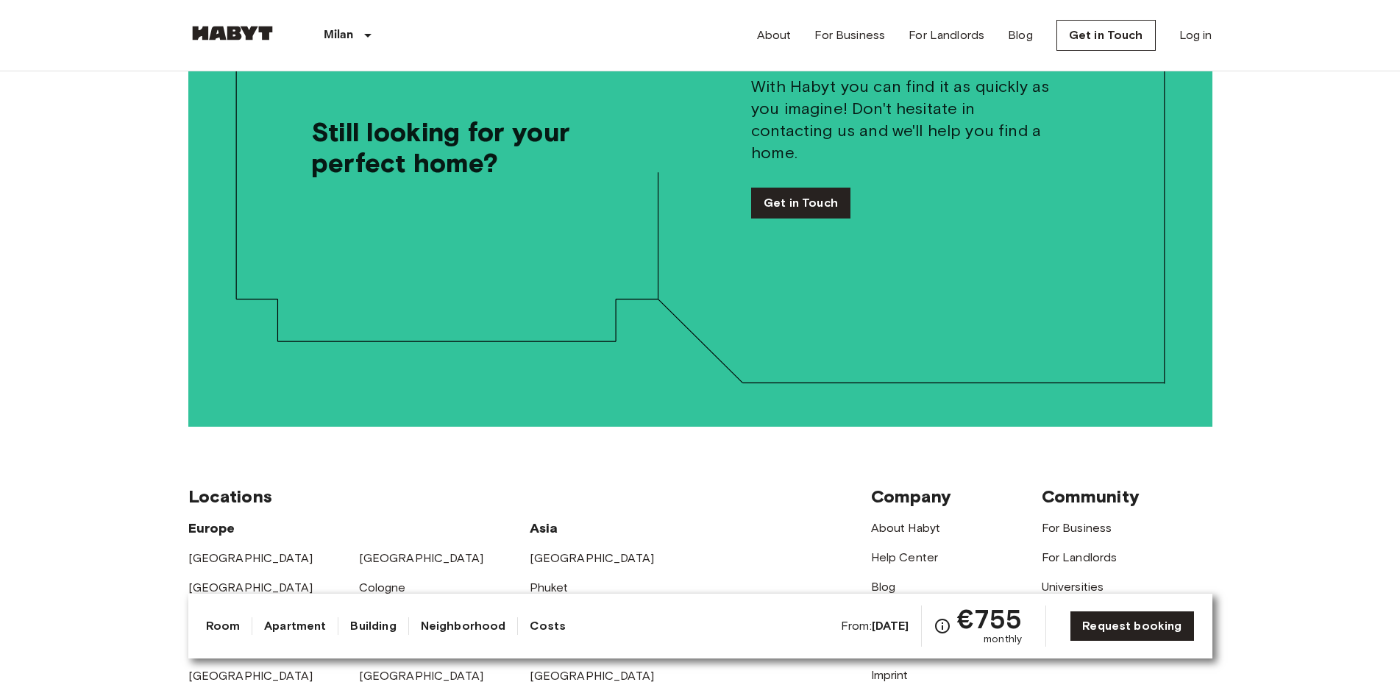
scroll to position [3301, 0]
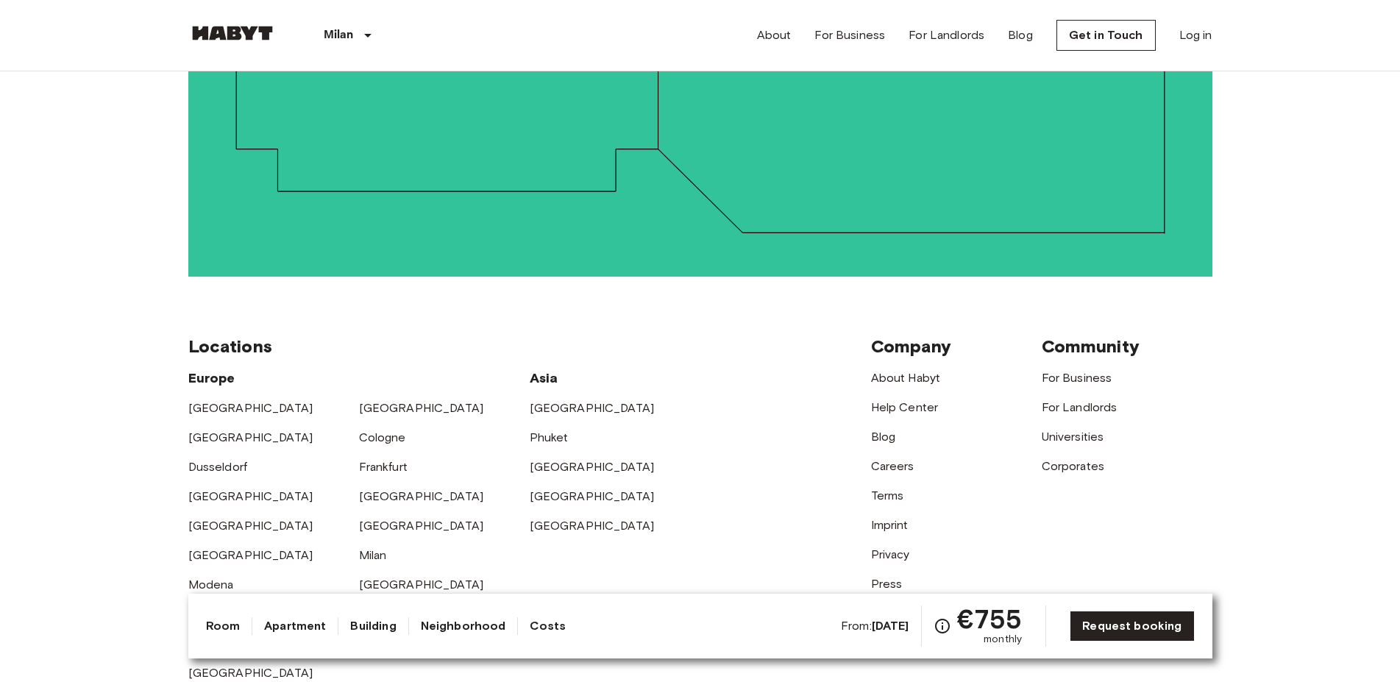
click at [1139, 607] on div "From: Aug 18 2025 €755 monthly Request booking" at bounding box center [1018, 625] width 354 height 41
click at [1128, 623] on link "Request booking" at bounding box center [1132, 626] width 124 height 31
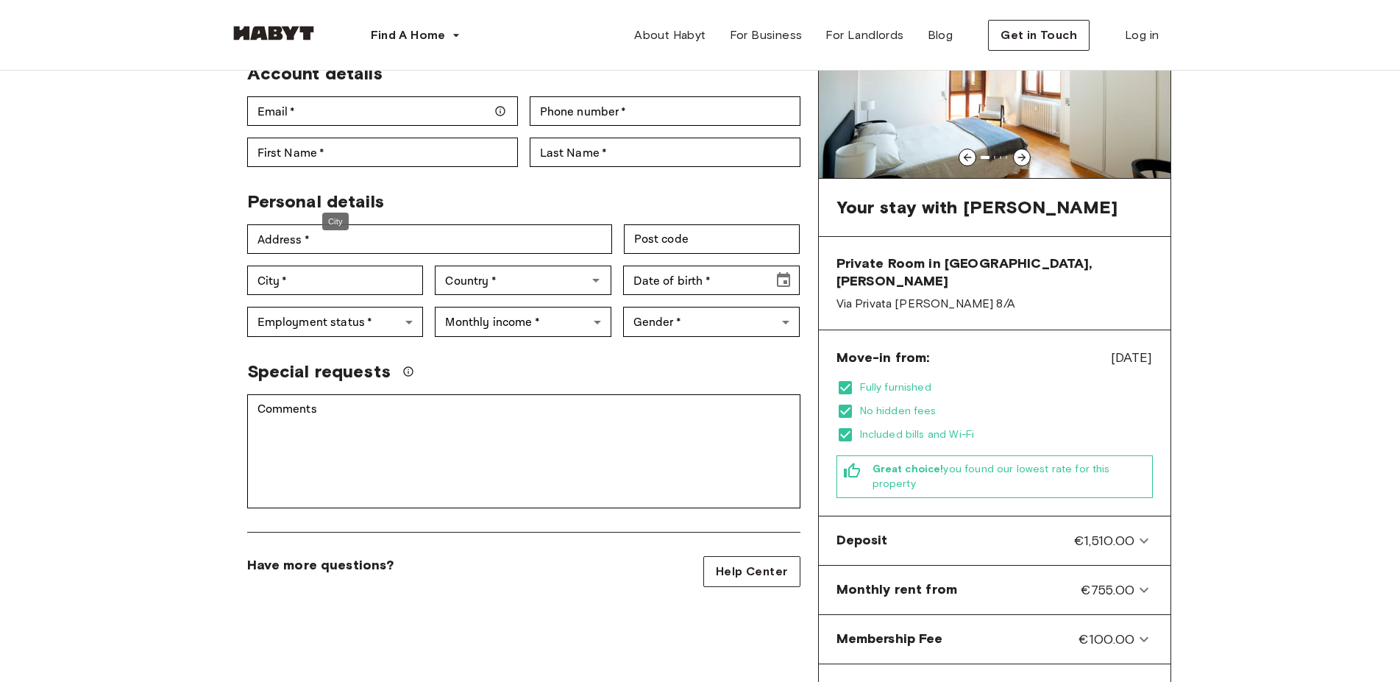
scroll to position [300, 0]
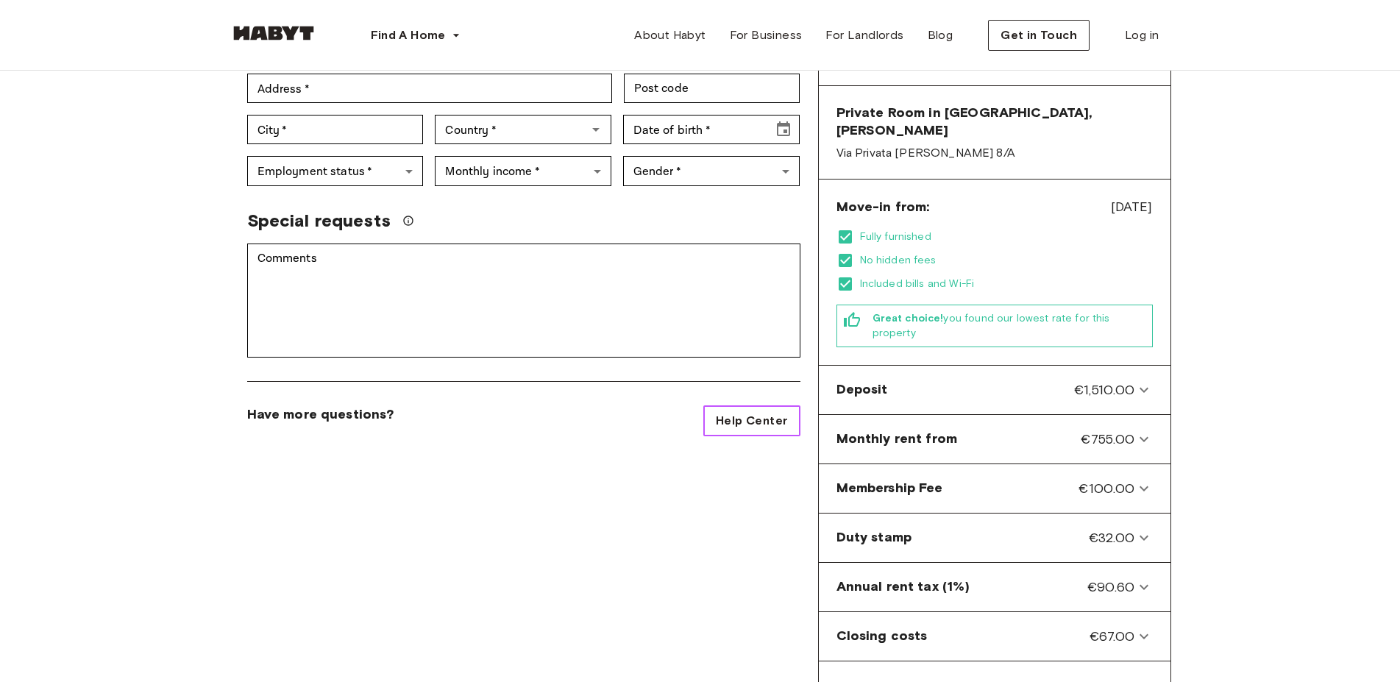
click at [790, 405] on link "Help Center" at bounding box center [751, 420] width 96 height 31
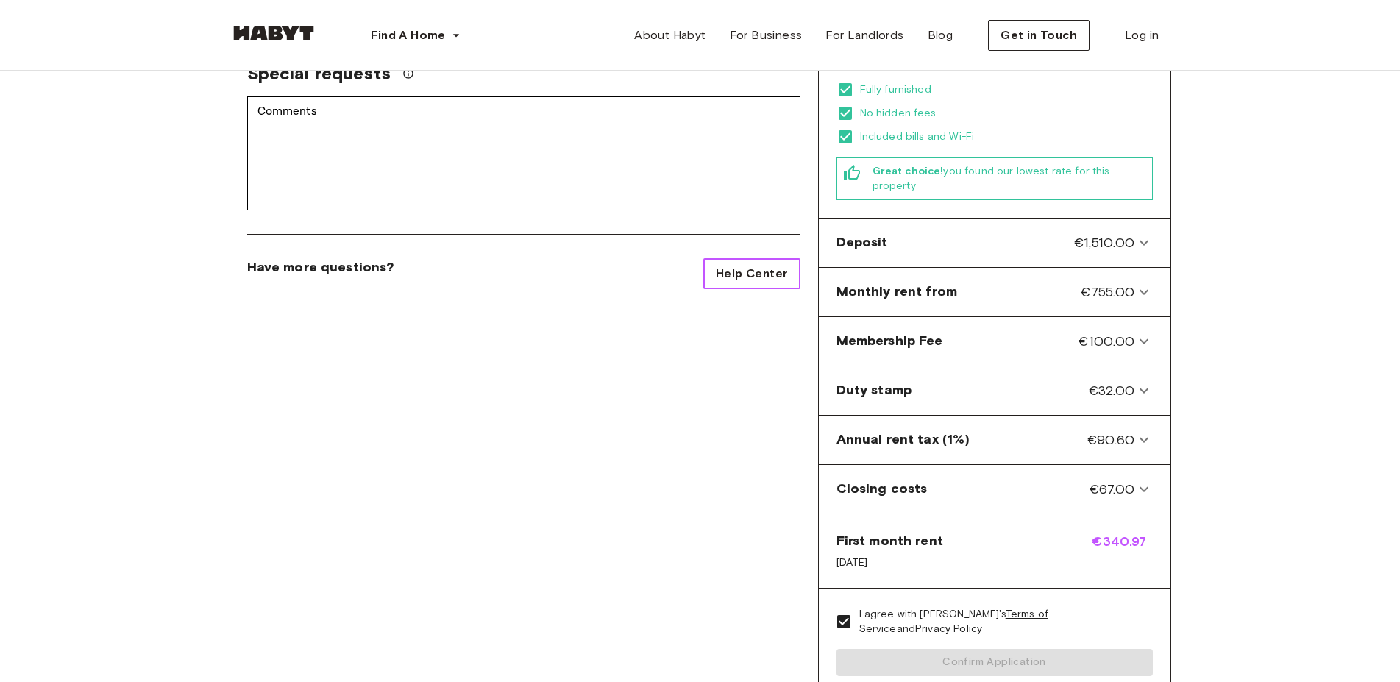
scroll to position [450, 0]
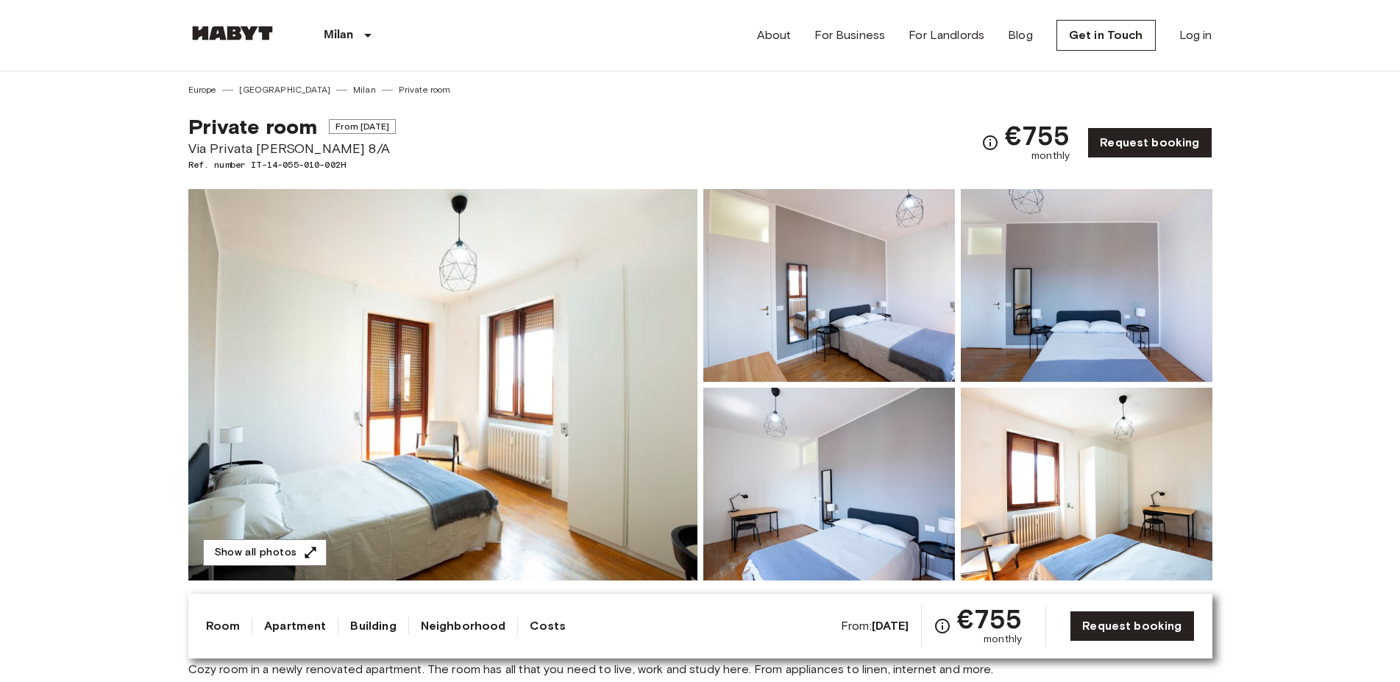
click at [532, 391] on img at bounding box center [442, 384] width 509 height 391
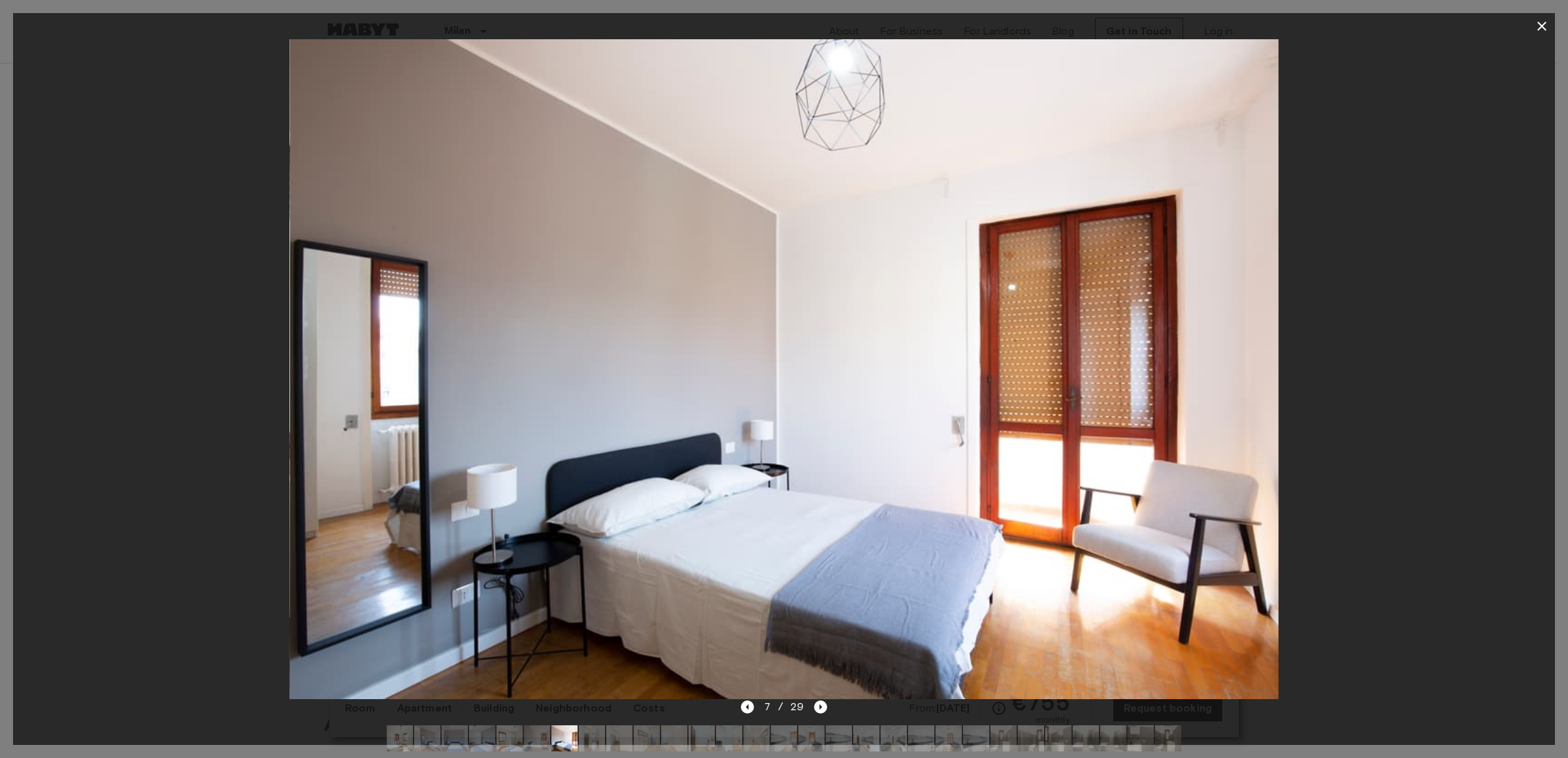
click at [1243, 20] on icon "button" at bounding box center [1542, 27] width 16 height 16
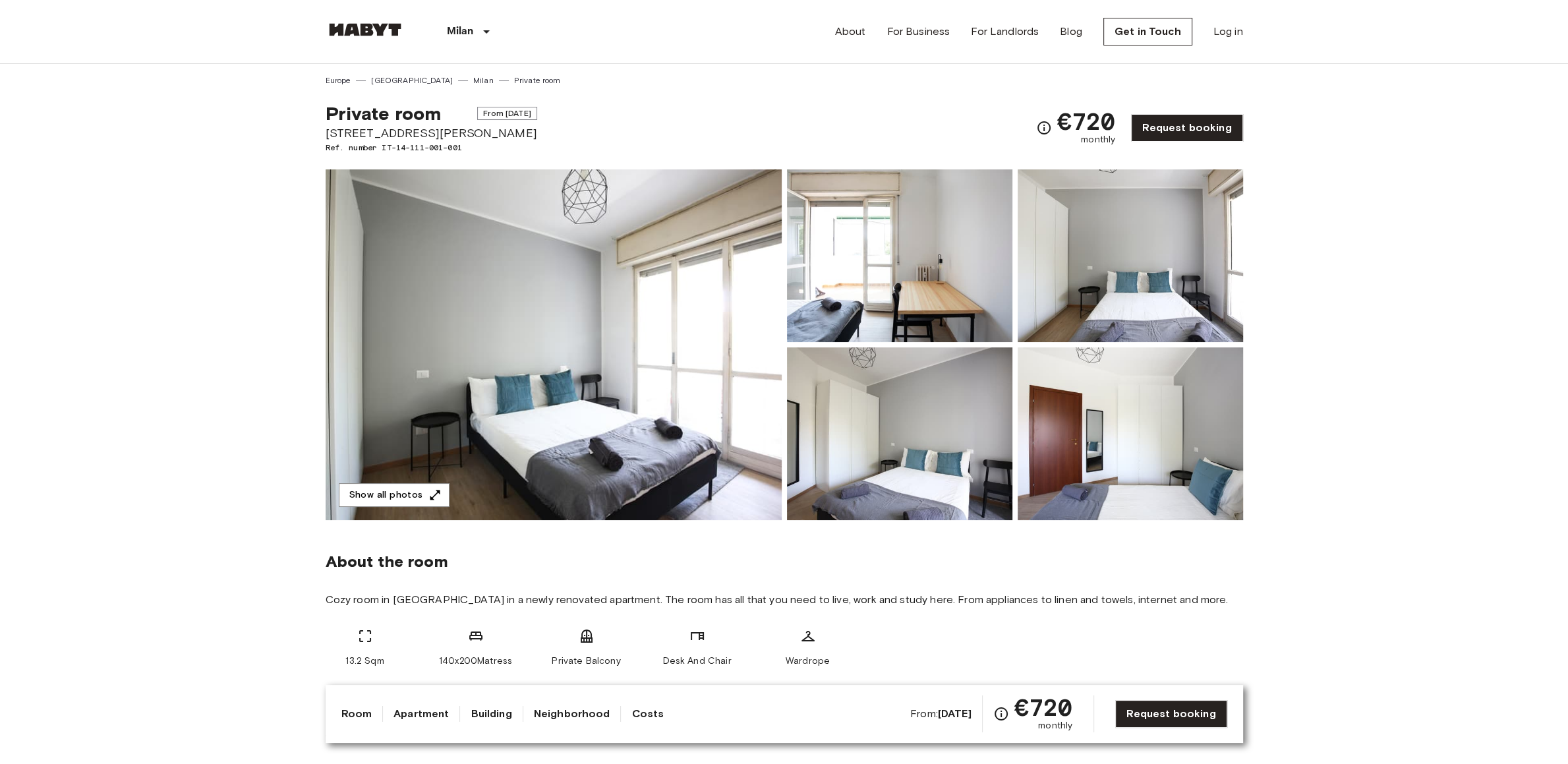
click at [554, 318] on img at bounding box center [553, 344] width 456 height 350
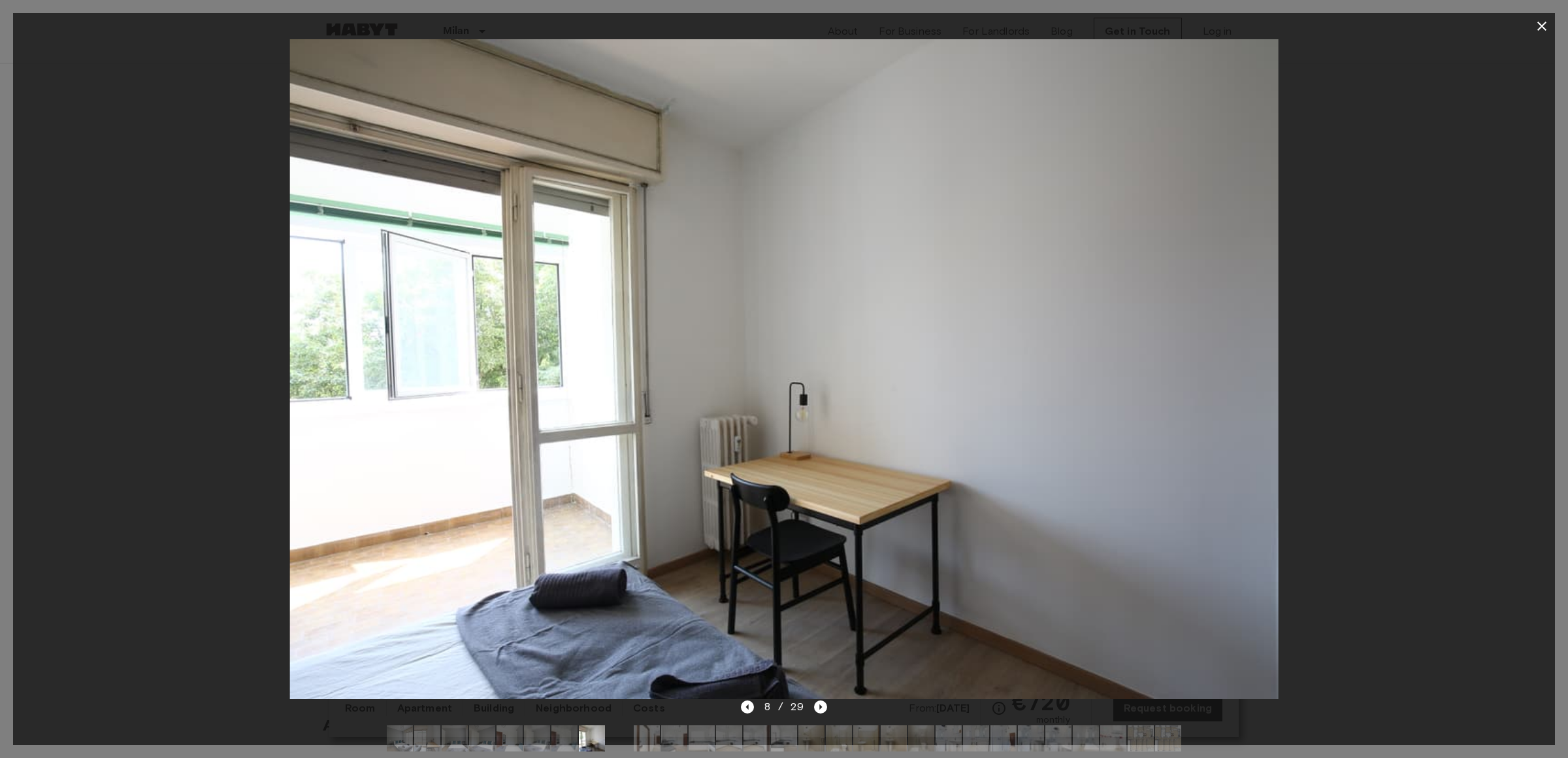
click at [1535, 27] on icon "button" at bounding box center [1542, 27] width 16 height 16
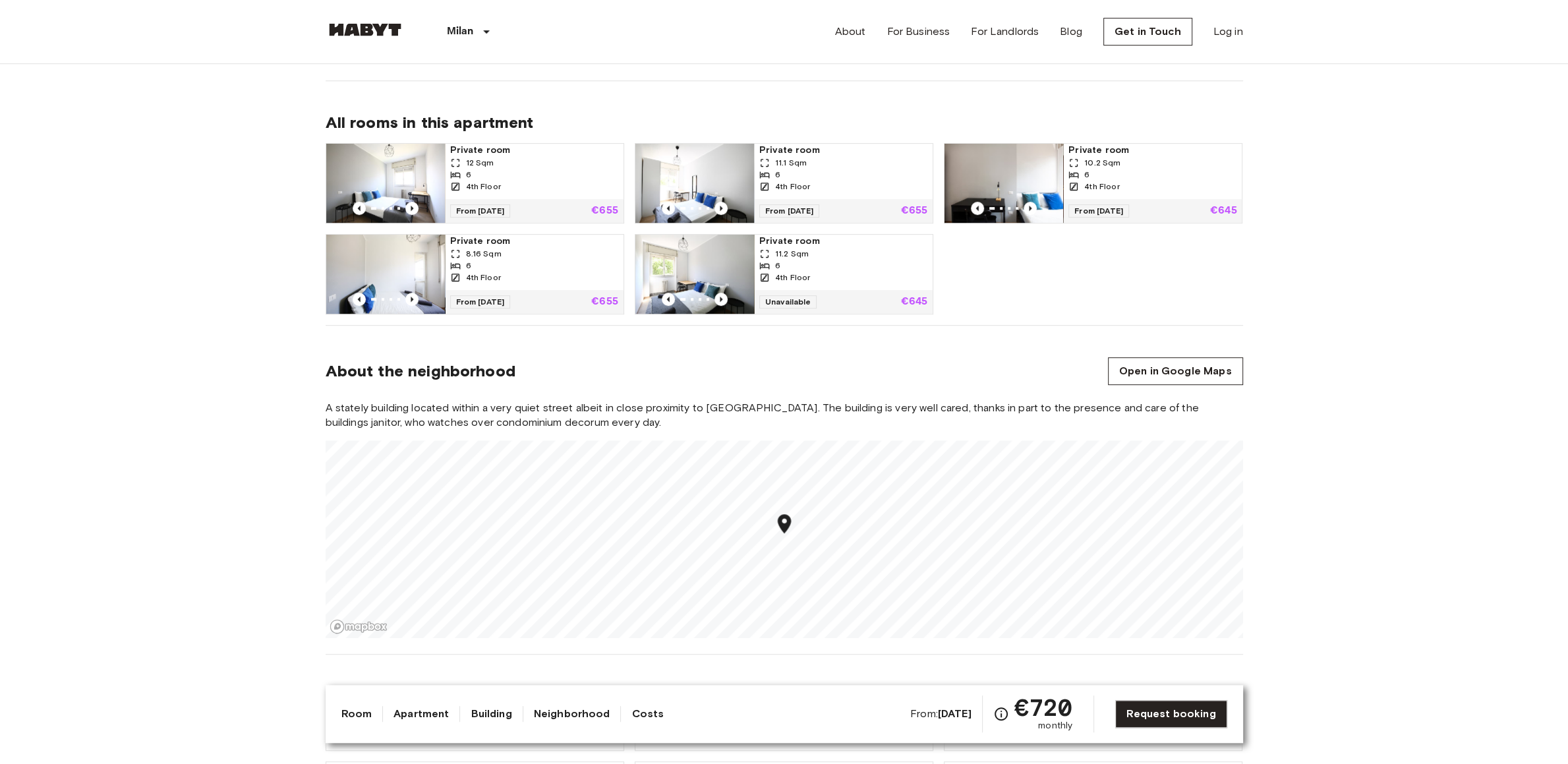
scroll to position [830, 0]
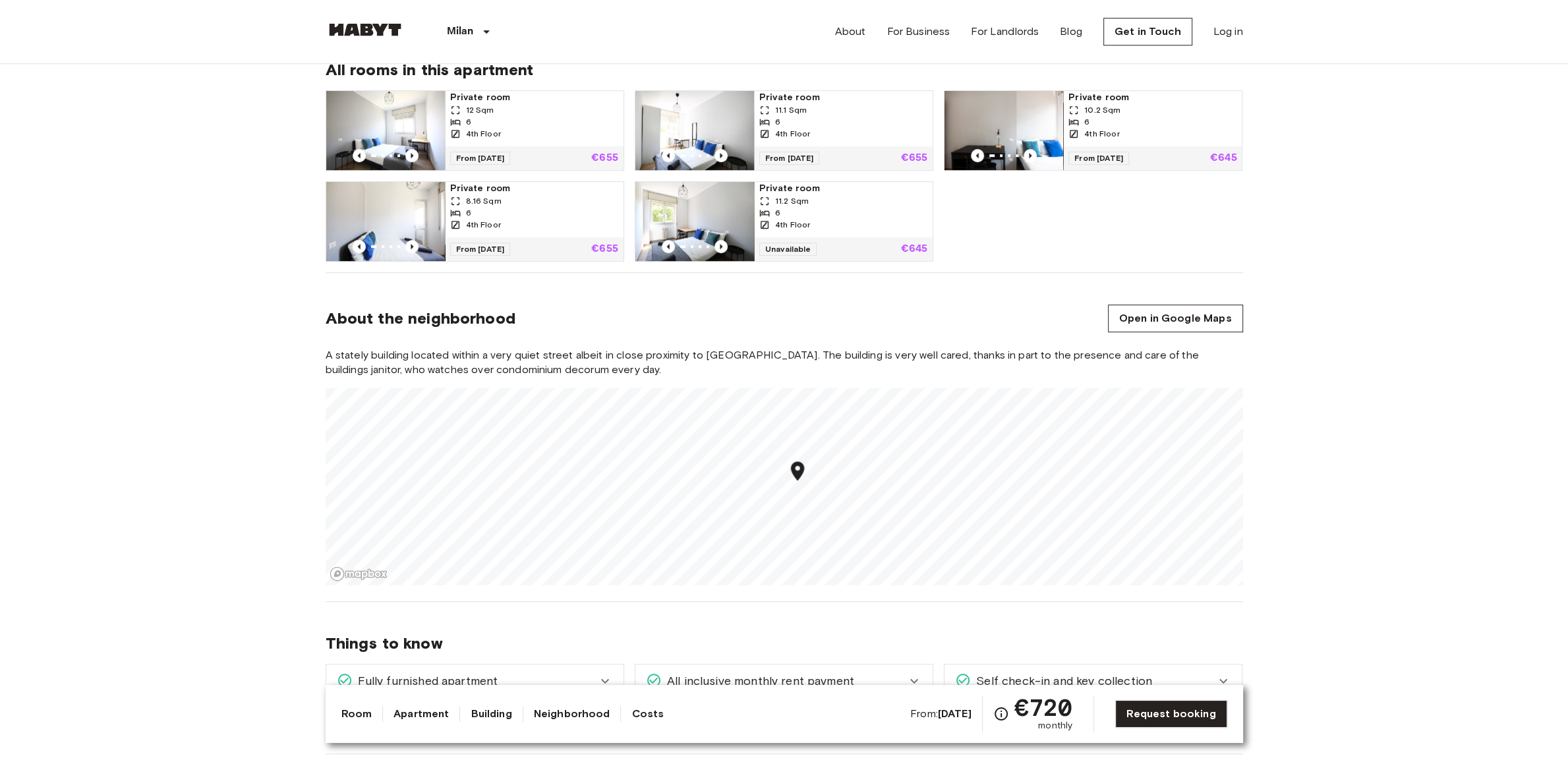
drag, startPoint x: 784, startPoint y: 485, endPoint x: 798, endPoint y: 485, distance: 14.0
click at [798, 485] on div "Map marker" at bounding box center [797, 473] width 23 height 27
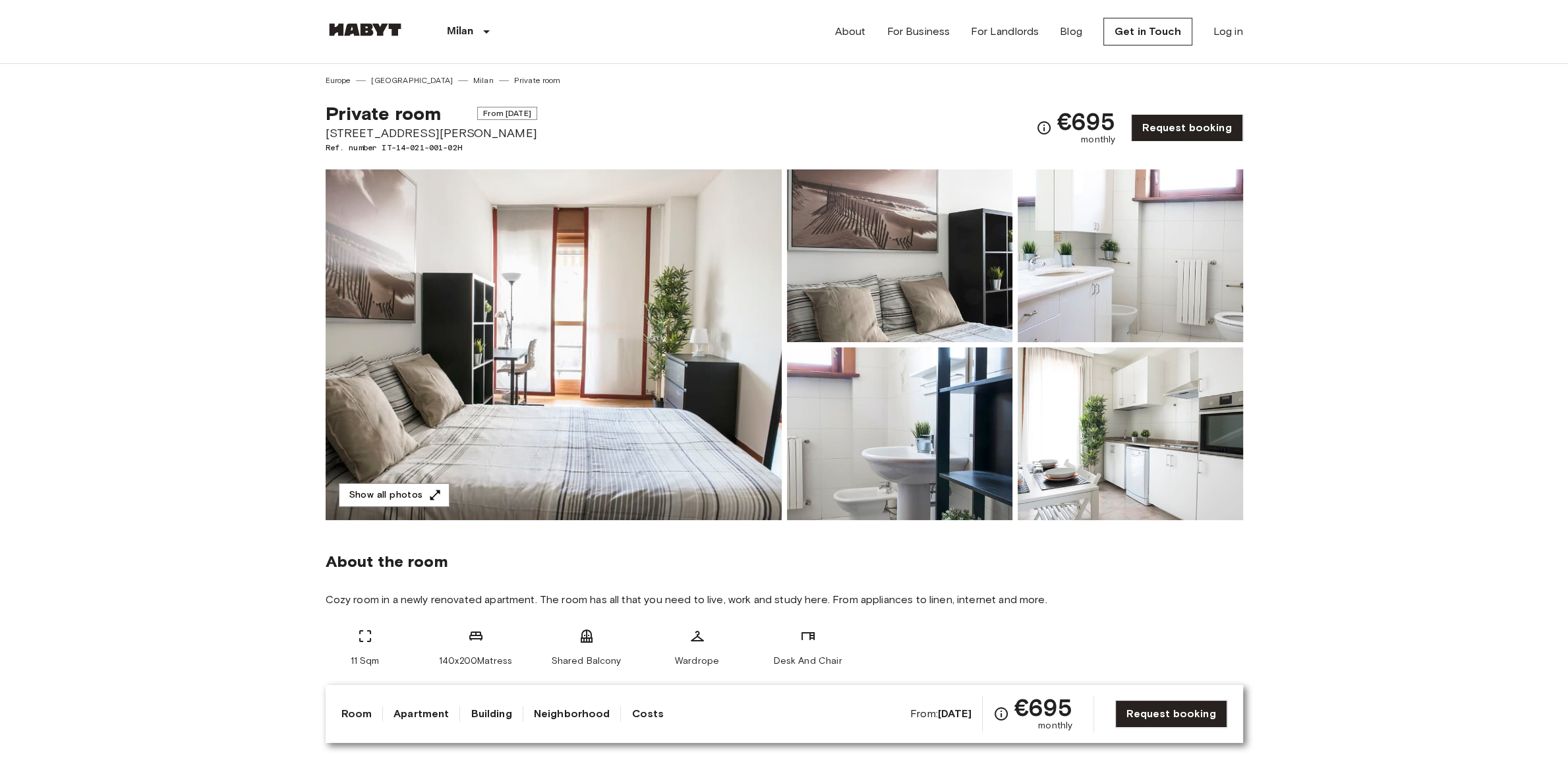
click at [657, 365] on img at bounding box center [553, 344] width 456 height 350
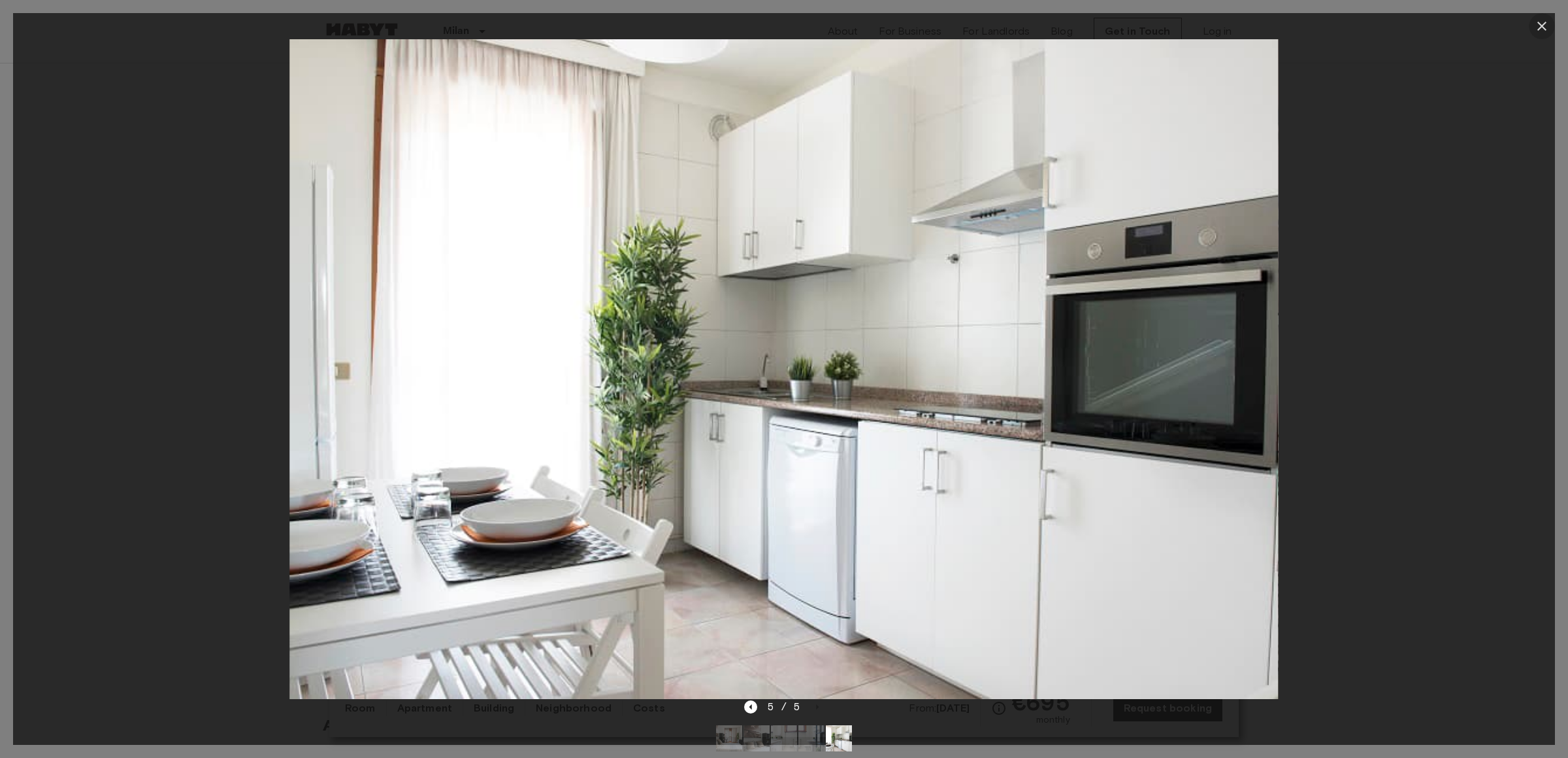
click at [1552, 23] on button "button" at bounding box center [1541, 26] width 26 height 26
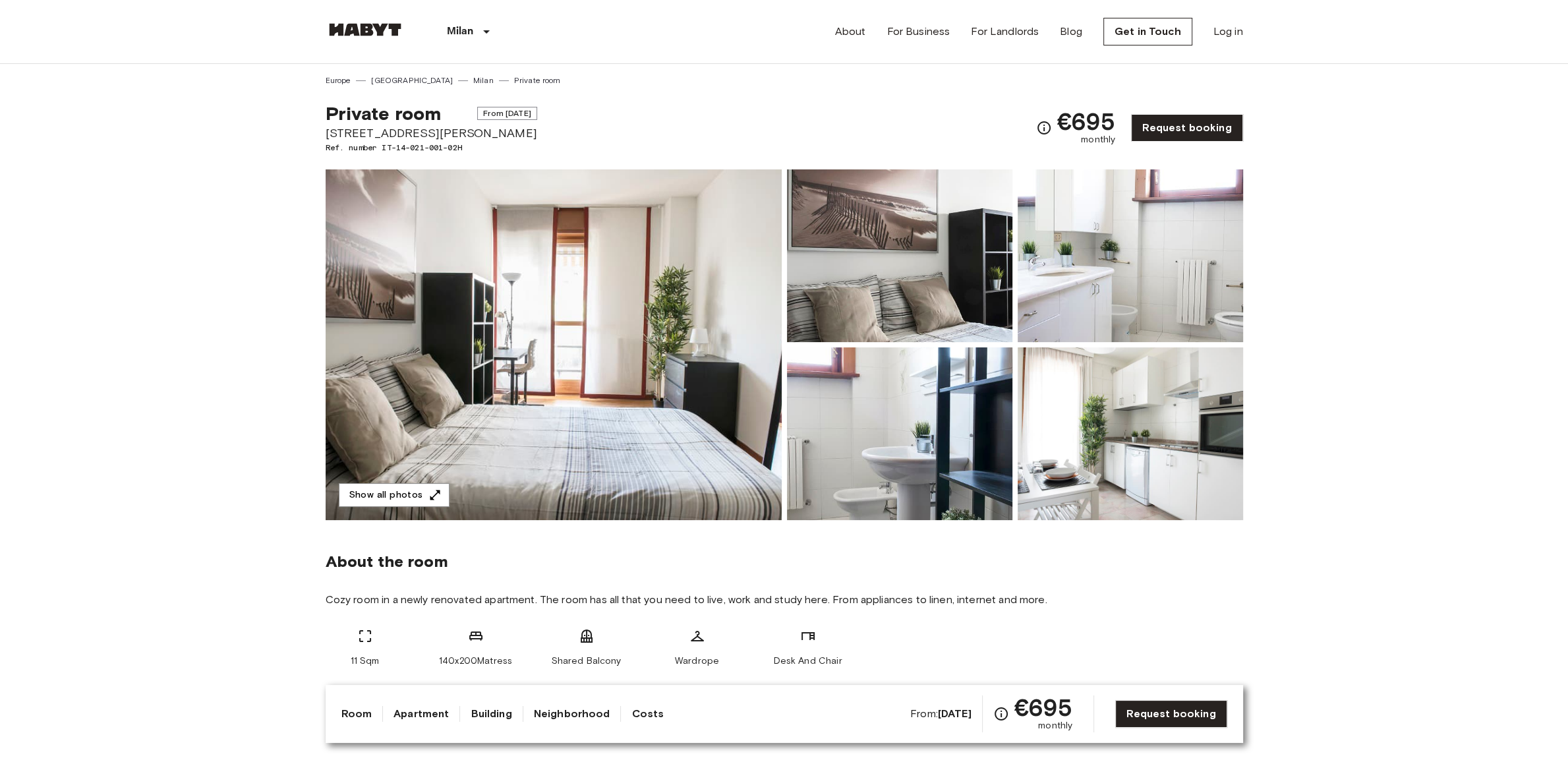
click at [702, 288] on img at bounding box center [553, 344] width 456 height 350
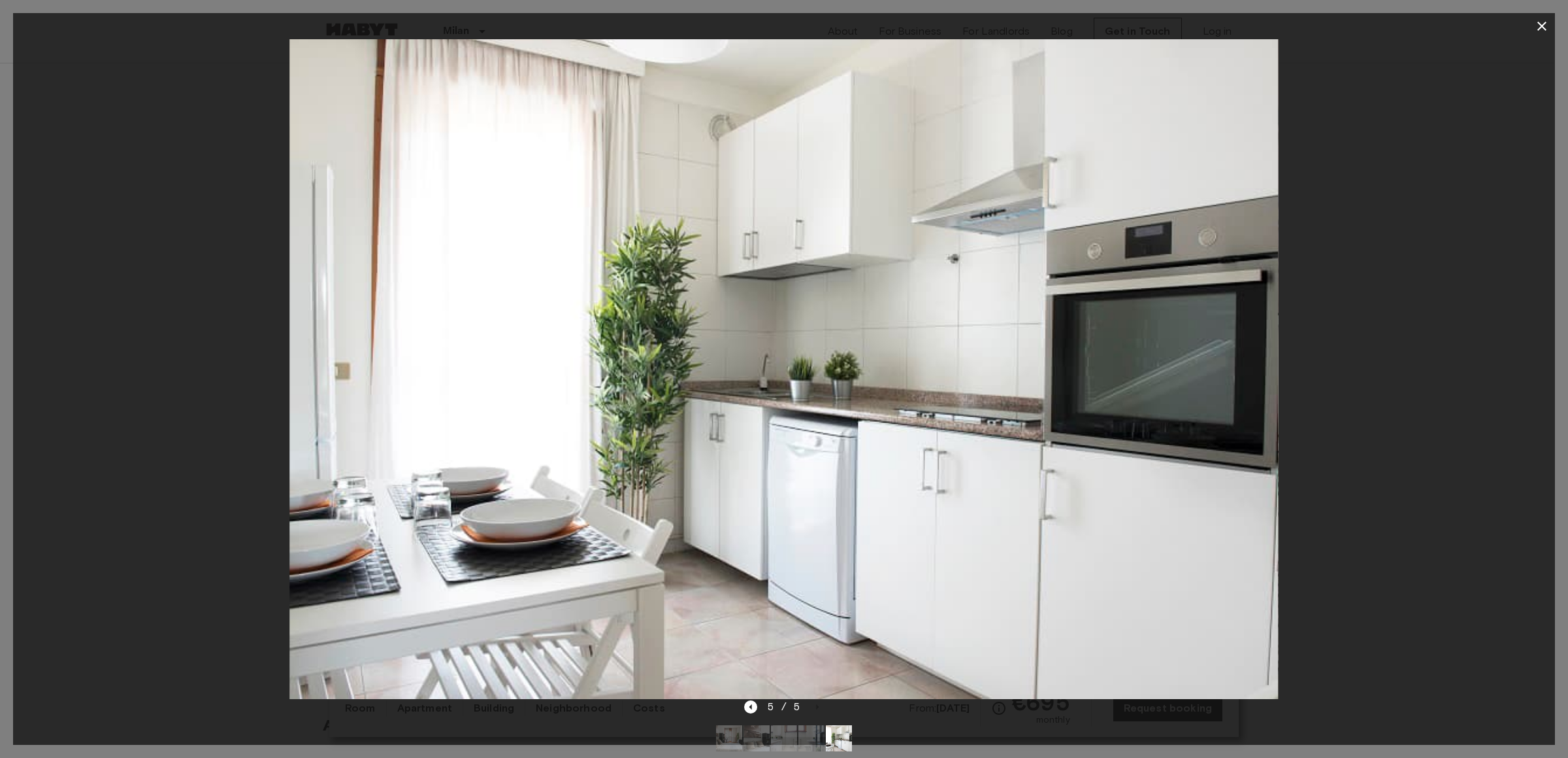
click at [1548, 28] on icon "button" at bounding box center [1542, 27] width 16 height 16
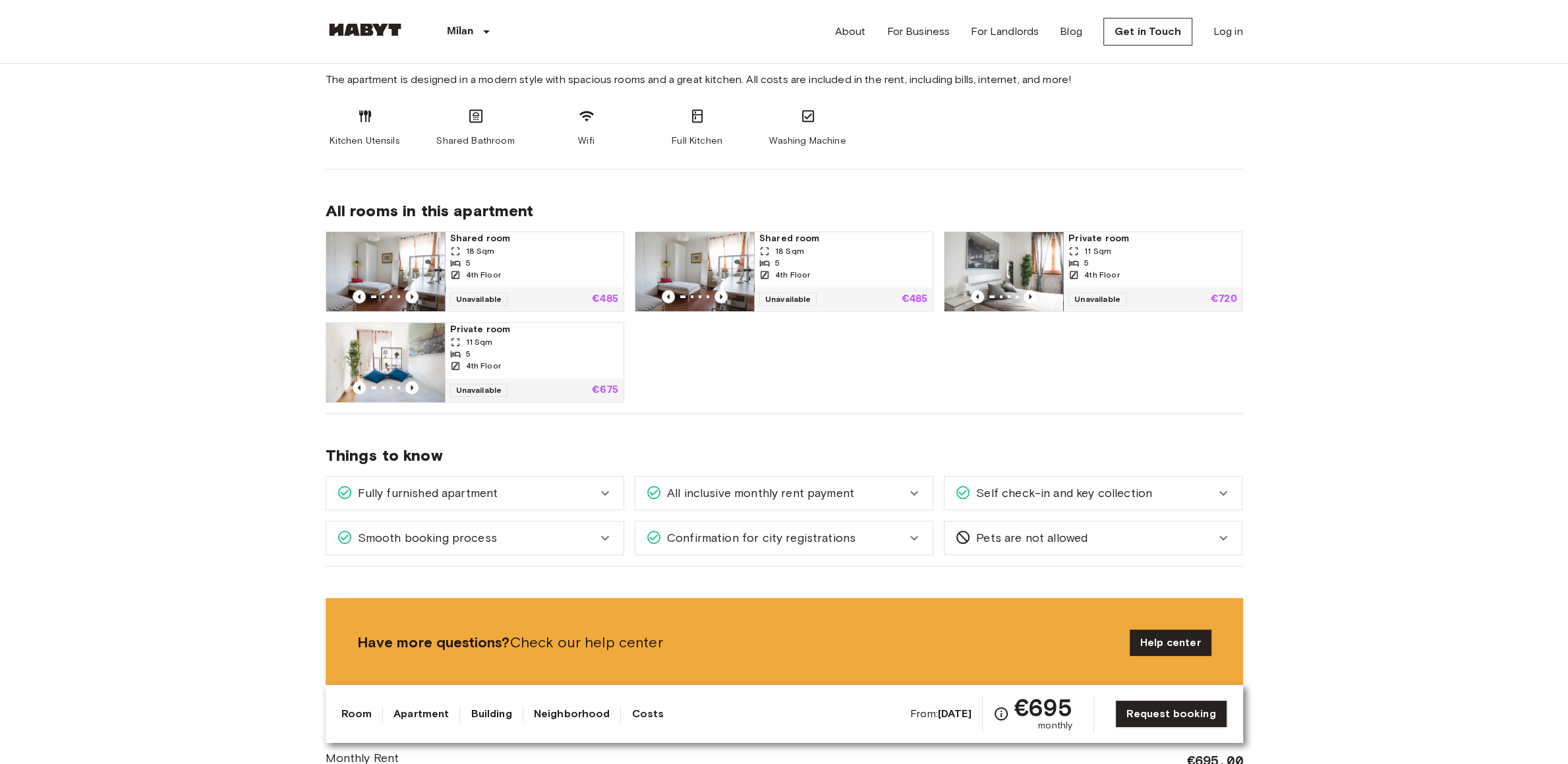
scroll to position [691, 0]
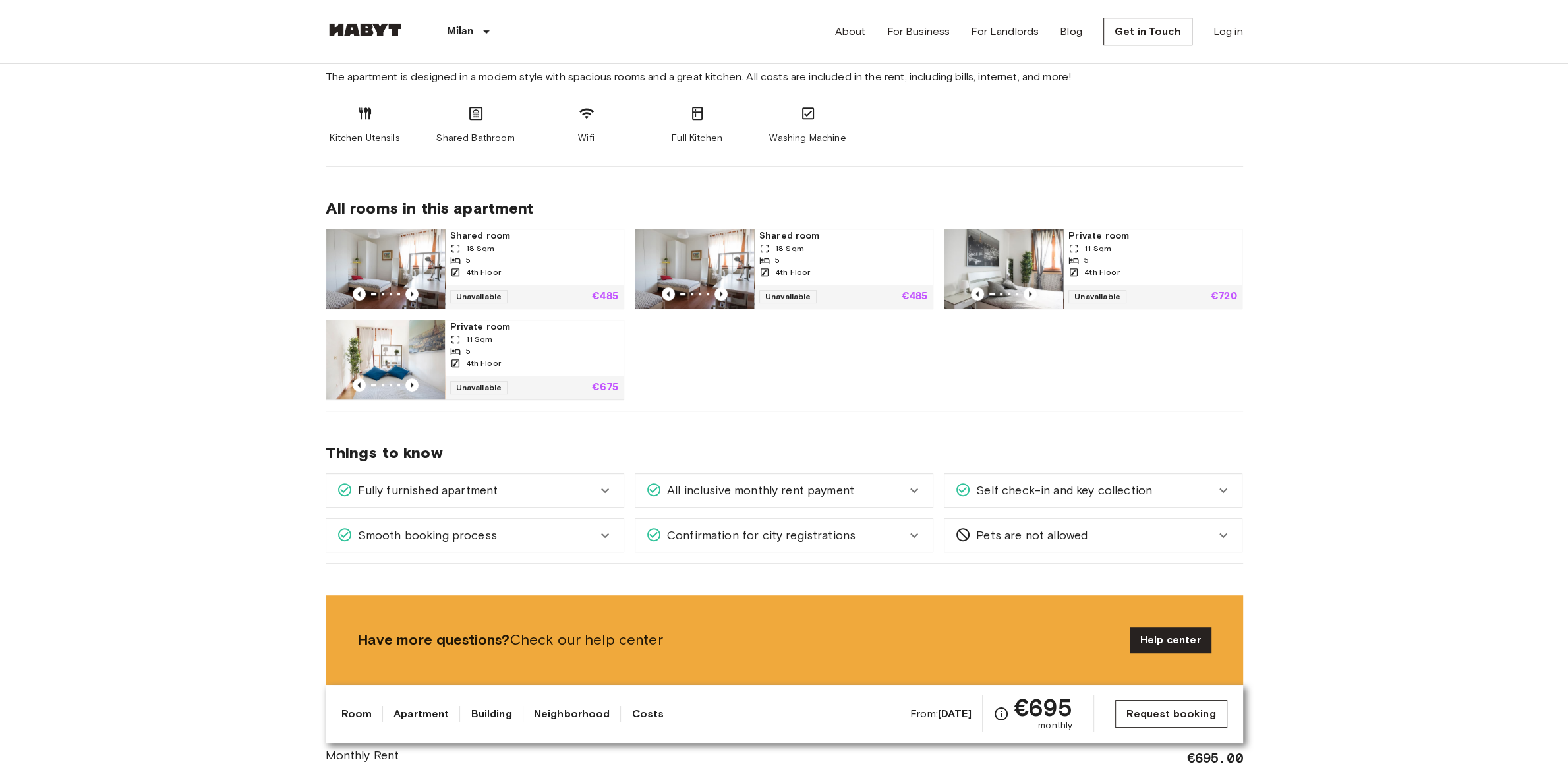
click at [1177, 708] on link "Request booking" at bounding box center [1171, 713] width 111 height 28
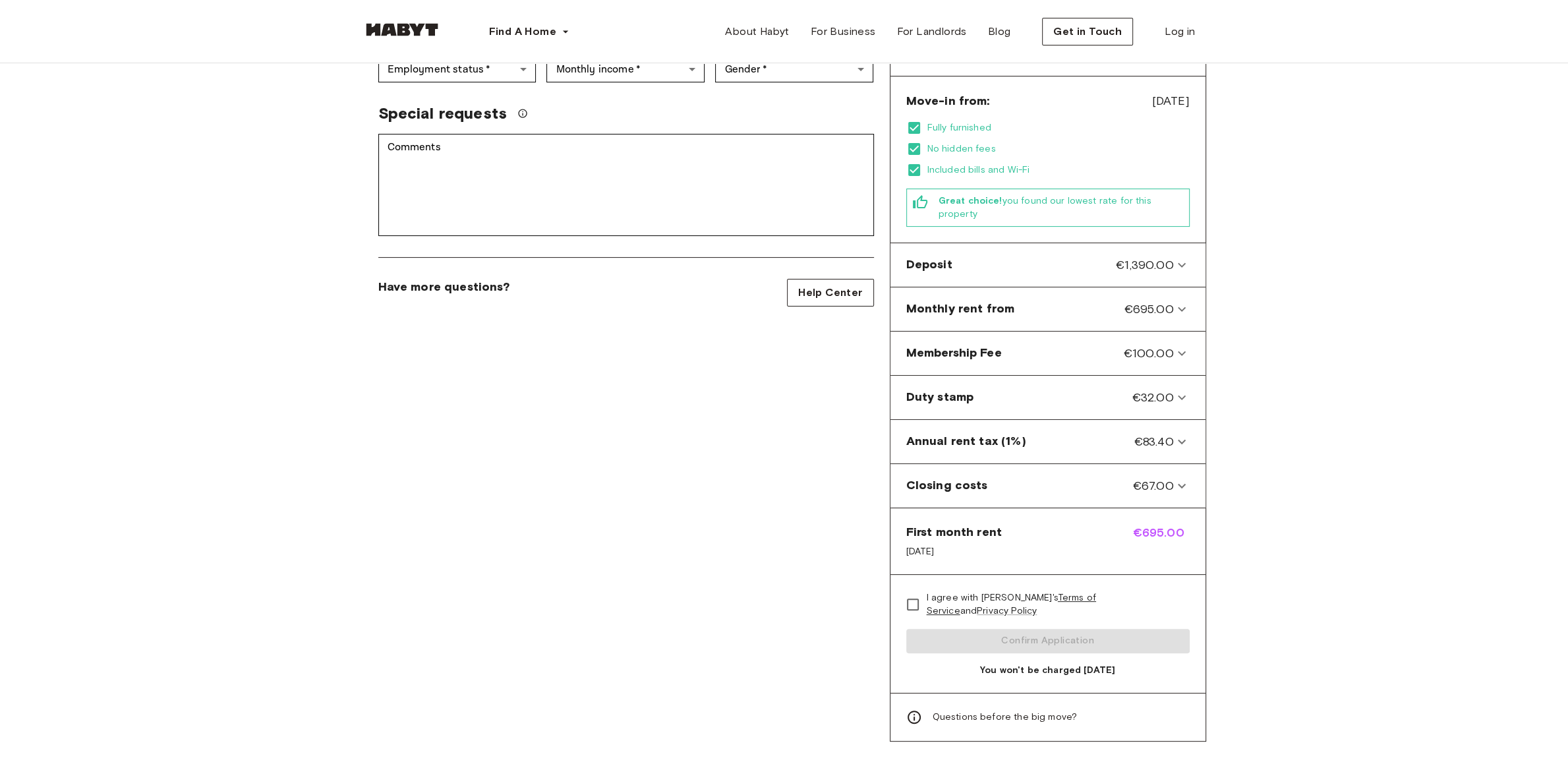
scroll to position [415, 0]
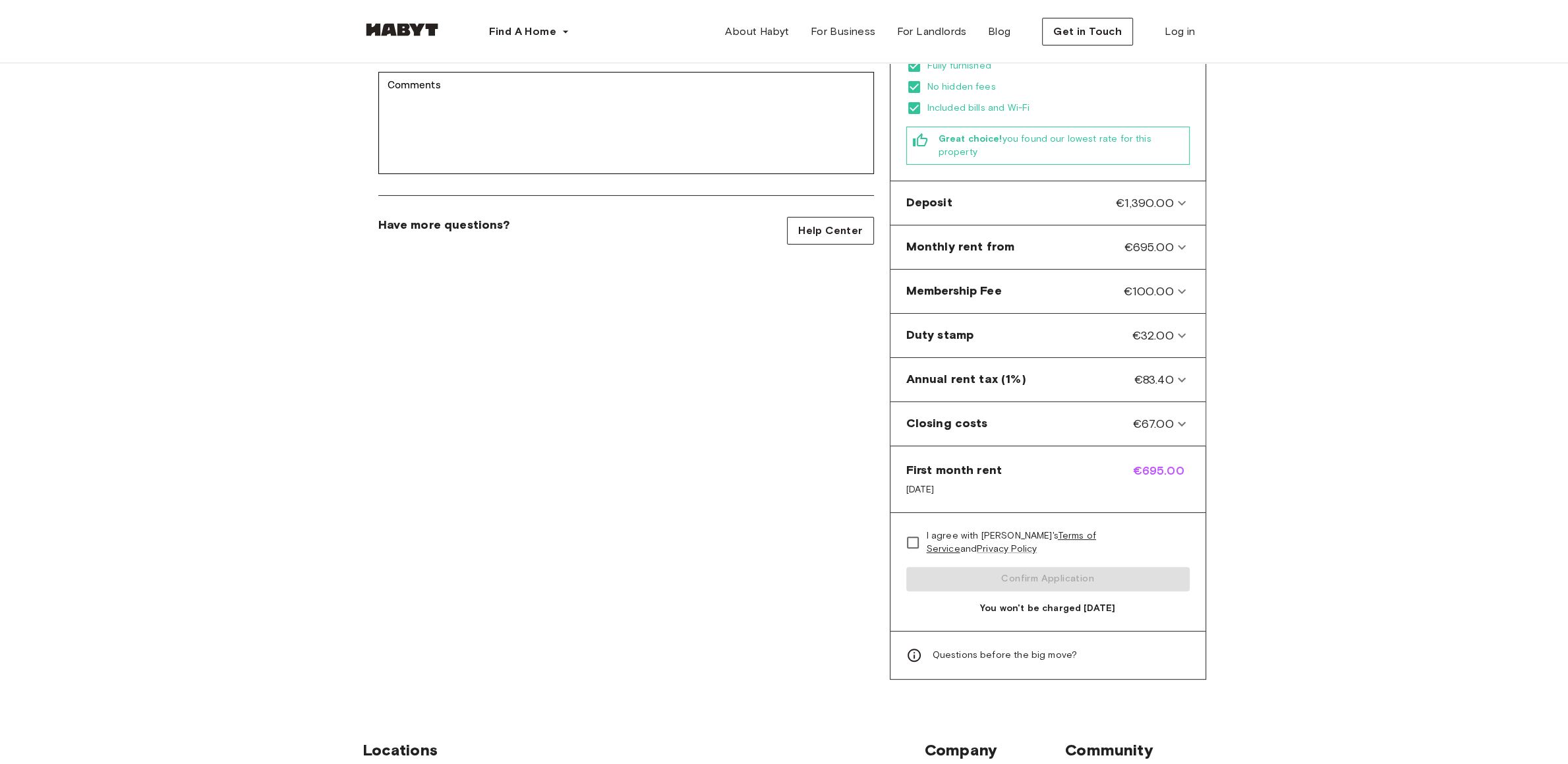
drag, startPoint x: 923, startPoint y: 461, endPoint x: 976, endPoint y: 465, distance: 53.2
click at [976, 483] on span "Dec 1, 2025" at bounding box center [953, 489] width 96 height 13
click at [1033, 486] on div "First month rent Dec 1, 2025 €695.00" at bounding box center [1048, 479] width 315 height 66
drag, startPoint x: 997, startPoint y: 477, endPoint x: 895, endPoint y: 476, distance: 102.0
click at [895, 476] on div "First month rent Dec 1, 2025 €695.00" at bounding box center [1048, 479] width 315 height 66
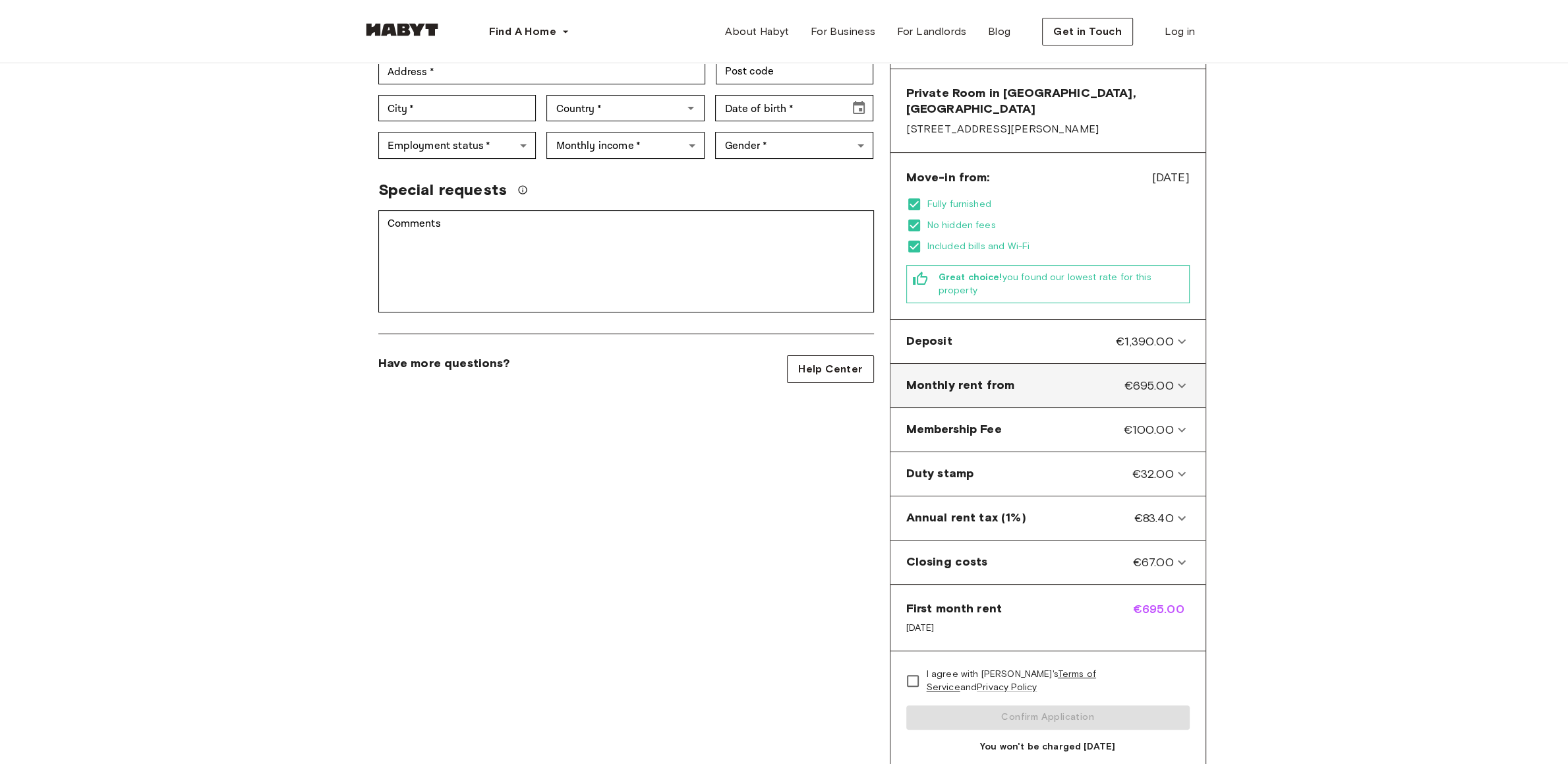
scroll to position [0, 0]
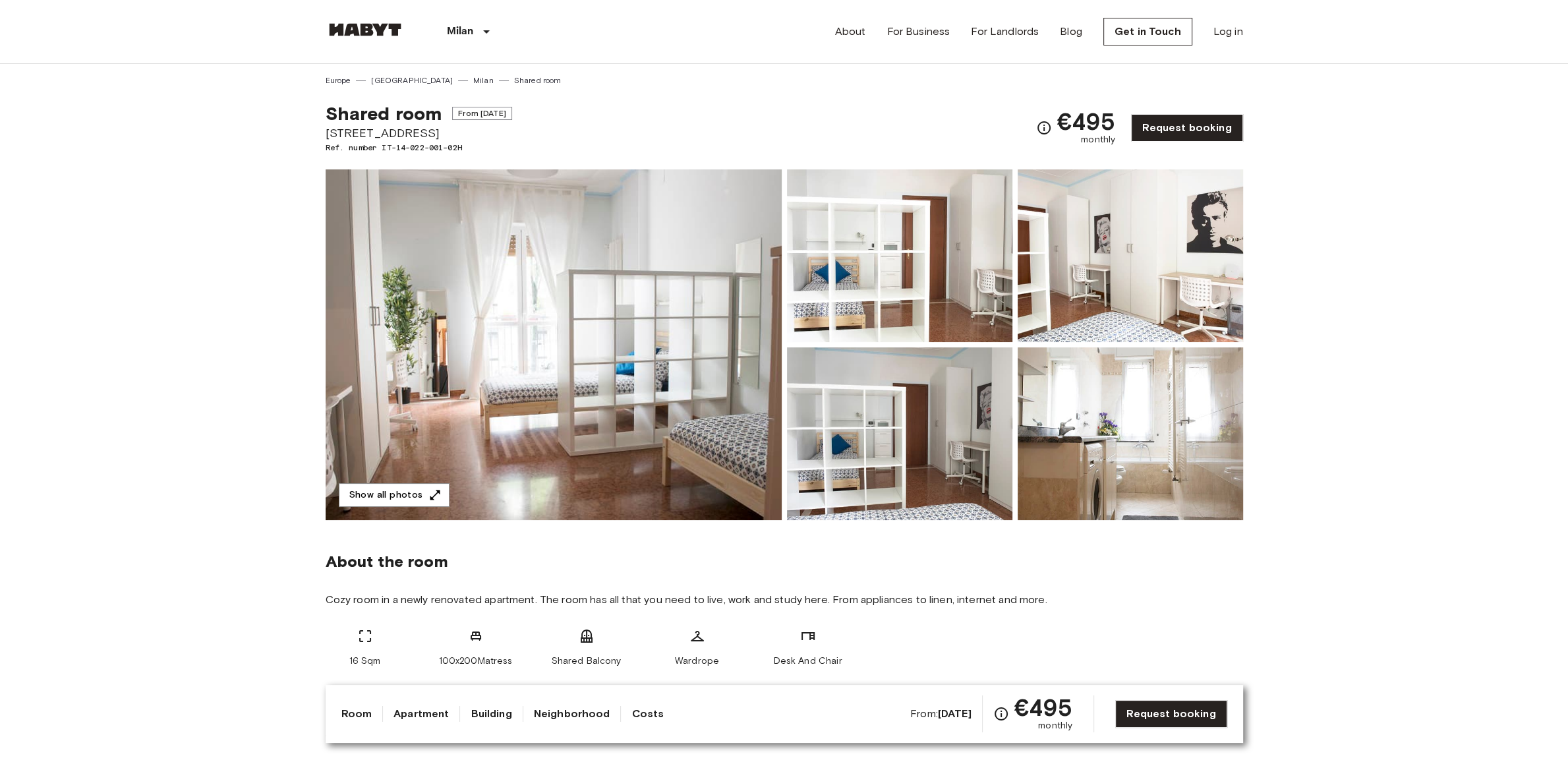
click at [705, 417] on img at bounding box center [553, 344] width 456 height 350
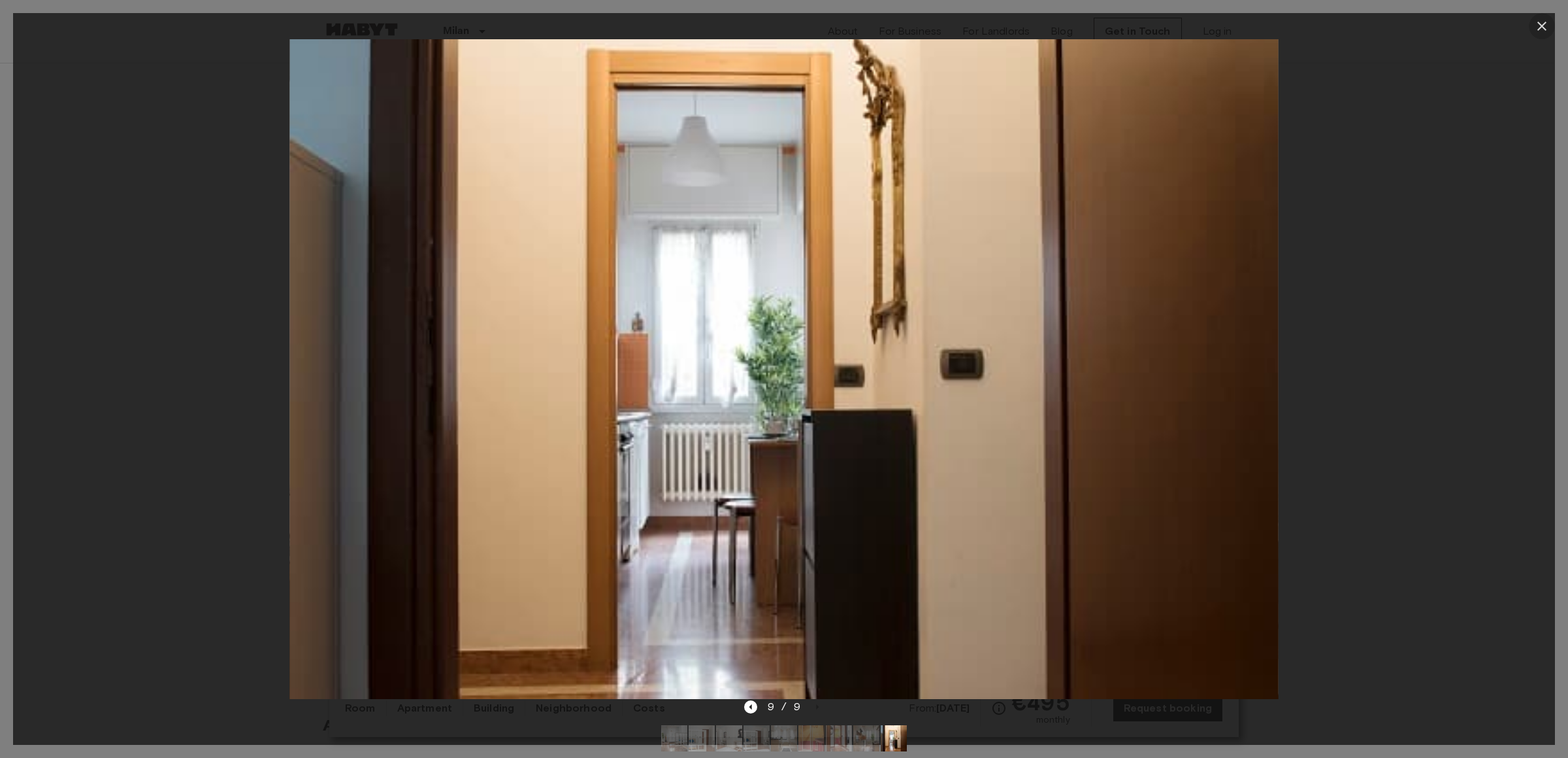
click at [1539, 23] on icon "button" at bounding box center [1542, 26] width 9 height 9
